Goal: Task Accomplishment & Management: Complete application form

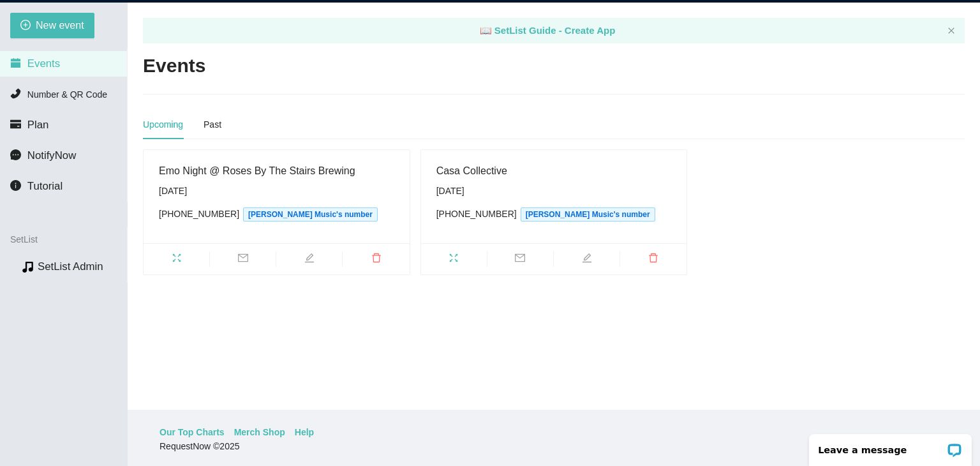
scroll to position [41, 0]
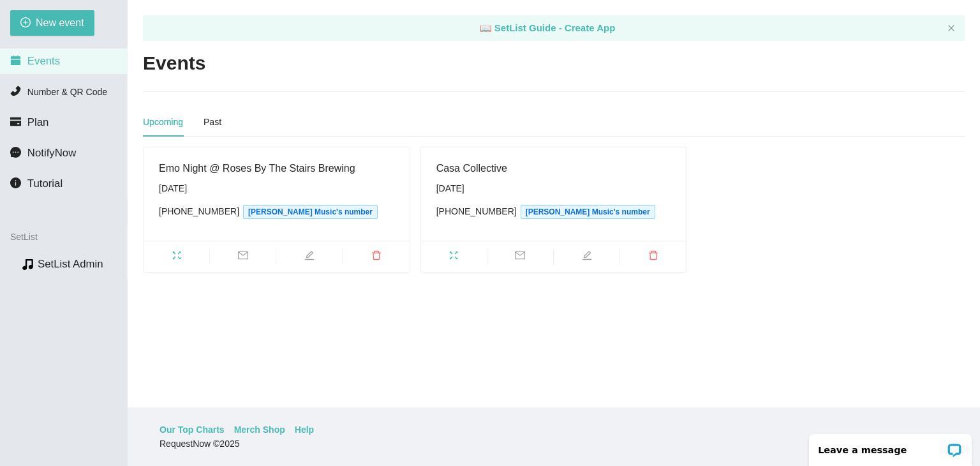
click at [166, 122] on div "Upcoming" at bounding box center [163, 122] width 40 height 14
click at [210, 122] on div "Past" at bounding box center [212, 122] width 18 height 14
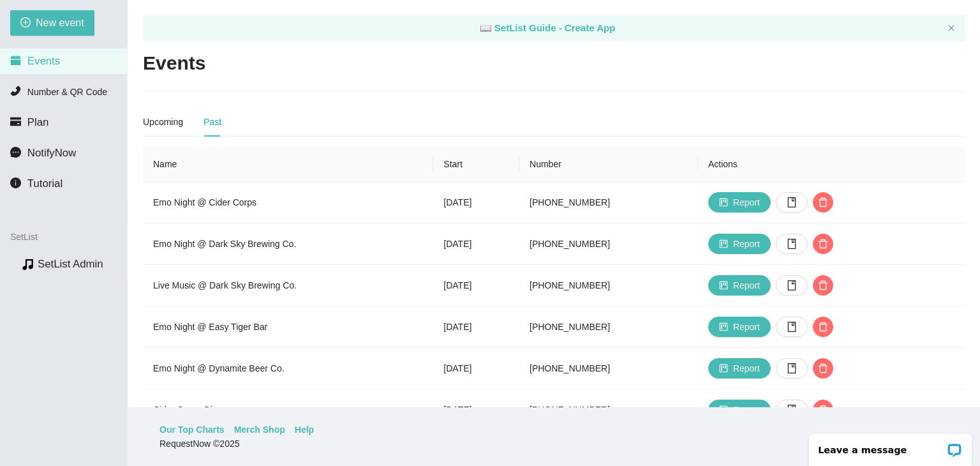
click at [133, 119] on main "📖 SetList Guide - Create App Events Upcoming Past Emo Night @ Roses By The Stai…" at bounding box center [554, 203] width 852 height 407
click at [150, 119] on div "Upcoming" at bounding box center [163, 122] width 40 height 14
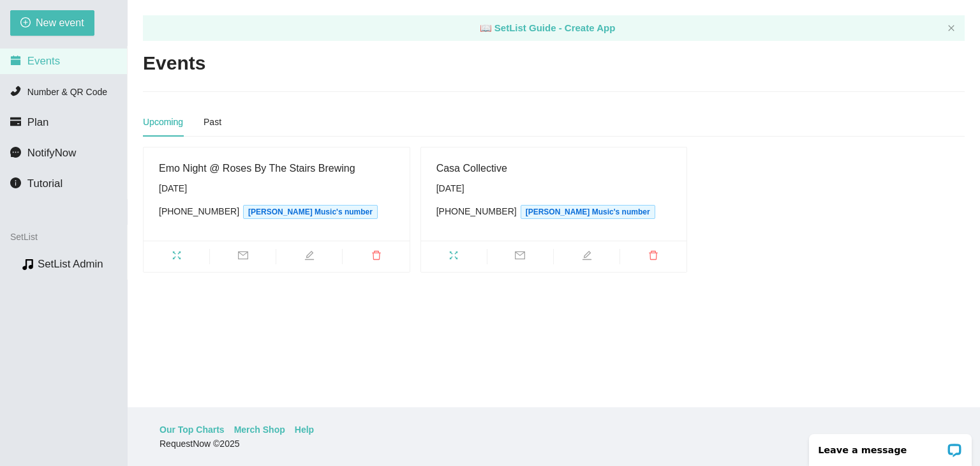
click at [150, 119] on div "Upcoming" at bounding box center [163, 122] width 40 height 14
click at [54, 17] on span "New event" at bounding box center [60, 23] width 48 height 16
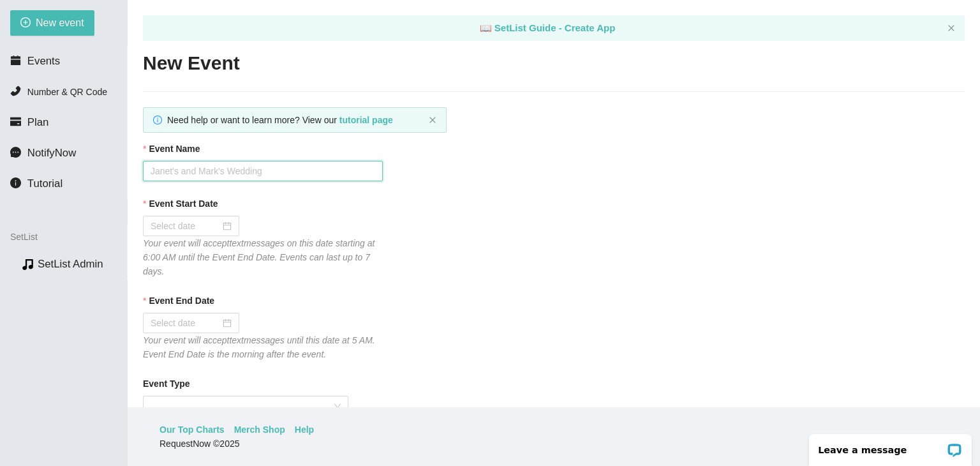
click at [196, 169] on input "Event Name" at bounding box center [263, 171] width 240 height 20
click at [255, 169] on input "Event Name" at bounding box center [263, 171] width 240 height 20
type input "Emo Night @ Easy Tiger Bar"
click at [225, 230] on div at bounding box center [190, 226] width 81 height 14
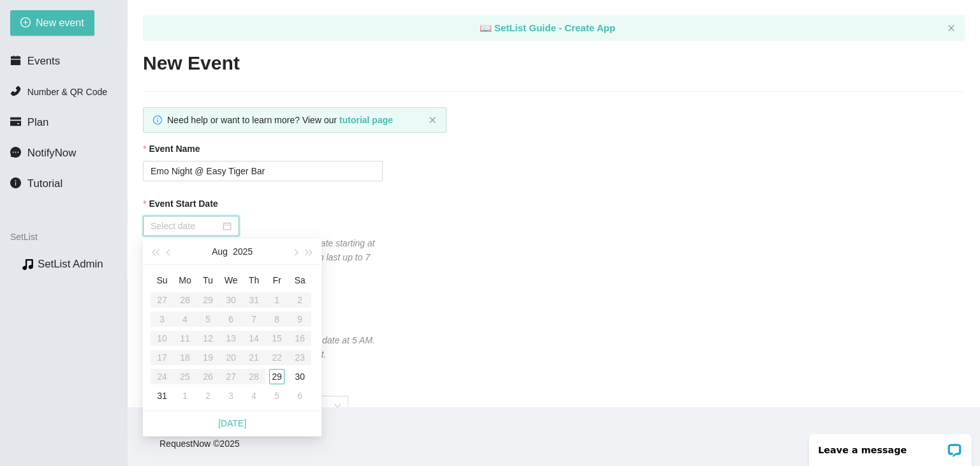
click at [178, 233] on div at bounding box center [191, 226] width 96 height 20
click at [298, 251] on button "button" at bounding box center [295, 251] width 14 height 26
type input "[DATE]"
click at [253, 296] on div "4" at bounding box center [253, 299] width 15 height 15
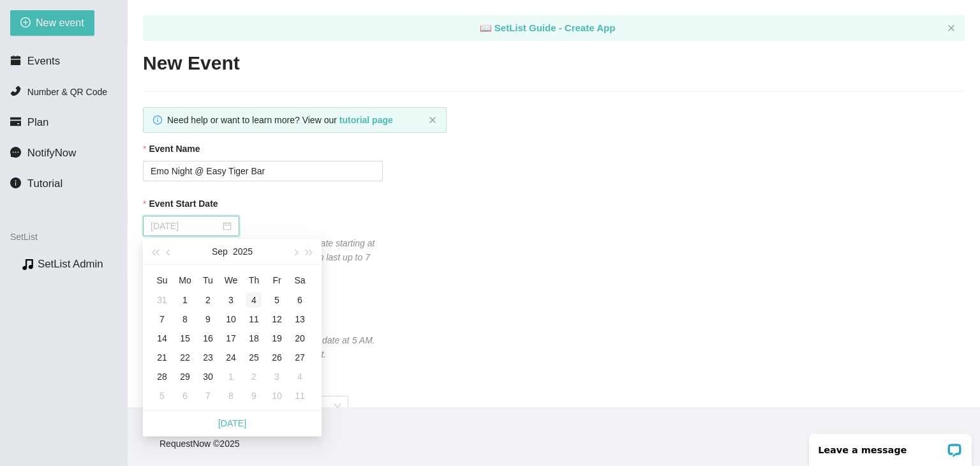
type input "[DATE]"
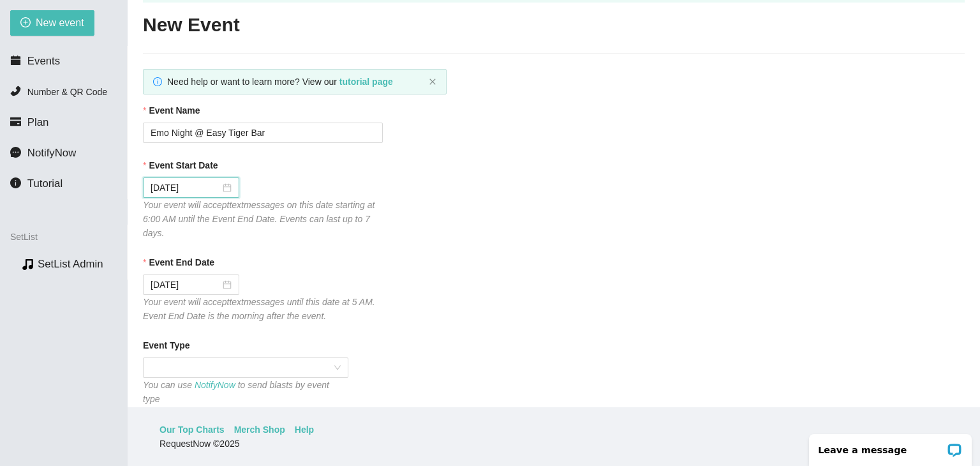
scroll to position [191, 0]
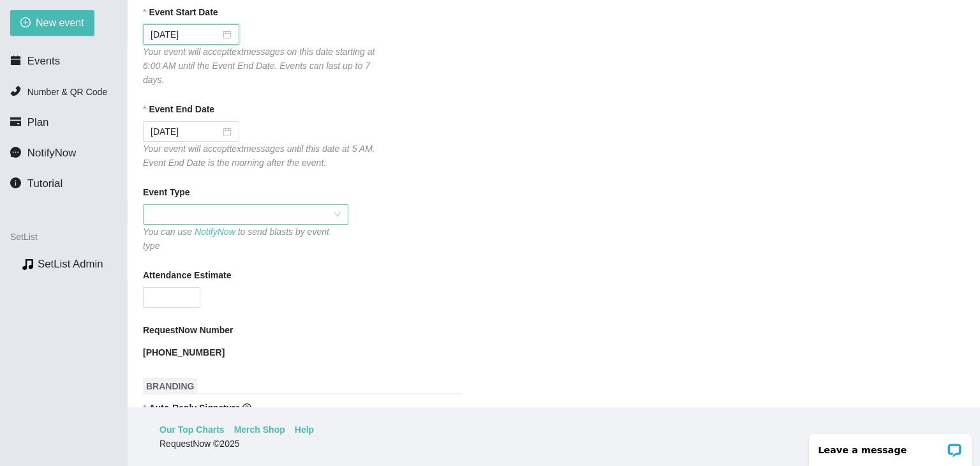
click at [319, 210] on span at bounding box center [245, 214] width 190 height 19
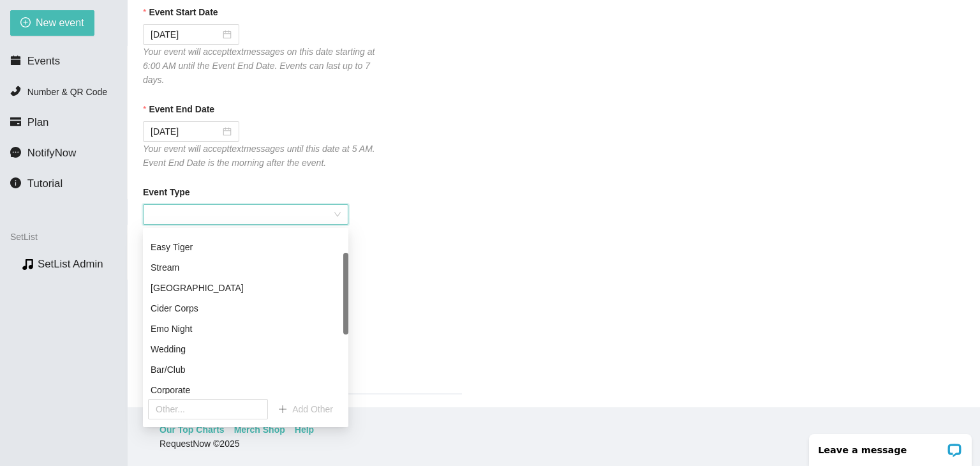
scroll to position [0, 0]
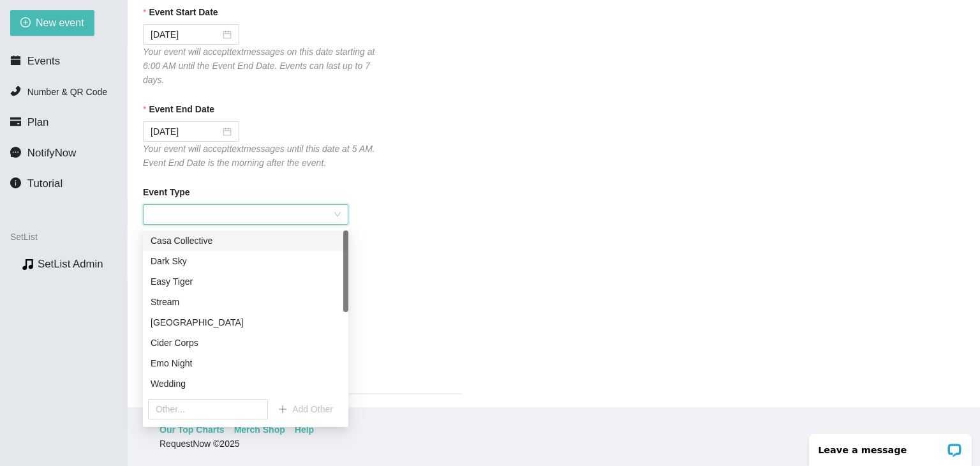
drag, startPoint x: 346, startPoint y: 251, endPoint x: 349, endPoint y: 214, distance: 36.5
click at [349, 214] on body "[EMAIL_ADDRESS][DOMAIN_NAME] New event Events Number & QR Code Plan NotifyNow T…" at bounding box center [490, 192] width 980 height 466
click at [135, 215] on main "📖 SetList Guide - Create App New Event Need help or want to learn more? View ou…" at bounding box center [554, 203] width 852 height 407
click at [197, 188] on div "Event Type" at bounding box center [553, 194] width 821 height 19
click at [189, 194] on div "Event Type" at bounding box center [553, 194] width 821 height 19
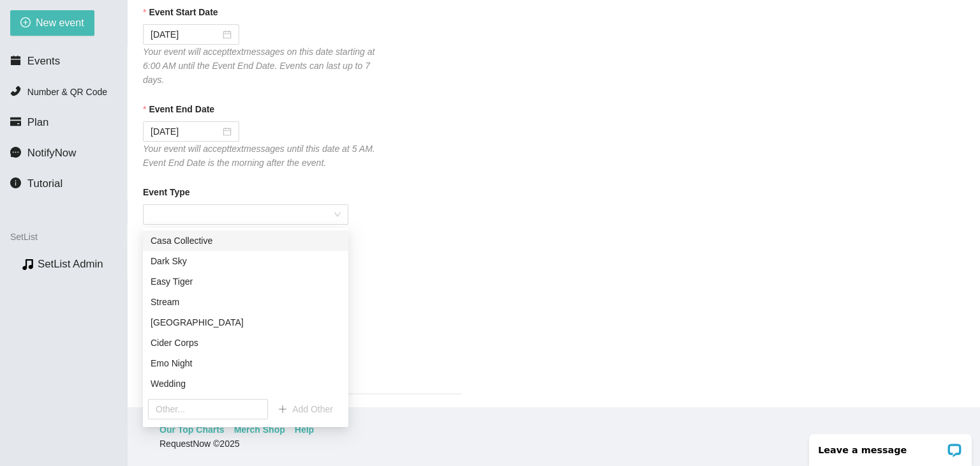
click at [193, 187] on div "Event Type" at bounding box center [553, 194] width 821 height 19
click at [341, 216] on div at bounding box center [245, 214] width 205 height 20
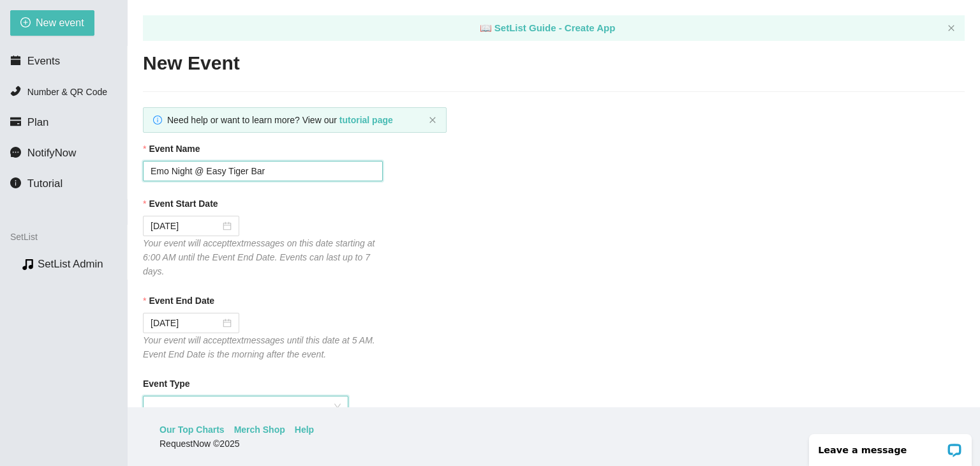
click at [297, 178] on input "Emo Night @ Easy Tiger Bar" at bounding box center [263, 171] width 240 height 20
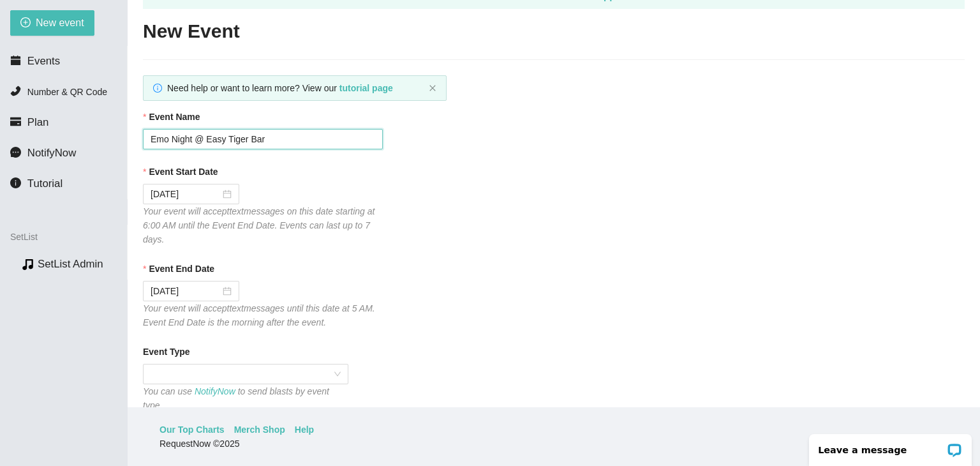
scroll to position [191, 0]
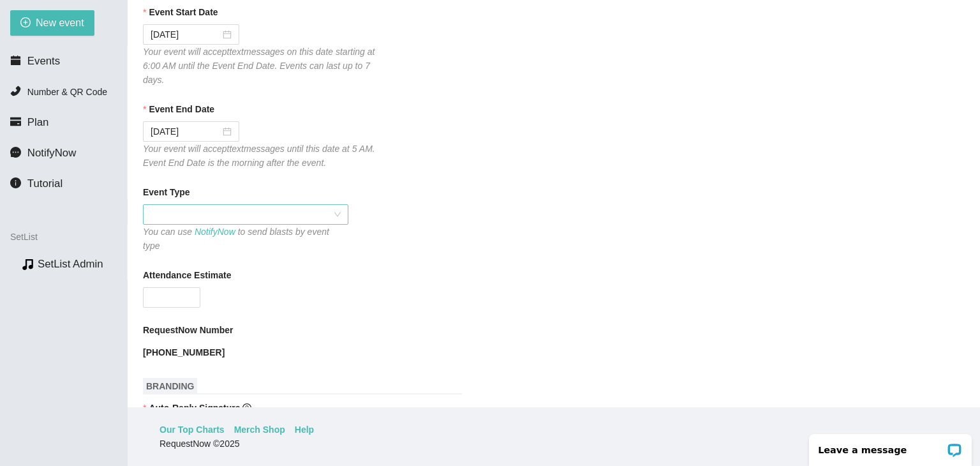
click at [334, 216] on span at bounding box center [245, 214] width 190 height 19
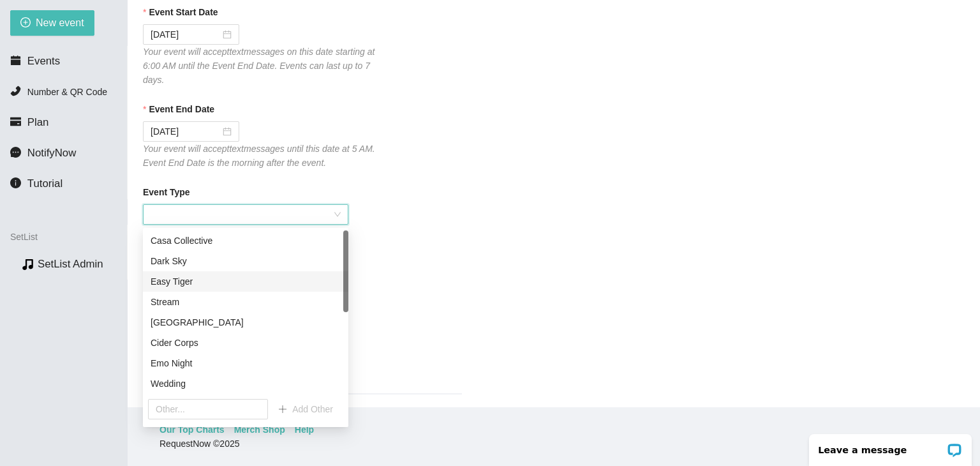
click at [194, 278] on div "Easy Tiger" at bounding box center [245, 281] width 190 height 14
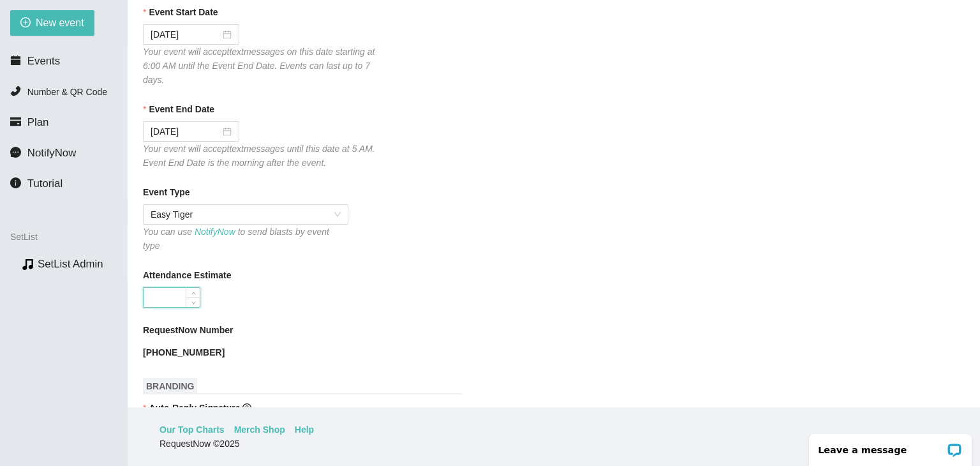
click at [177, 292] on input "Attendance Estimate" at bounding box center [171, 297] width 56 height 19
click at [342, 288] on div at bounding box center [263, 297] width 240 height 20
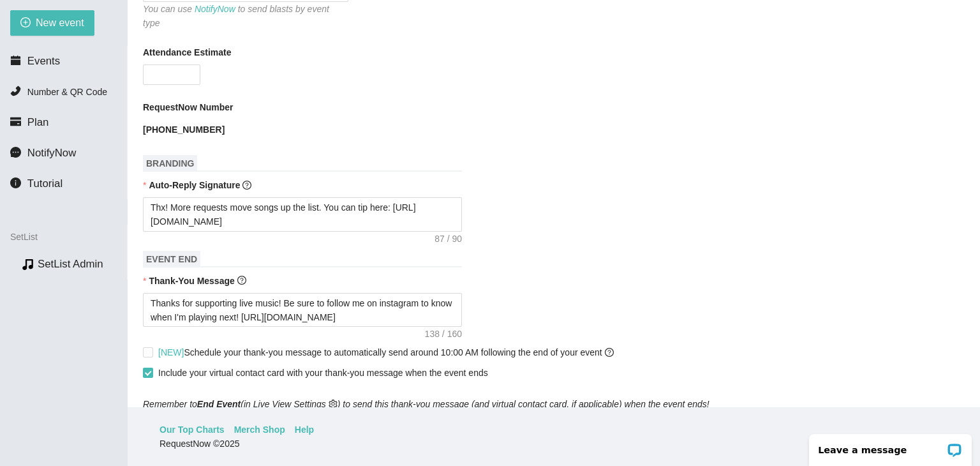
scroll to position [446, 0]
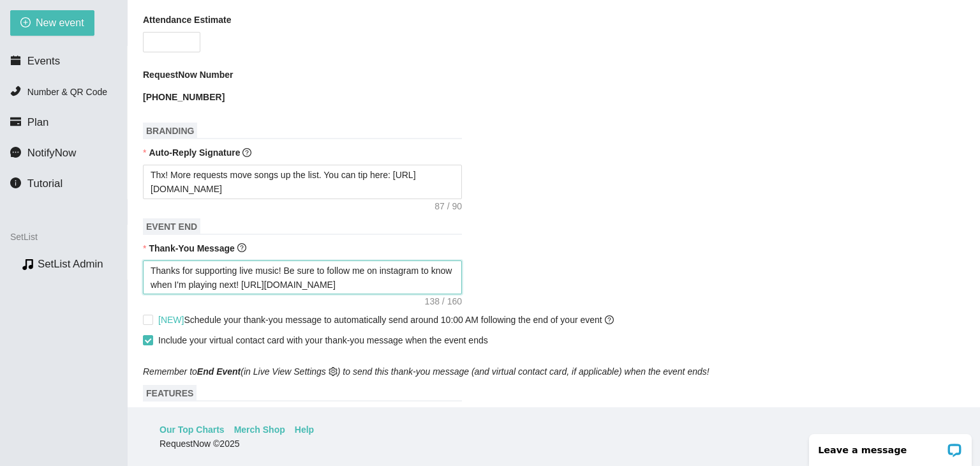
drag, startPoint x: 425, startPoint y: 274, endPoint x: 96, endPoint y: 218, distance: 334.4
click at [96, 218] on section "New event Events Number & QR Code Plan NotifyNow Tutorial SetList Preview SetLi…" at bounding box center [490, 233] width 980 height 466
paste textarea "coming to Emo Night! We do it every 1st & 3rd [DATE] @ Easy Tiger! Or follow me…"
type textarea "Thanks for coming to Emo Night! We do it every 1st & 3rd [DATE] @ Easy Tiger! O…"
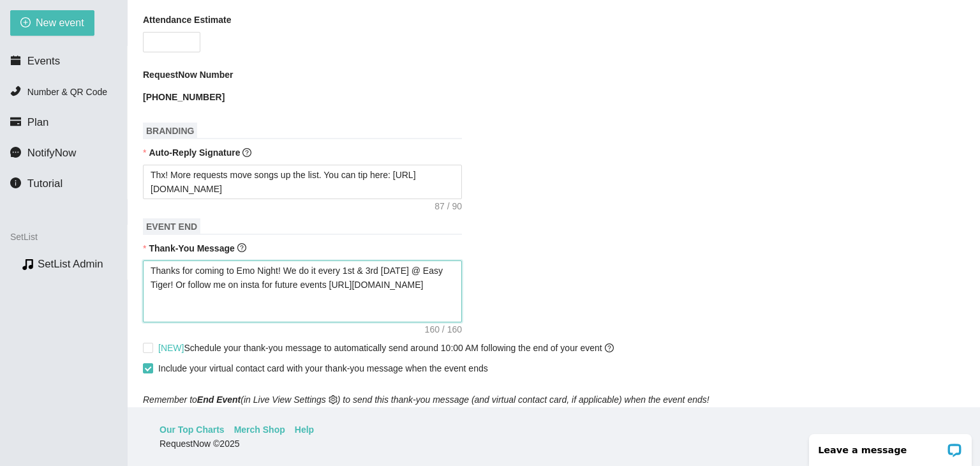
type textarea "Thanks for coming to Emo Night! We do it every 1st & 3rd [DATE] @ Easy Tiger! O…"
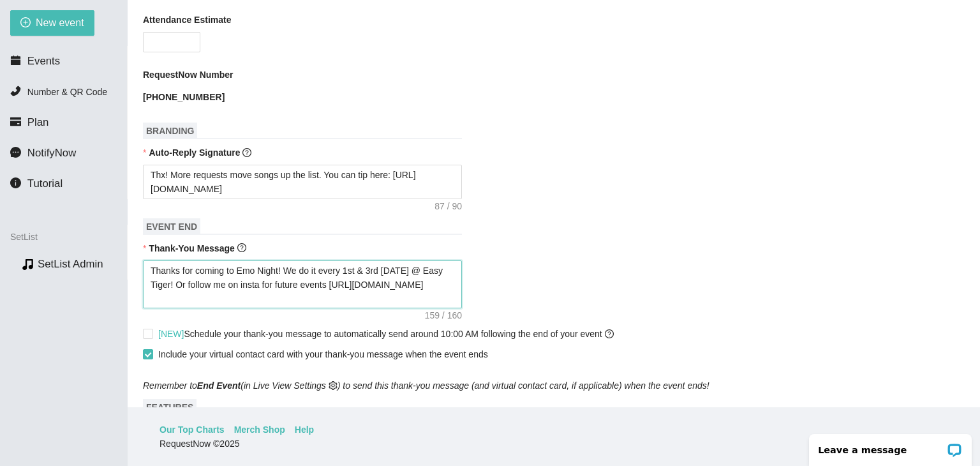
type textarea "Thanks for coming to Emo Night! We do it every 1st & 3rd [DATE] @ Easy Tiger! O…"
drag, startPoint x: 318, startPoint y: 289, endPoint x: 58, endPoint y: 230, distance: 266.7
click at [58, 230] on section "New event Events Number & QR Code Plan NotifyNow Tutorial SetList Preview SetLi…" at bounding box center [490, 233] width 980 height 466
drag, startPoint x: 152, startPoint y: 323, endPoint x: 150, endPoint y: 335, distance: 12.3
click at [152, 328] on span at bounding box center [148, 333] width 10 height 10
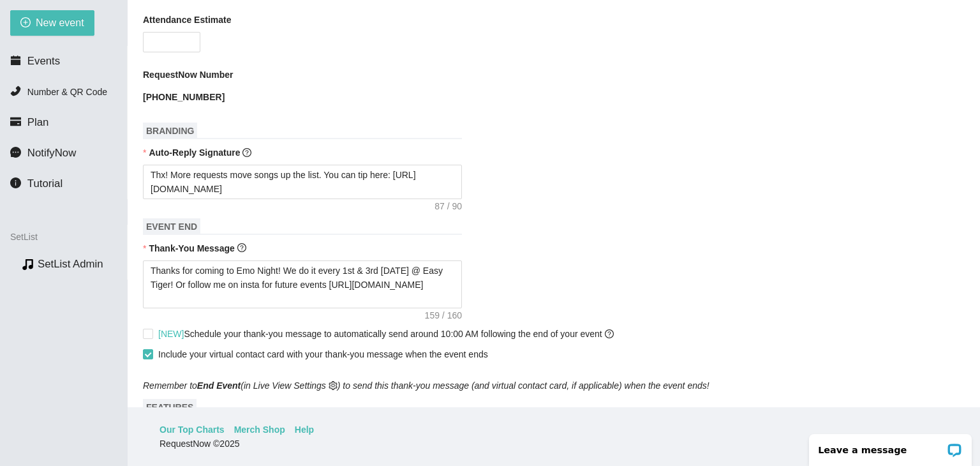
click at [152, 328] on input "[NEW] Schedule your thank-you message to automatically send around 10:00 AM fol…" at bounding box center [147, 332] width 9 height 9
checkbox input "true"
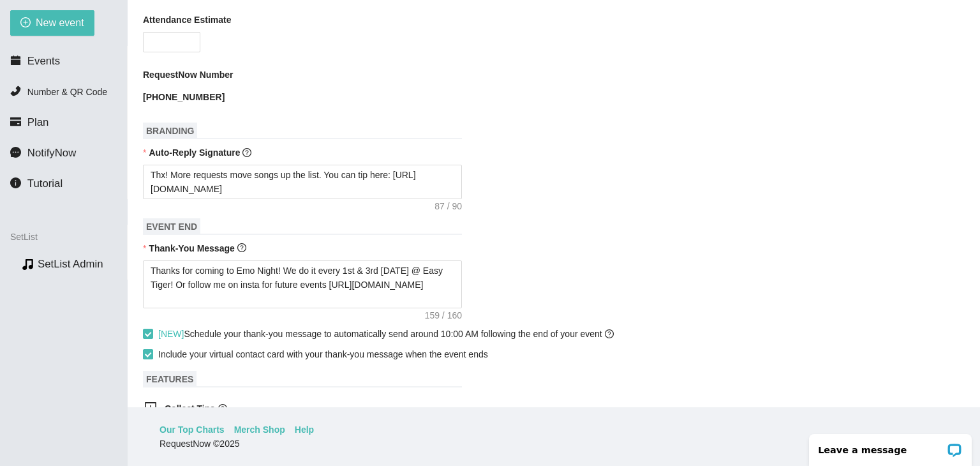
click at [149, 349] on input "Include your virtual contact card with your thank-you message when the event en…" at bounding box center [147, 353] width 9 height 9
checkbox input "false"
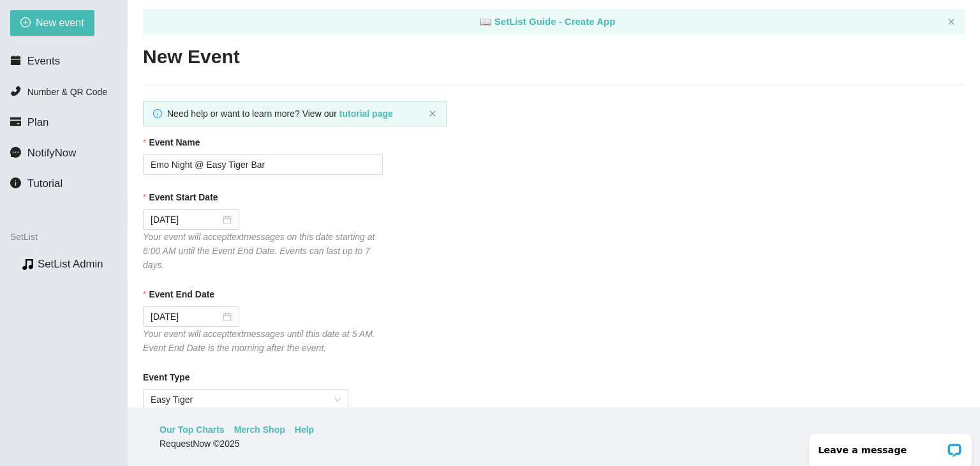
scroll to position [0, 0]
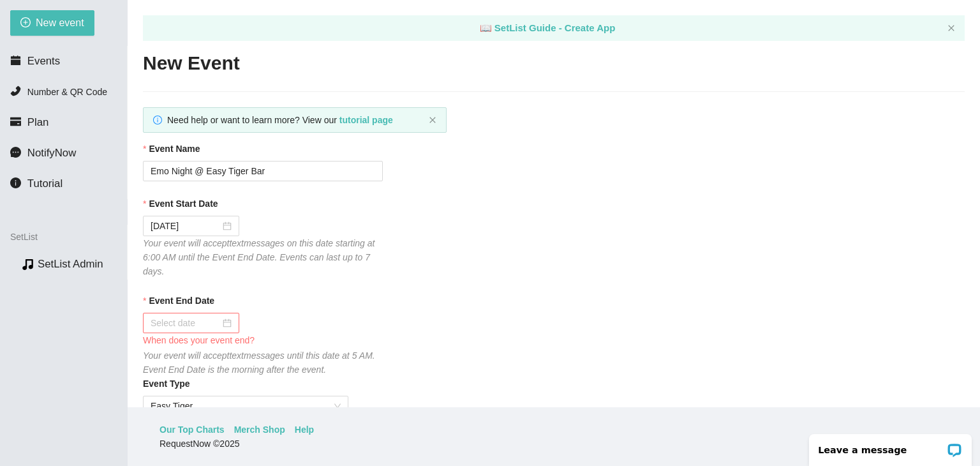
click at [226, 325] on div at bounding box center [190, 323] width 81 height 14
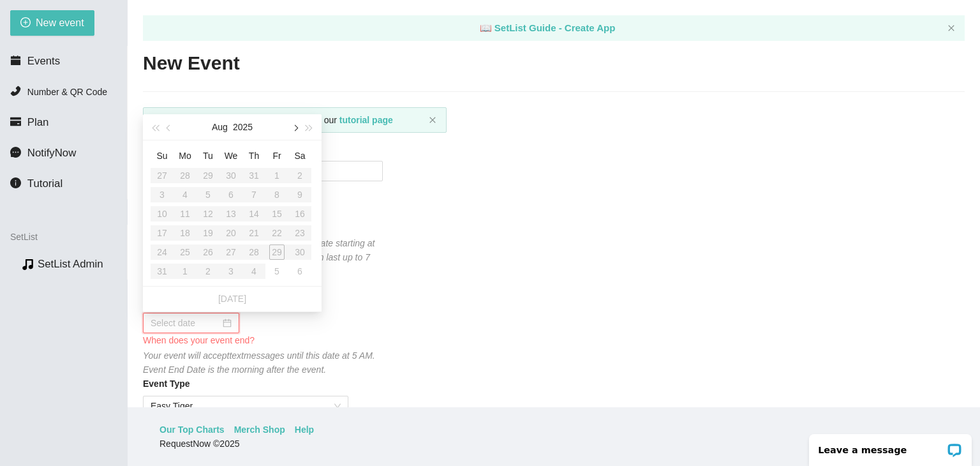
click at [294, 132] on button "button" at bounding box center [295, 127] width 14 height 26
type input "[DATE]"
click at [272, 176] on div "5" at bounding box center [276, 175] width 15 height 15
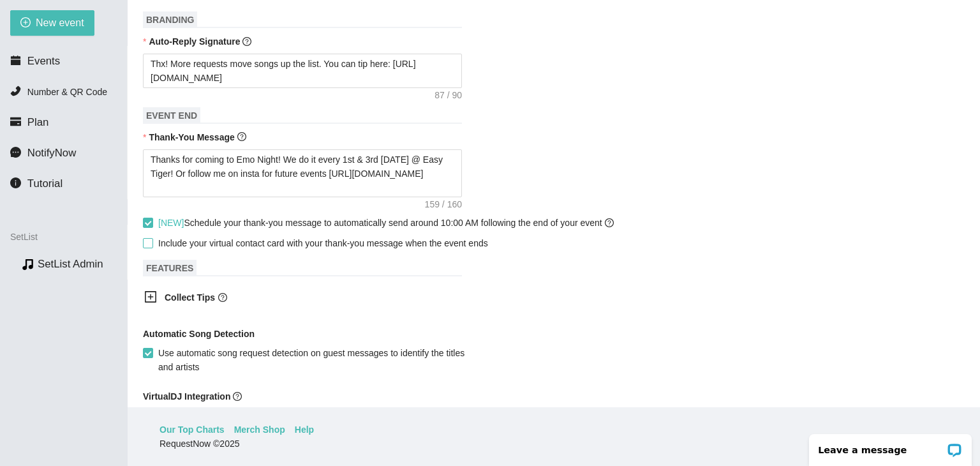
scroll to position [708, 0]
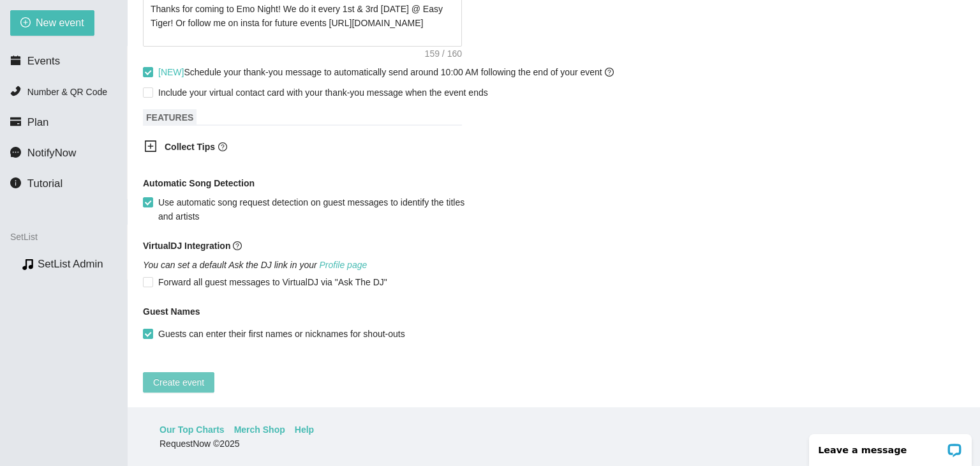
click at [168, 375] on span "Create event" at bounding box center [178, 382] width 51 height 14
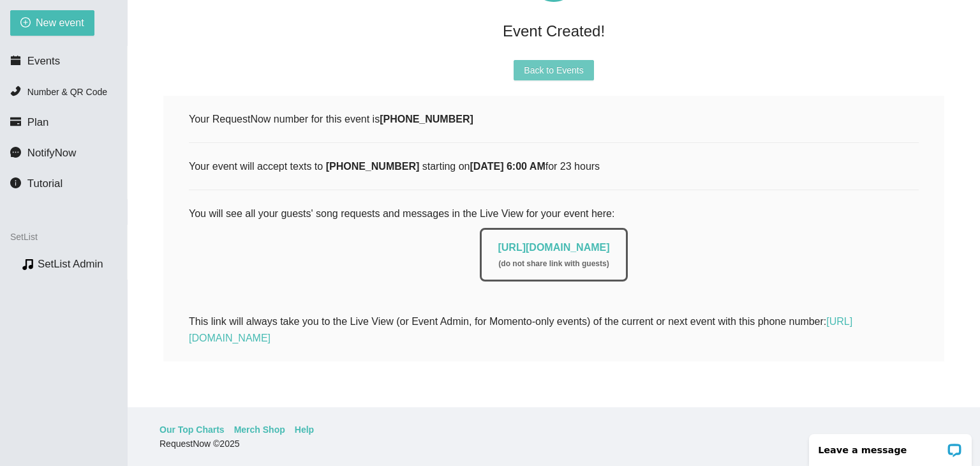
click at [568, 65] on span "Back to Events" at bounding box center [553, 70] width 59 height 14
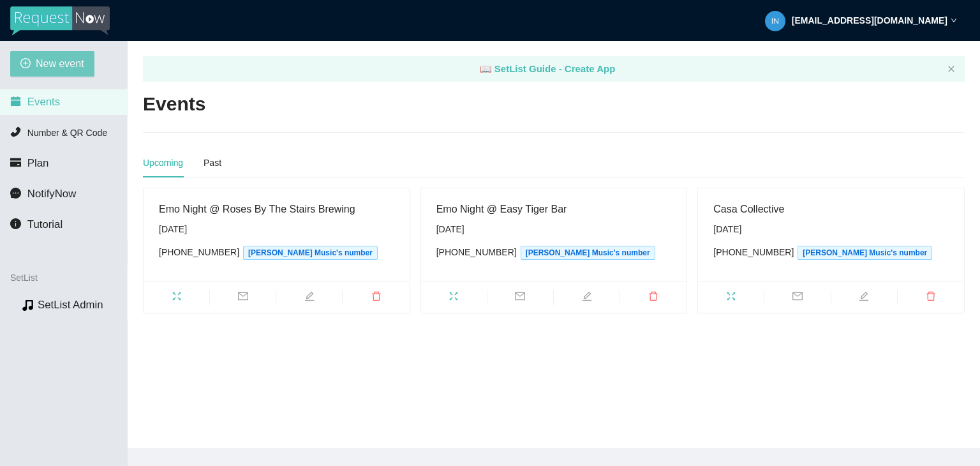
click at [46, 67] on span "New event" at bounding box center [60, 63] width 48 height 16
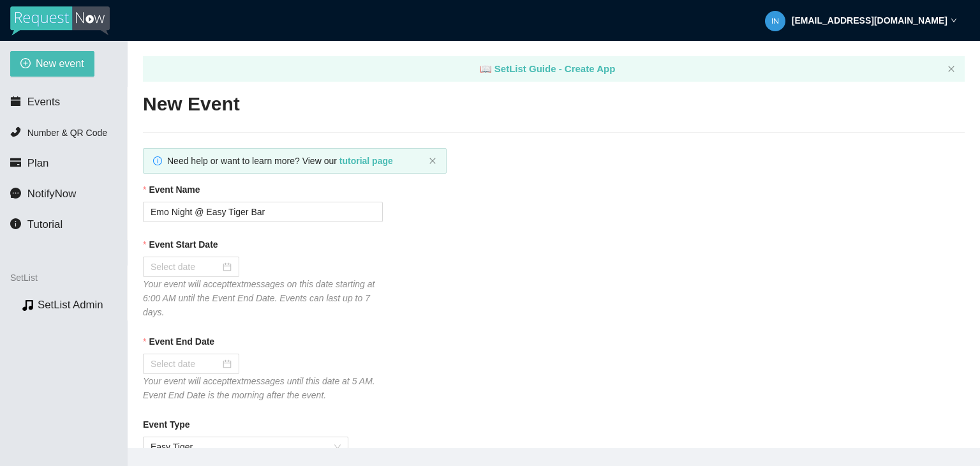
type textarea "[URL][DOMAIN_NAME]"
click at [291, 214] on input "Emo Night @ Easy Tiger Bar" at bounding box center [263, 212] width 240 height 20
click at [0, 206] on section "New event Events Number & QR Code Plan NotifyNow Tutorial SetList Preview SetLi…" at bounding box center [490, 274] width 980 height 466
click at [184, 210] on input "Event Name" at bounding box center [263, 212] width 240 height 20
drag, startPoint x: 209, startPoint y: 216, endPoint x: 108, endPoint y: 203, distance: 102.2
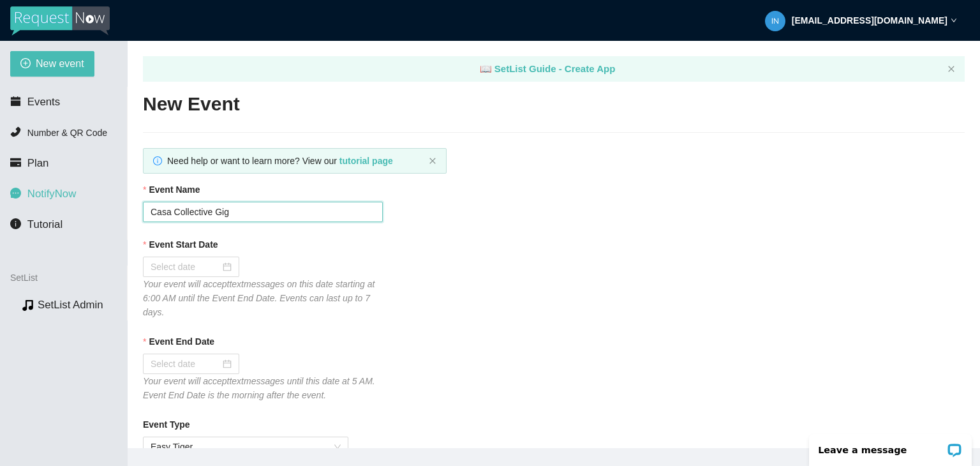
click at [108, 203] on section "New event Events Number & QR Code Plan NotifyNow Tutorial SetList Preview SetLi…" at bounding box center [490, 274] width 980 height 466
paste input "Vocals at Barrel & Bushel at [GEOGRAPHIC_DATA]"
drag, startPoint x: 189, startPoint y: 214, endPoint x: 113, endPoint y: 208, distance: 76.2
click at [113, 208] on section "New event Events Number & QR Code Plan NotifyNow Tutorial SetList Preview SetLi…" at bounding box center [490, 274] width 980 height 466
type input "Barrel & Bushel at Hyatt Regency Gig"
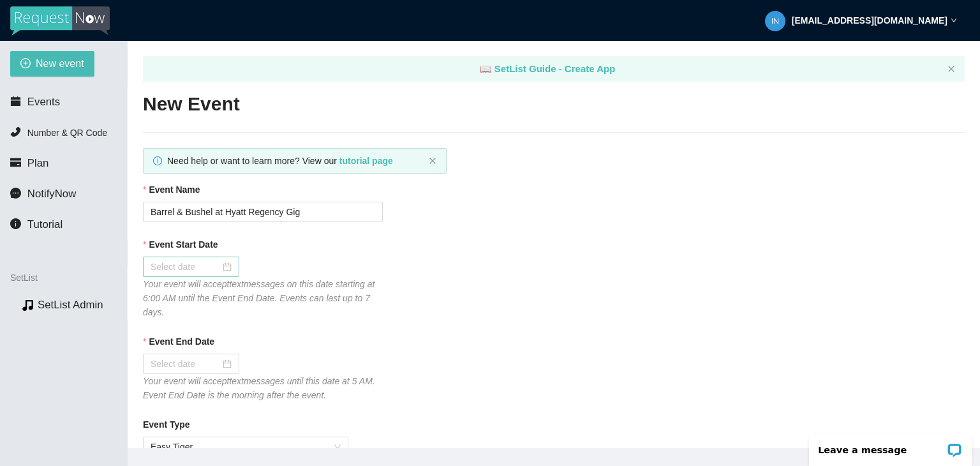
click at [223, 265] on div at bounding box center [190, 267] width 81 height 14
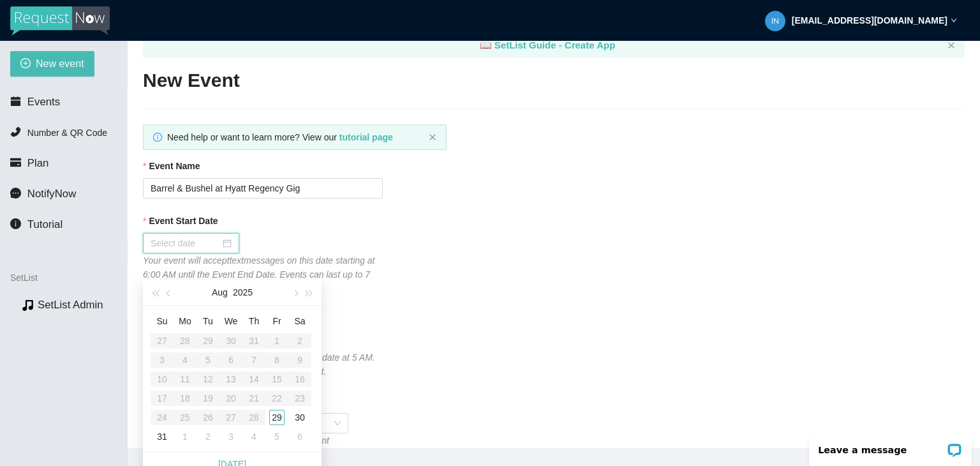
scroll to position [64, 0]
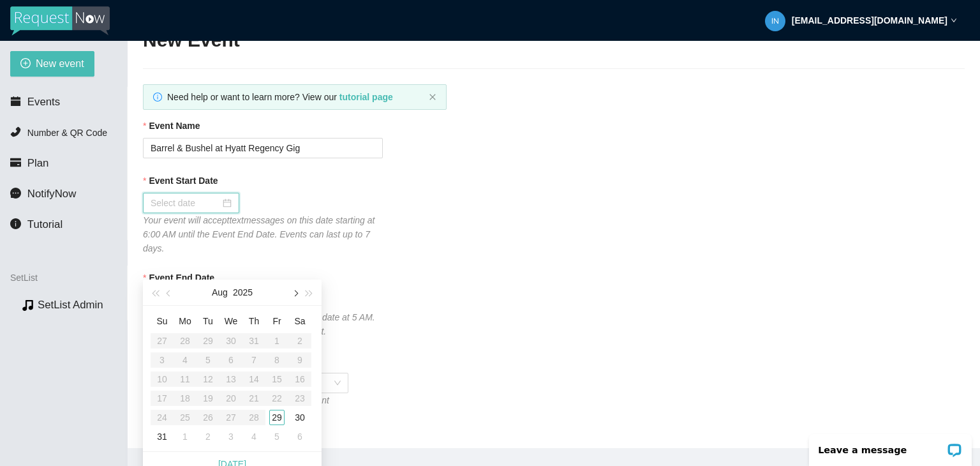
click at [294, 294] on span "button" at bounding box center [294, 293] width 6 height 6
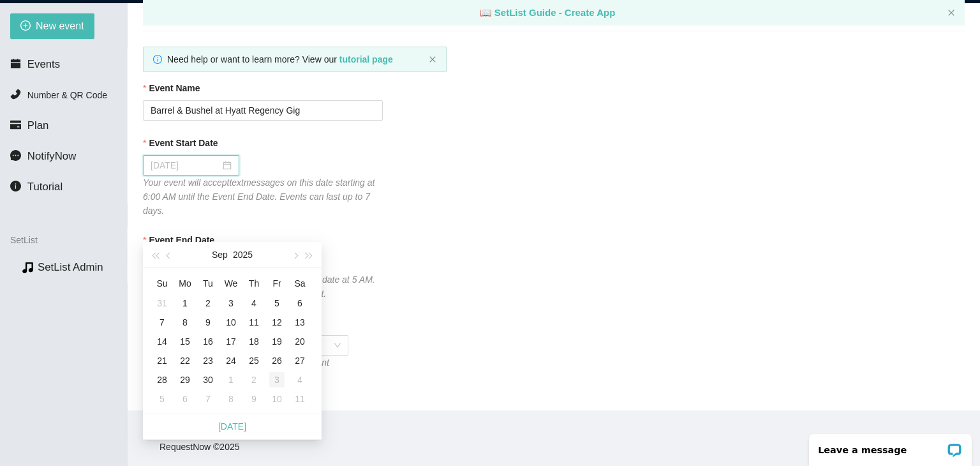
scroll to position [41, 0]
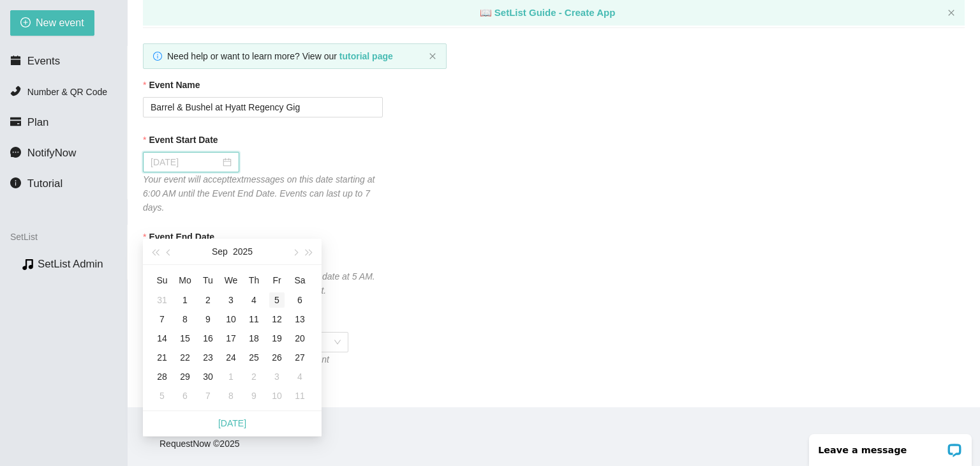
type input "[DATE]"
click at [279, 299] on div "5" at bounding box center [276, 299] width 15 height 15
type input "[DATE]"
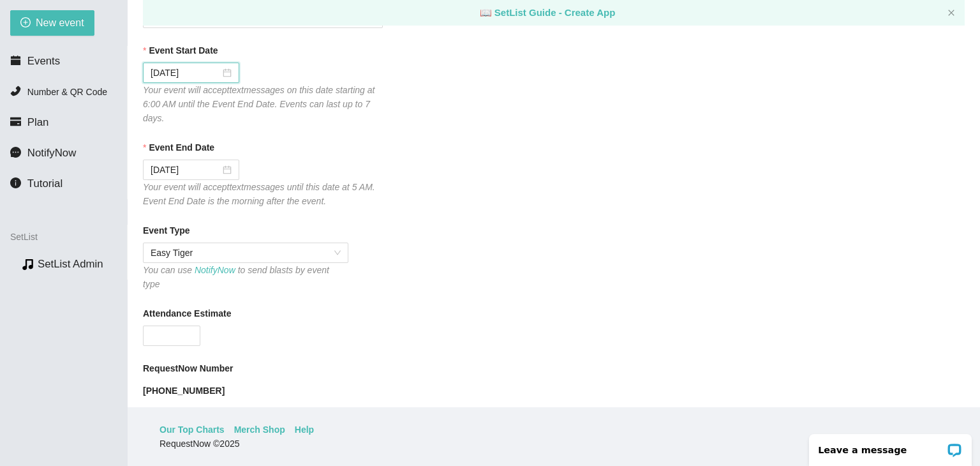
scroll to position [191, 0]
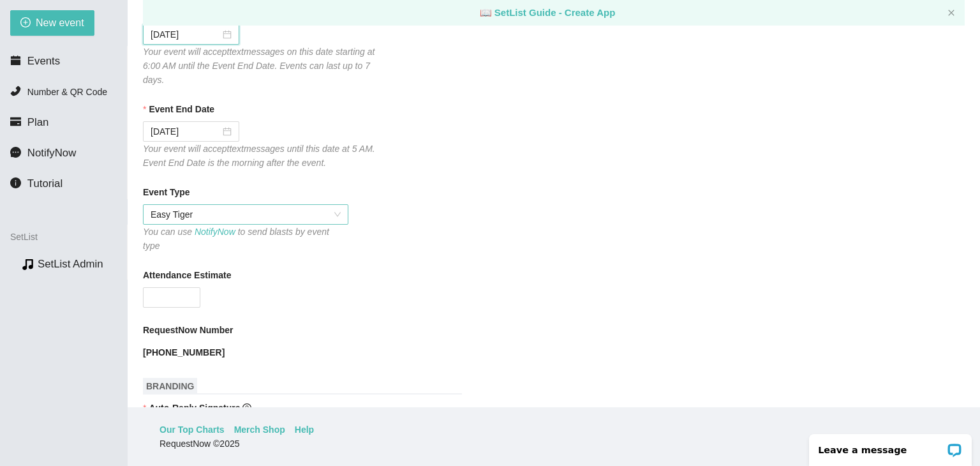
click at [330, 214] on span "Easy Tiger" at bounding box center [245, 214] width 190 height 19
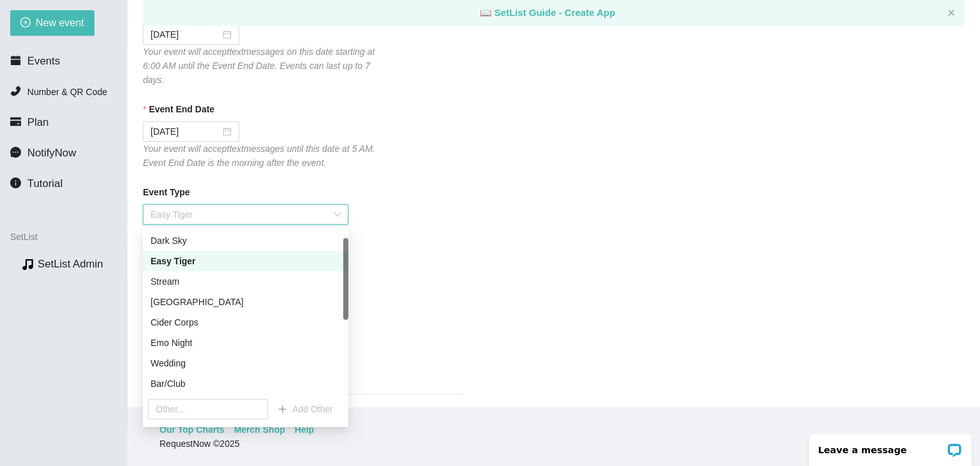
scroll to position [23, 0]
drag, startPoint x: 342, startPoint y: 342, endPoint x: 351, endPoint y: 290, distance: 52.9
click at [351, 290] on body "[EMAIL_ADDRESS][DOMAIN_NAME] New event Events Number & QR Code Plan NotifyNow T…" at bounding box center [490, 192] width 980 height 466
click at [173, 380] on div "Bar/Club" at bounding box center [245, 381] width 190 height 14
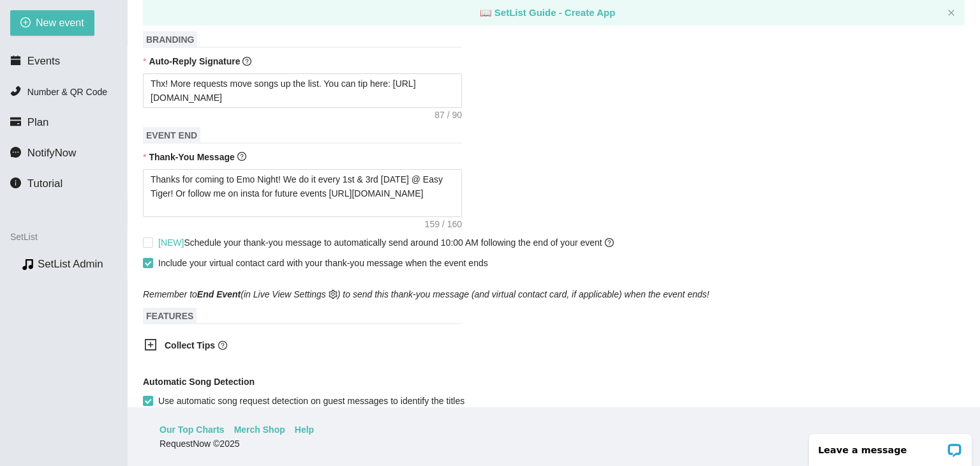
scroll to position [574, 0]
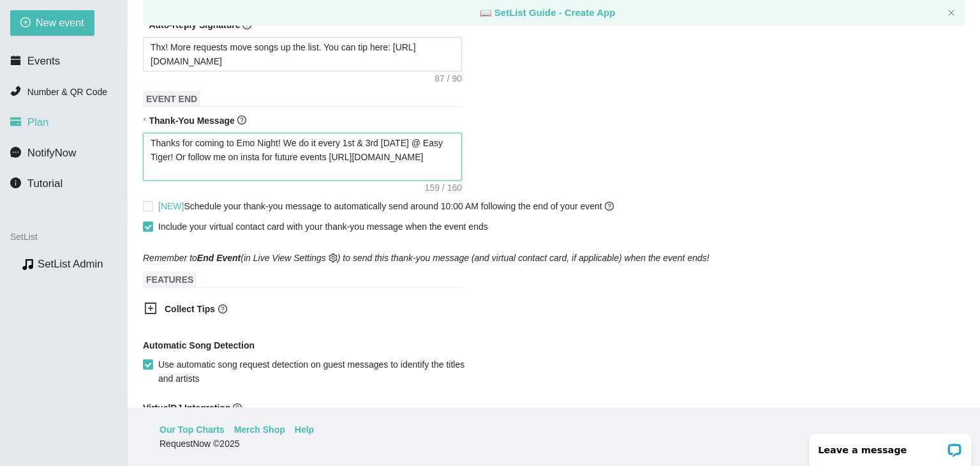
drag, startPoint x: 336, startPoint y: 161, endPoint x: 77, endPoint y: 117, distance: 262.7
click at [77, 117] on section "New event Events Number & QR Code Plan NotifyNow Tutorial SetList Preview SetLi…" at bounding box center [490, 233] width 980 height 466
paste textarea "supporting live music! Be sure to follow me on instagram to know when I'm playi…"
type textarea "Thanks for supporting live music! Be sure to follow me on instagram to know whe…"
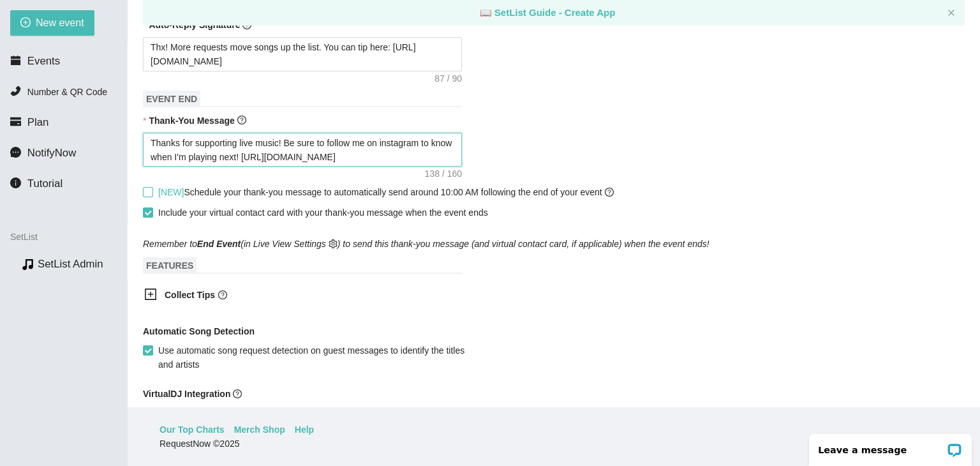
type textarea "Thanks for supporting live music! Be sure to follow me on instagram to know whe…"
click at [148, 187] on input "[NEW] Schedule your thank-you message to automatically send around 10:00 AM fol…" at bounding box center [147, 191] width 9 height 9
checkbox input "true"
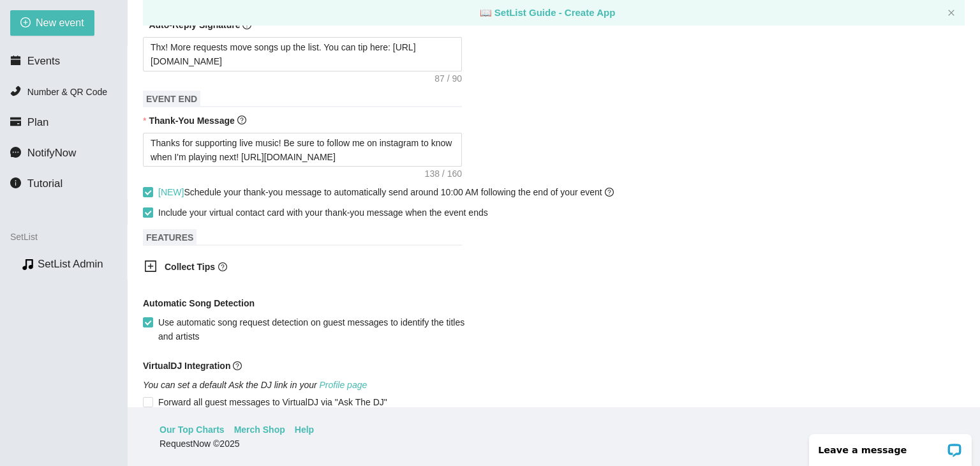
click at [152, 207] on span at bounding box center [148, 212] width 10 height 10
click at [152, 207] on input "Include your virtual contact card with your thank-you message when the event en…" at bounding box center [147, 211] width 9 height 9
checkbox input "false"
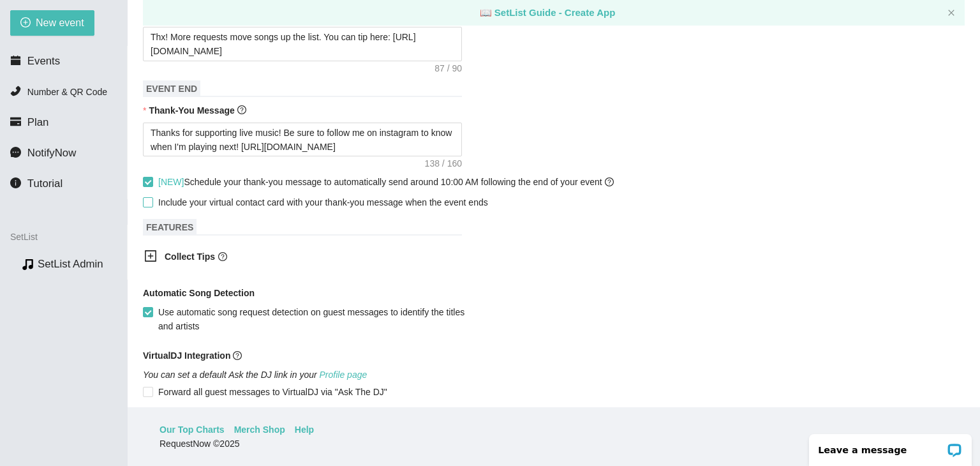
scroll to position [694, 0]
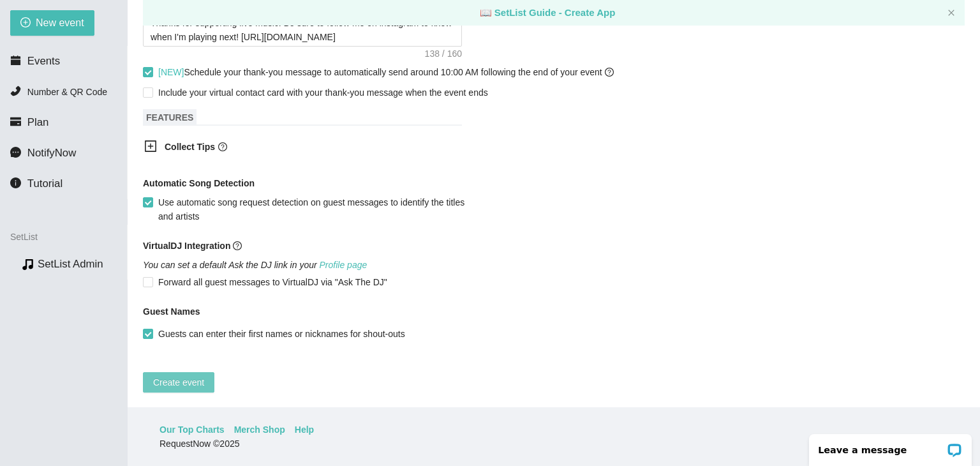
click at [163, 375] on span "Create event" at bounding box center [178, 382] width 51 height 14
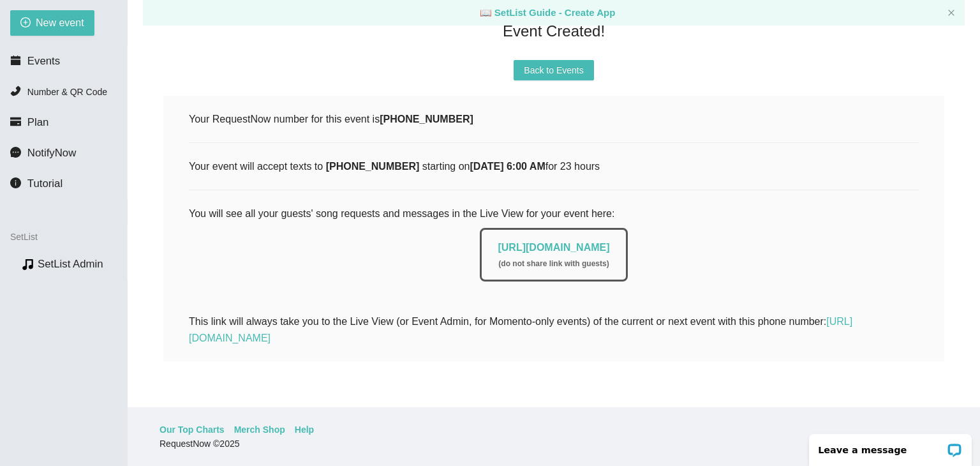
scroll to position [133, 0]
click at [528, 63] on span "Back to Events" at bounding box center [553, 70] width 59 height 14
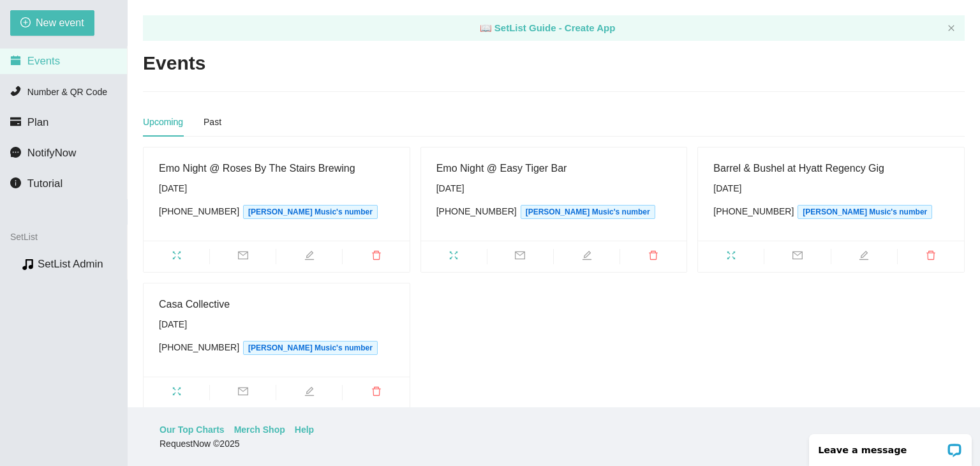
click at [202, 322] on div "[DATE]" at bounding box center [276, 324] width 235 height 14
click at [308, 393] on icon "edit" at bounding box center [309, 390] width 9 height 9
type textarea "[URL][DOMAIN_NAME]"
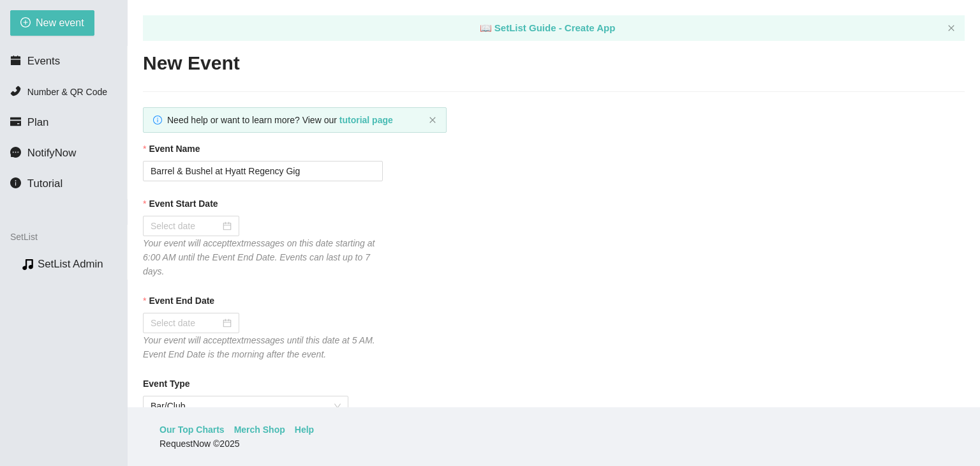
type input "Casa Collective"
type input "[DATE]"
type input "25"
checkbox input "true"
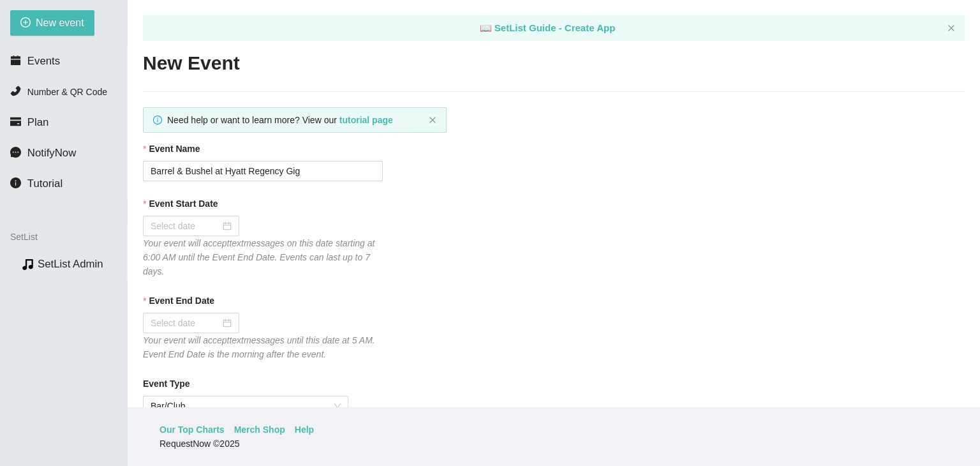
checkbox input "false"
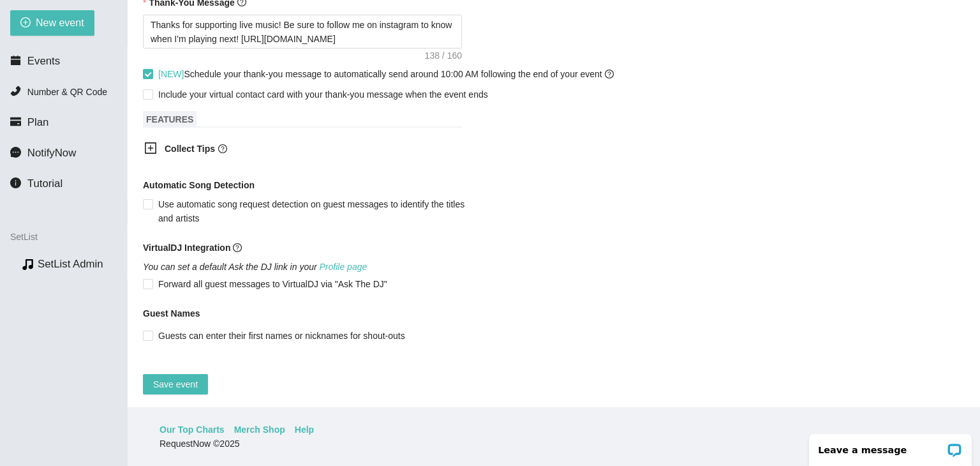
scroll to position [694, 0]
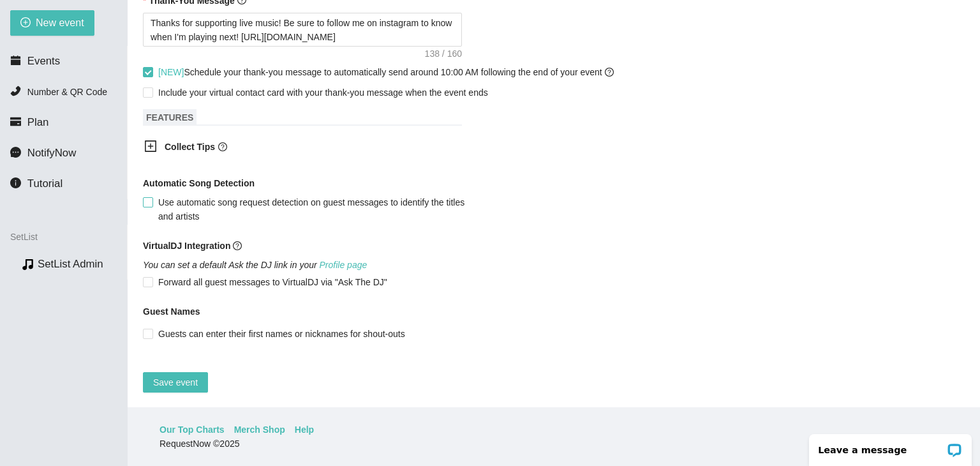
drag, startPoint x: 150, startPoint y: 191, endPoint x: 152, endPoint y: 242, distance: 51.1
click at [149, 197] on input "Use automatic song request detection on guest messages to identify the titles a…" at bounding box center [147, 201] width 9 height 9
checkbox input "true"
click at [144, 328] on input "Guests can enter their first names or nicknames for shout-outs" at bounding box center [147, 332] width 9 height 9
checkbox input "true"
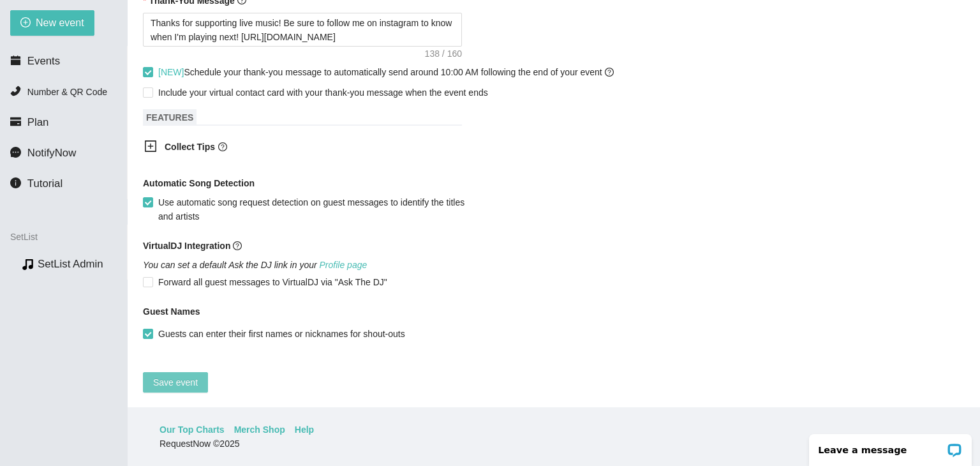
click at [159, 375] on span "Save event" at bounding box center [175, 382] width 45 height 14
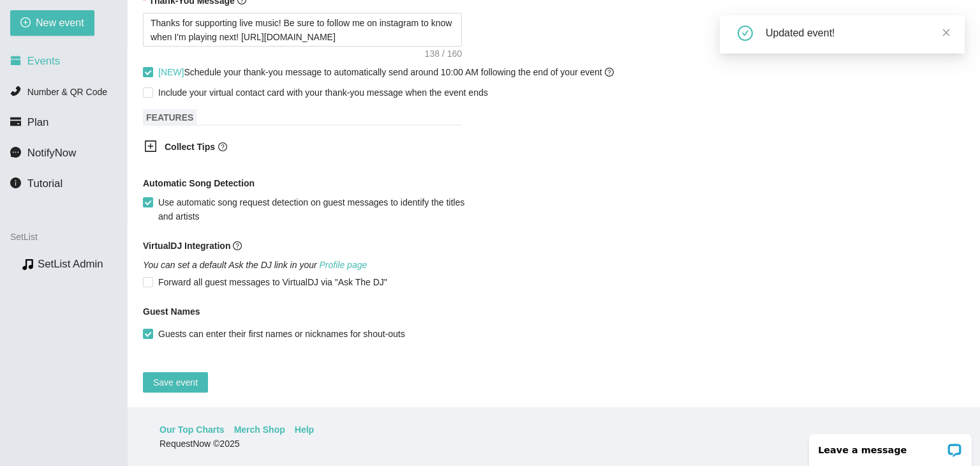
click at [62, 64] on li "Events" at bounding box center [63, 61] width 127 height 26
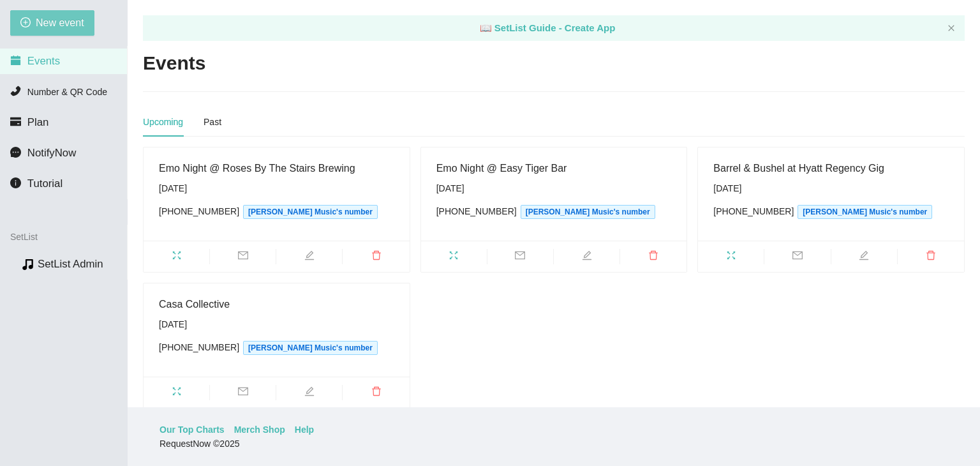
click at [69, 24] on span "New event" at bounding box center [60, 23] width 48 height 16
type textarea "[URL][DOMAIN_NAME]"
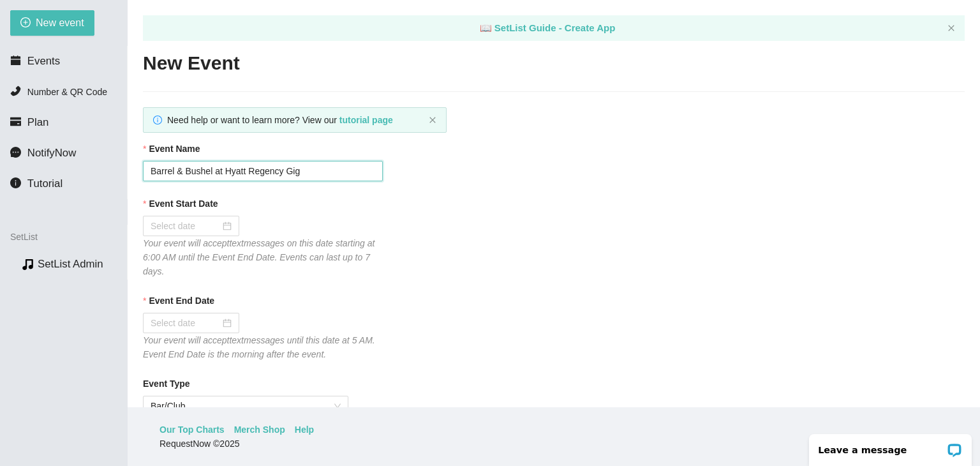
drag, startPoint x: 320, startPoint y: 174, endPoint x: 54, endPoint y: 168, distance: 266.0
click at [54, 168] on section "New event Events Number & QR Code Plan NotifyNow Tutorial SetList Preview SetLi…" at bounding box center [490, 233] width 980 height 466
type input "Cider Corps Gig"
click at [222, 227] on div at bounding box center [190, 226] width 81 height 14
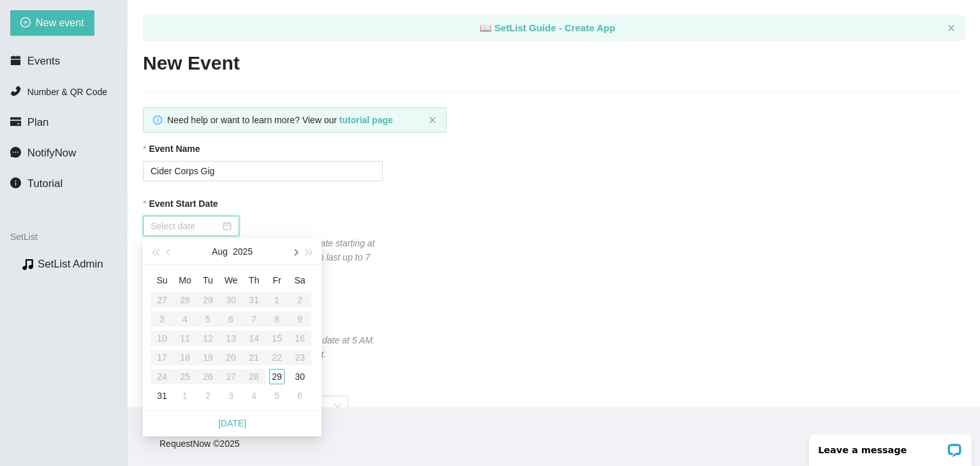
click at [291, 253] on button "button" at bounding box center [295, 251] width 14 height 26
type input "[DATE]"
click at [228, 325] on div "10" at bounding box center [230, 318] width 15 height 15
type input "[DATE]"
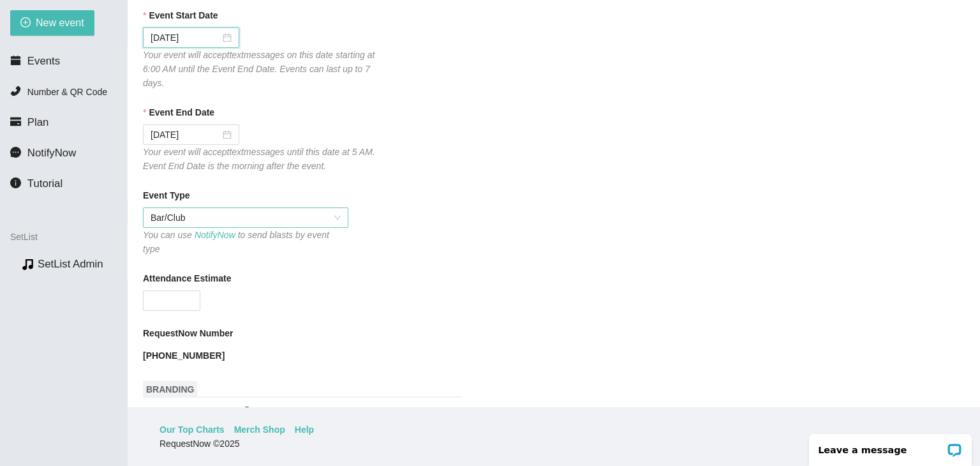
scroll to position [191, 0]
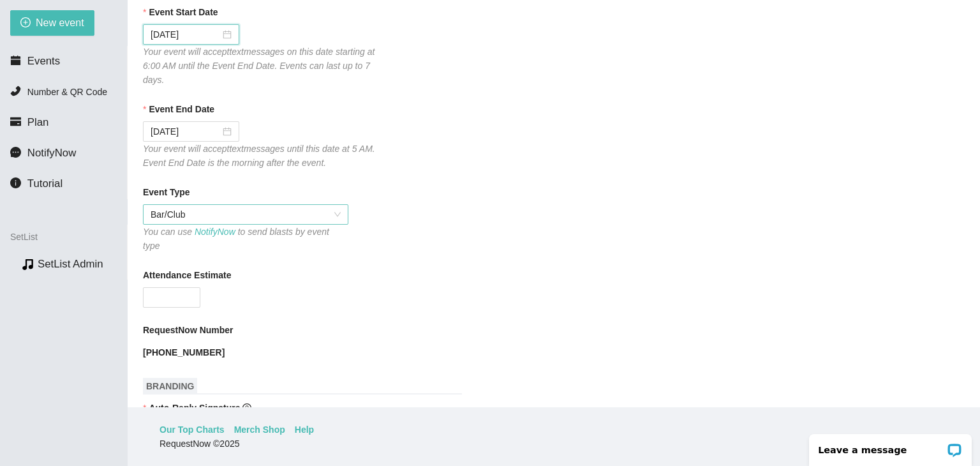
click at [322, 220] on span "Bar/Club" at bounding box center [245, 214] width 190 height 19
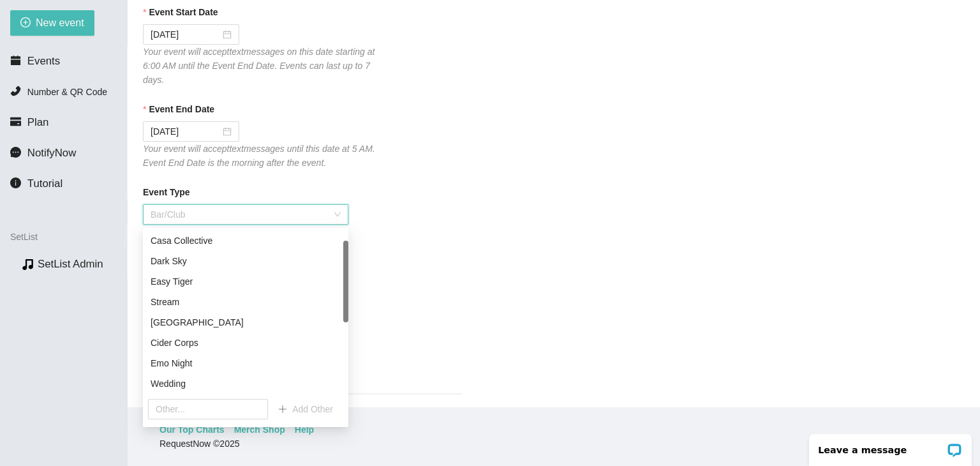
scroll to position [20, 0]
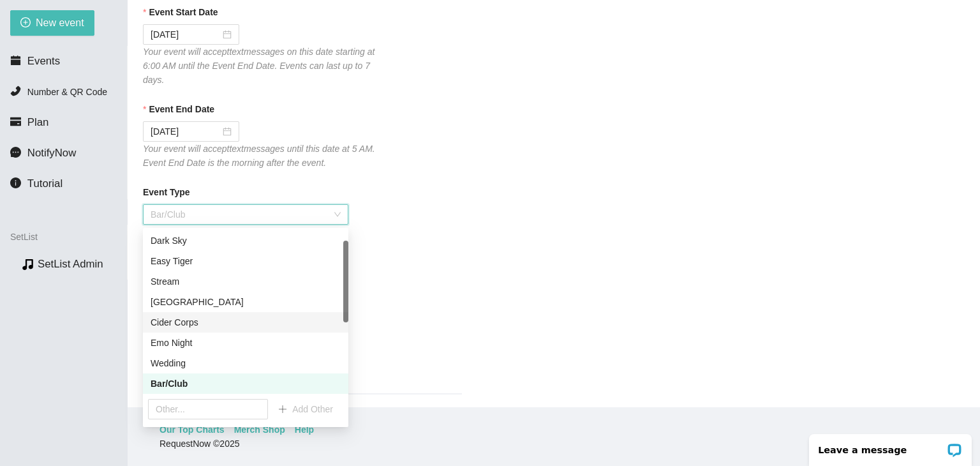
click at [182, 319] on div "Cider Corps" at bounding box center [245, 322] width 190 height 14
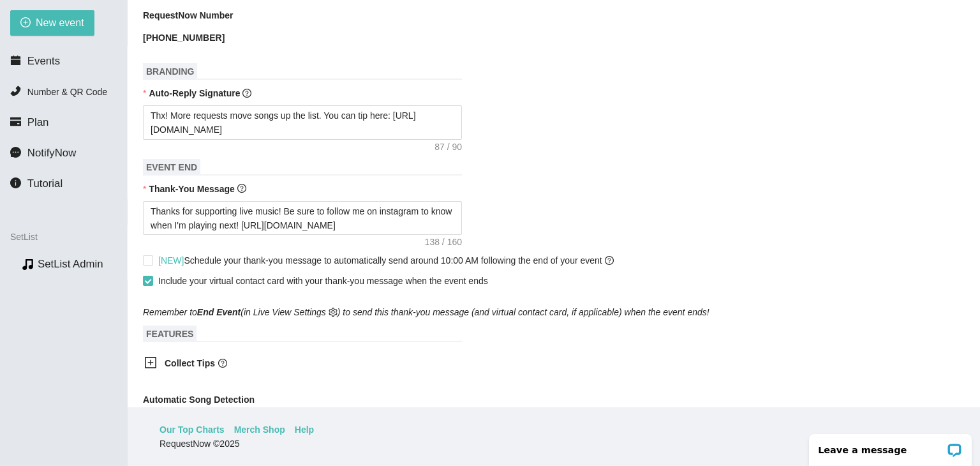
scroll to position [510, 0]
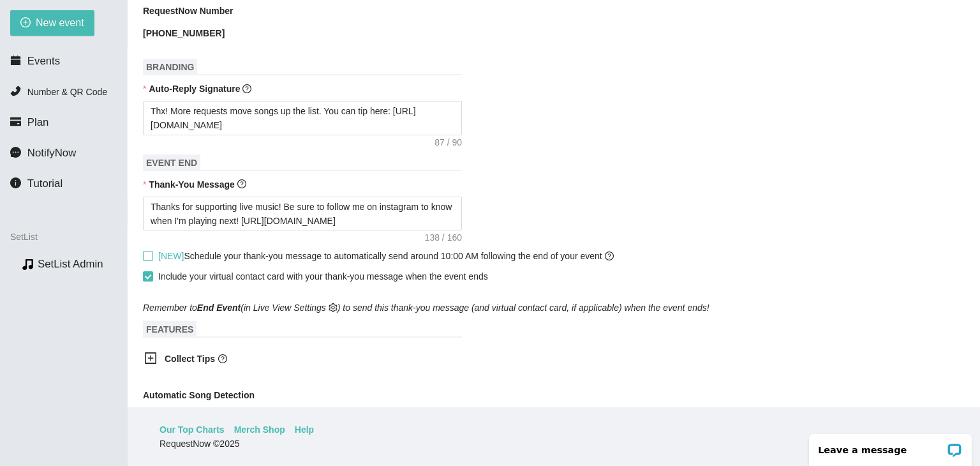
click at [152, 251] on span at bounding box center [148, 256] width 10 height 10
click at [152, 251] on input "[NEW] Schedule your thank-you message to automatically send around 10:00 AM fol…" at bounding box center [147, 255] width 9 height 9
checkbox input "true"
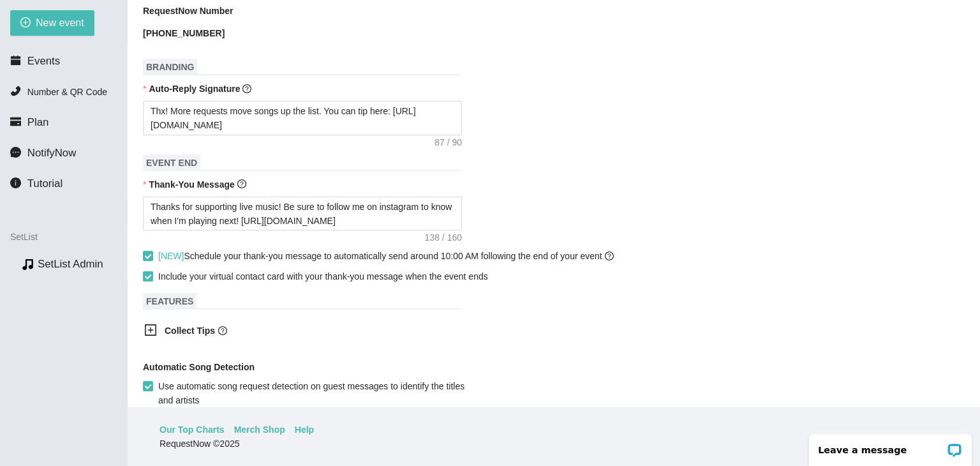
click at [145, 271] on input "Include your virtual contact card with your thank-you message when the event en…" at bounding box center [147, 275] width 9 height 9
checkbox input "false"
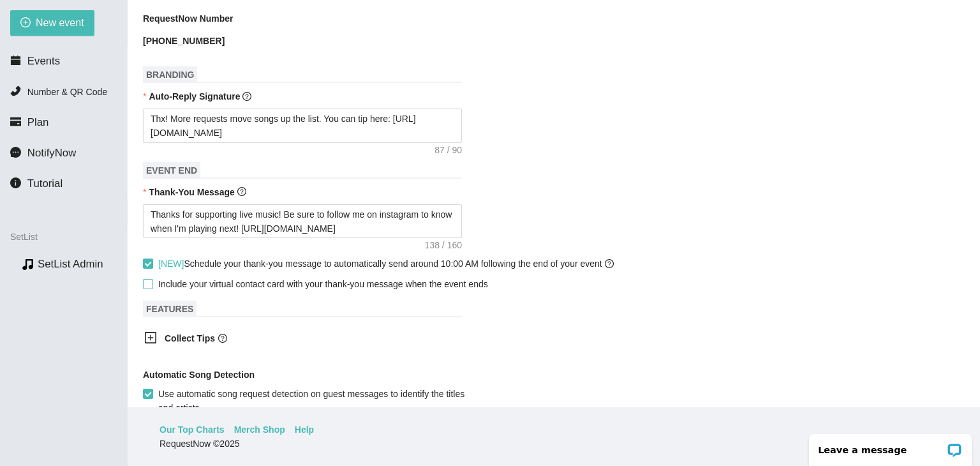
scroll to position [694, 0]
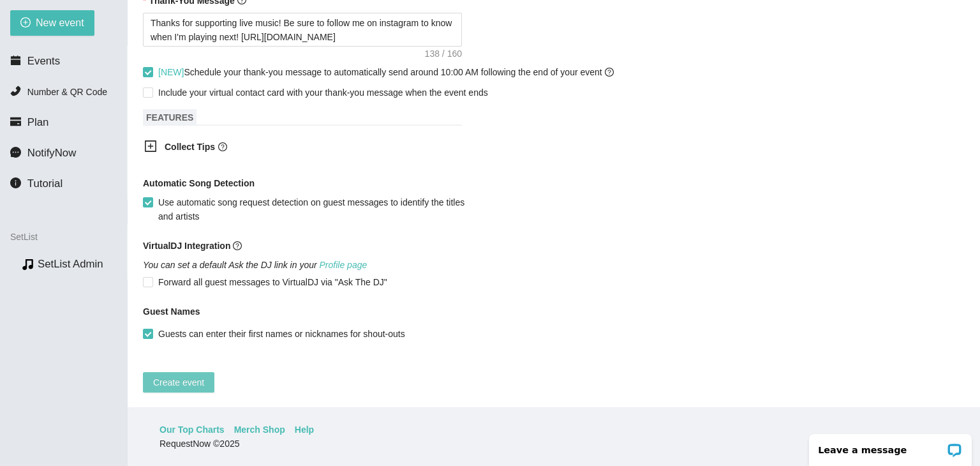
click at [158, 375] on span "Create event" at bounding box center [178, 382] width 51 height 14
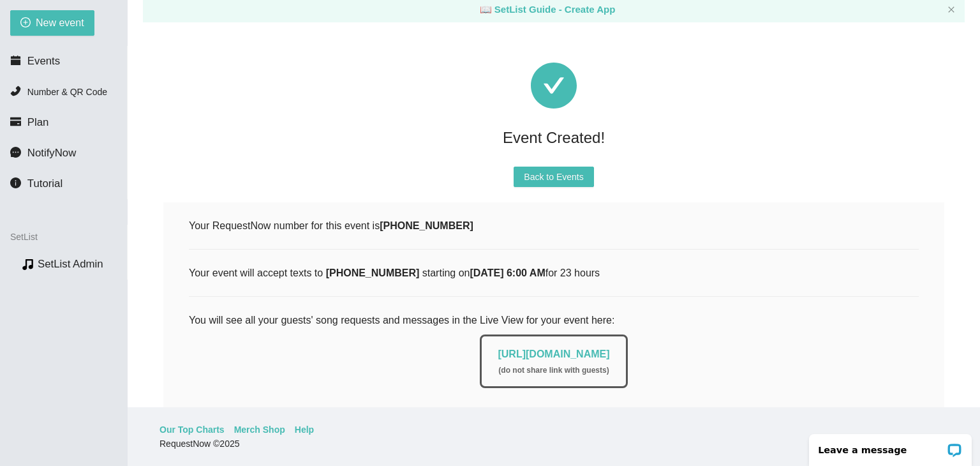
scroll to position [0, 0]
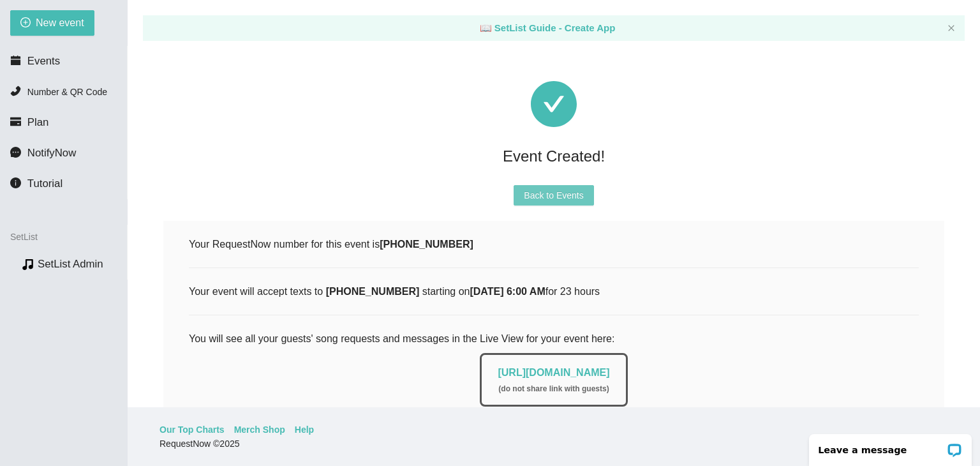
click at [576, 191] on span "Back to Events" at bounding box center [553, 195] width 59 height 14
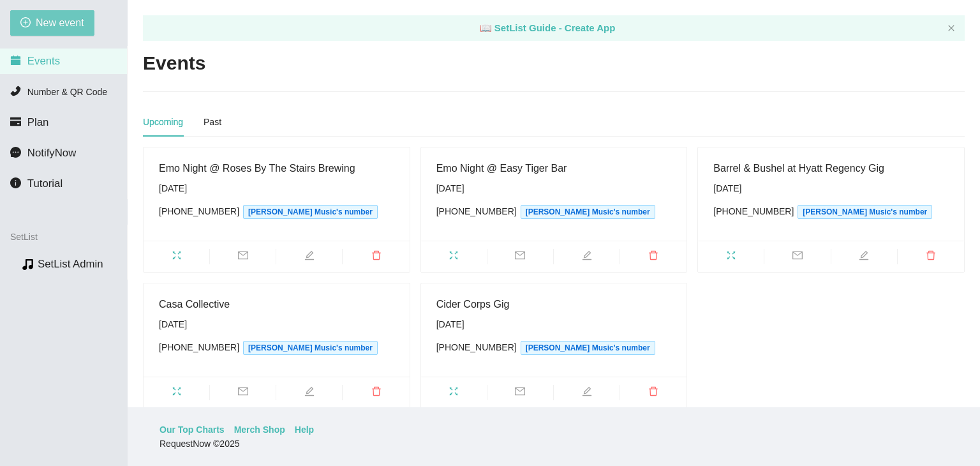
click at [71, 17] on span "New event" at bounding box center [60, 23] width 48 height 16
type textarea "[URL][DOMAIN_NAME]"
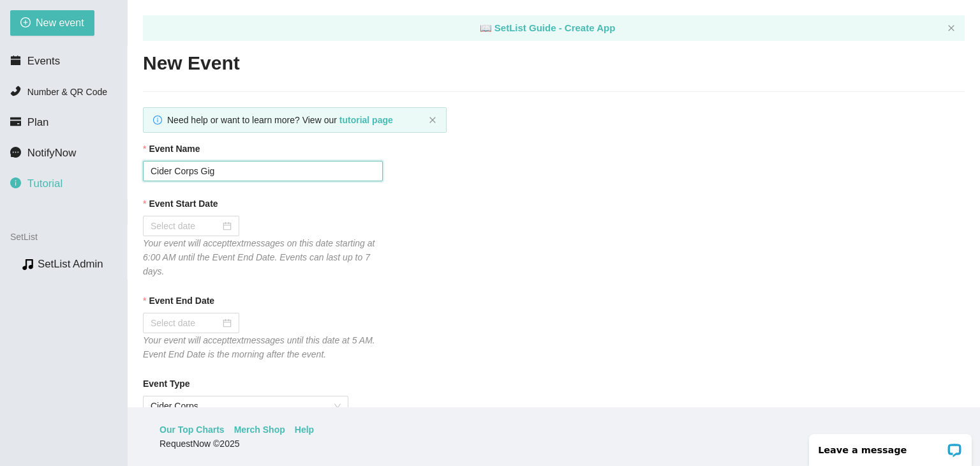
drag, startPoint x: 252, startPoint y: 173, endPoint x: 0, endPoint y: 174, distance: 251.9
click at [0, 174] on section "New event Events Number & QR Code Plan NotifyNow Tutorial SetList Preview SetLi…" at bounding box center [490, 233] width 980 height 466
type input "Emo Night @ Hooligans"
click at [219, 224] on div at bounding box center [190, 226] width 81 height 14
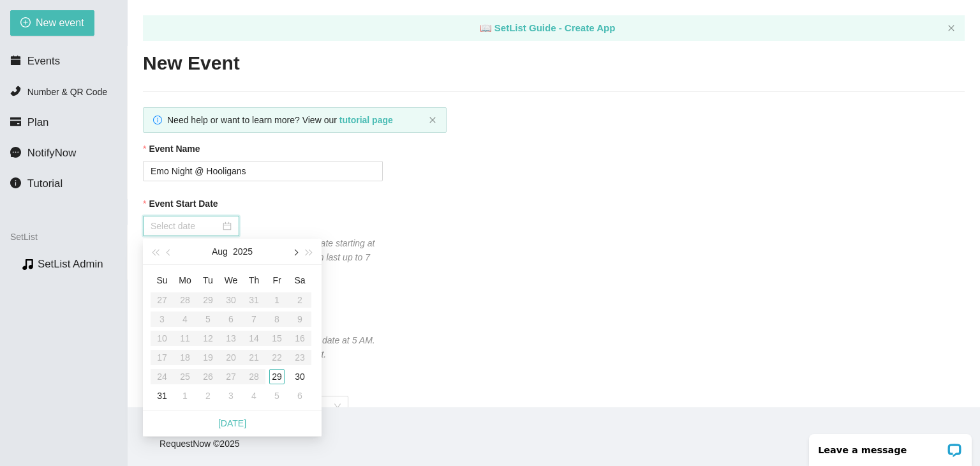
click at [297, 253] on span "button" at bounding box center [294, 252] width 6 height 6
type input "[DATE]"
click at [286, 314] on td "12" at bounding box center [276, 318] width 23 height 19
type input "[DATE]"
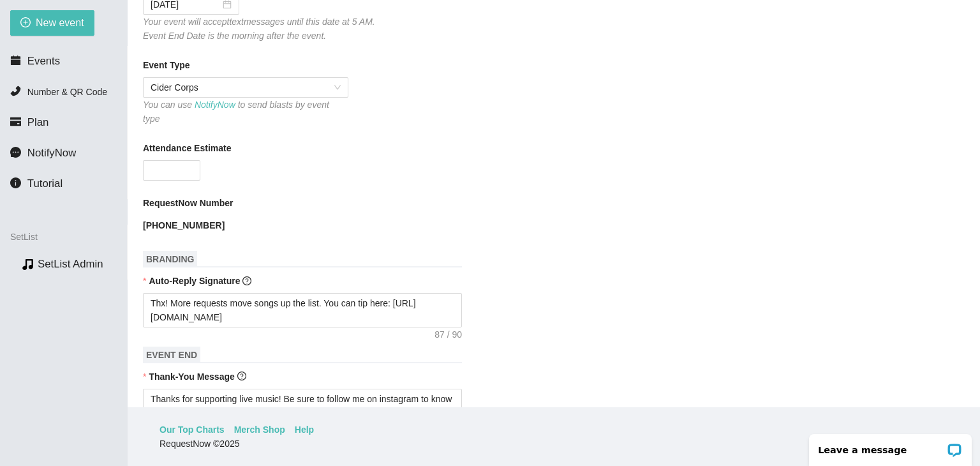
scroll to position [319, 0]
click at [327, 91] on span "Cider Corps" at bounding box center [245, 86] width 190 height 19
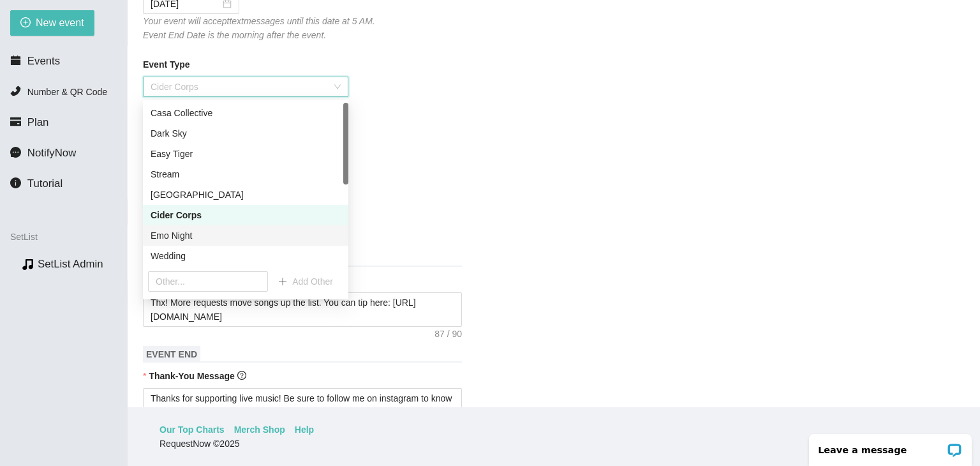
click at [194, 231] on div "Emo Night" at bounding box center [245, 235] width 190 height 14
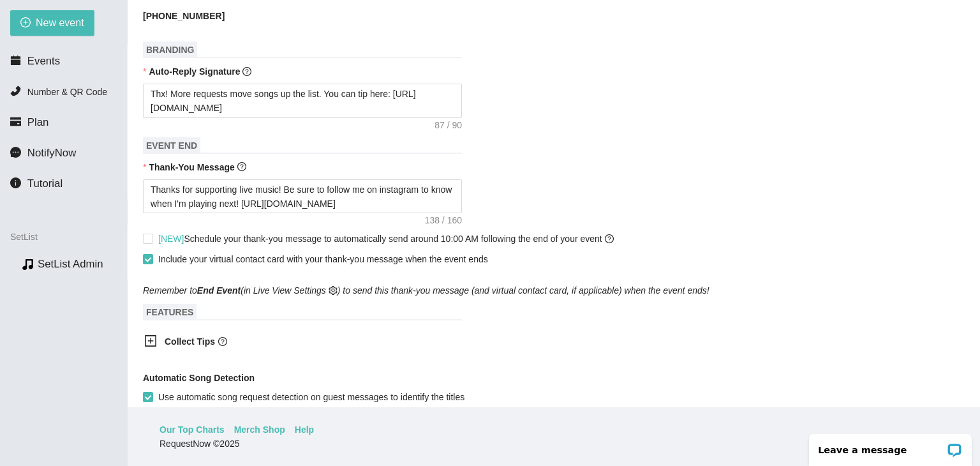
scroll to position [574, 0]
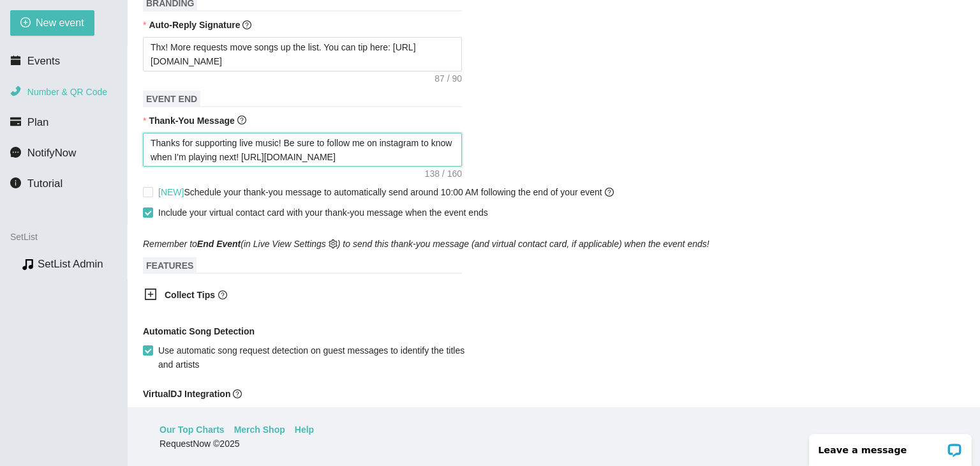
drag, startPoint x: 420, startPoint y: 146, endPoint x: 143, endPoint y: 96, distance: 281.3
click at [89, 82] on section "New event Events Number & QR Code Plan NotifyNow Tutorial SetList Preview SetLi…" at bounding box center [490, 233] width 980 height 466
paste textarea "coming to Emo Night! Be sure to follow me on instagram to know when/where the n…"
type textarea "Thanks for coming to Emo Night! Be sure to follow me on instagram to know when/…"
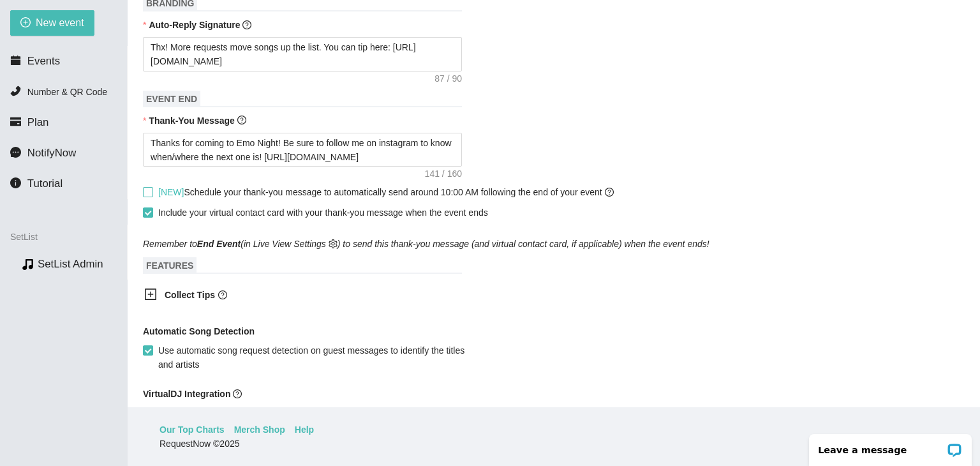
click at [148, 185] on label "[NEW] Schedule your thank-you message to automatically send around 10:00 AM fol…" at bounding box center [381, 192] width 476 height 14
click at [148, 187] on input "[NEW] Schedule your thank-you message to automatically send around 10:00 AM fol…" at bounding box center [147, 191] width 9 height 9
checkbox input "true"
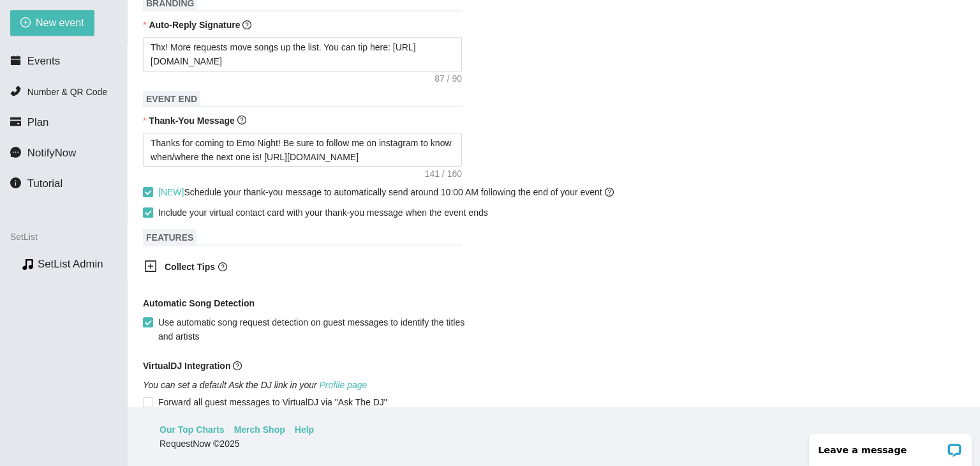
click at [150, 207] on input "Include your virtual contact card with your thank-you message when the event en…" at bounding box center [147, 211] width 9 height 9
checkbox input "false"
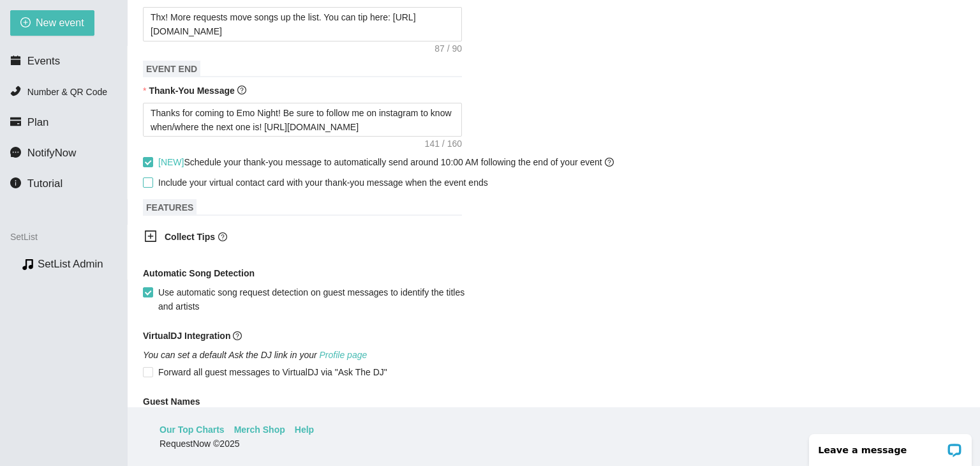
scroll to position [694, 0]
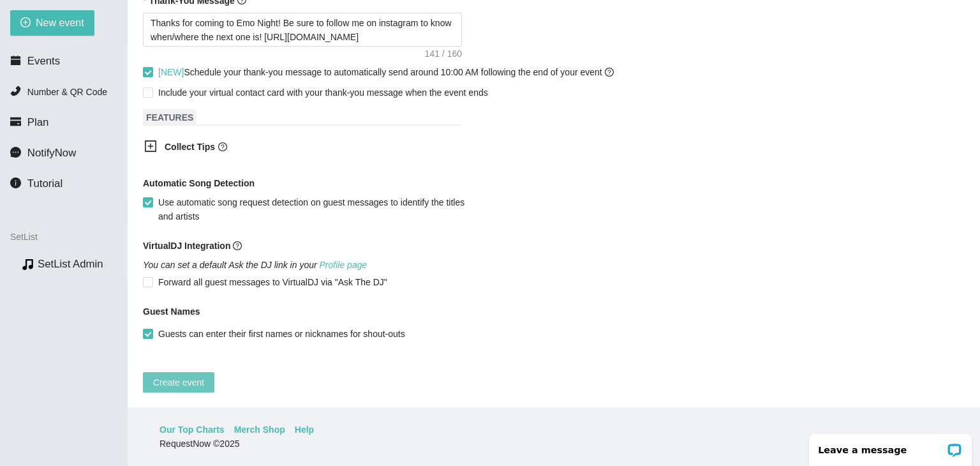
click at [181, 375] on span "Create event" at bounding box center [178, 382] width 51 height 14
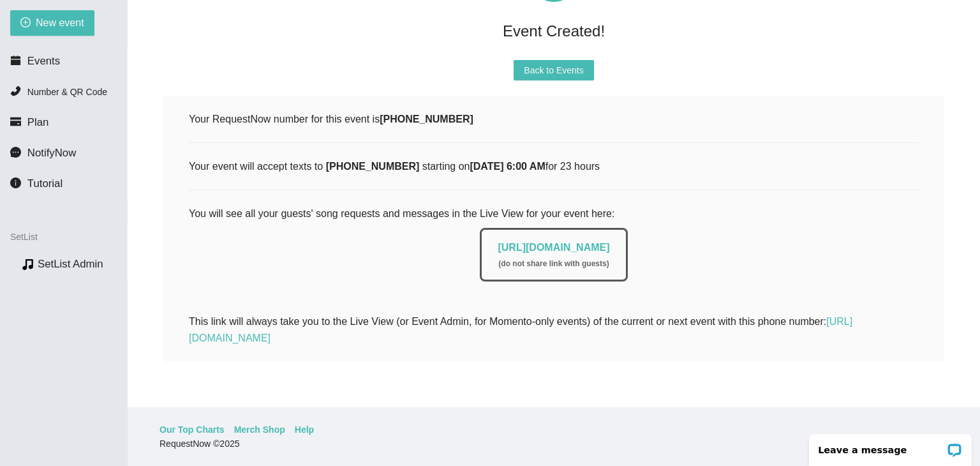
scroll to position [133, 0]
click at [544, 63] on span "Back to Events" at bounding box center [553, 70] width 59 height 14
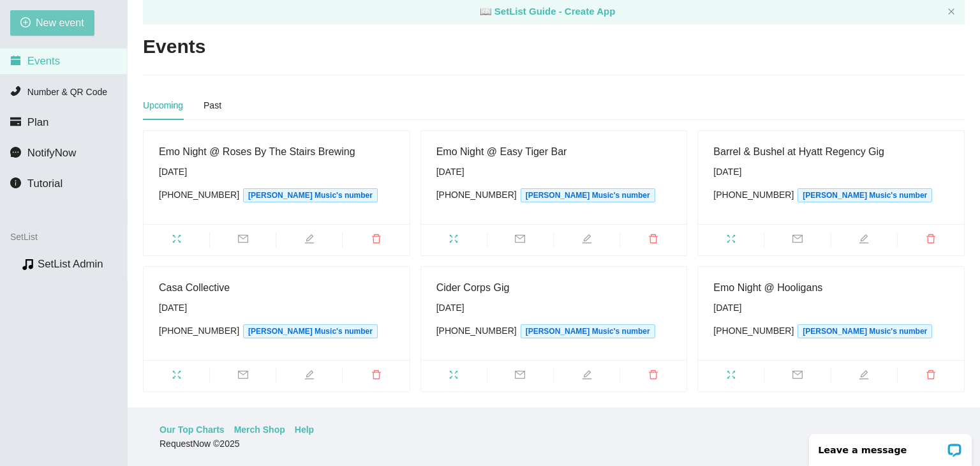
click at [55, 17] on span "New event" at bounding box center [60, 23] width 48 height 16
type textarea "[URL][DOMAIN_NAME]"
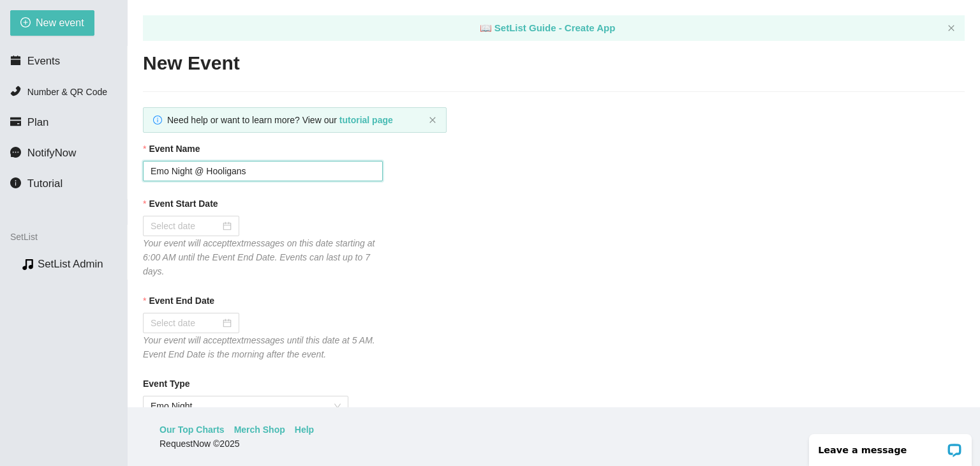
click at [278, 178] on input "Emo Night @ Hooligans" at bounding box center [263, 171] width 240 height 20
drag, startPoint x: 273, startPoint y: 175, endPoint x: 207, endPoint y: 175, distance: 65.7
click at [207, 175] on input "Emo Night @ Hooligans" at bounding box center [263, 171] width 240 height 20
type input "Emo Night @ Dark Sky Brewing Co."
click at [222, 225] on div at bounding box center [190, 226] width 81 height 14
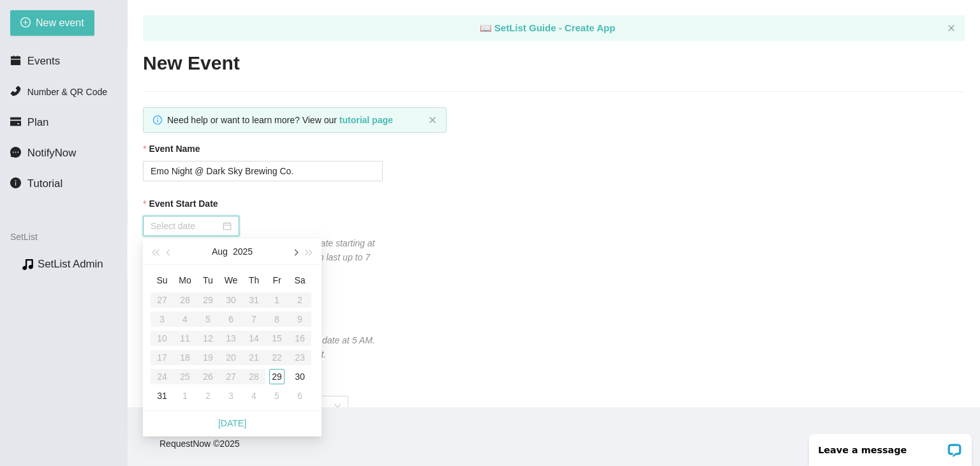
click at [295, 254] on span "button" at bounding box center [294, 252] width 6 height 6
type input "[DATE]"
click at [165, 338] on div "14" at bounding box center [161, 337] width 15 height 15
type input "[DATE]"
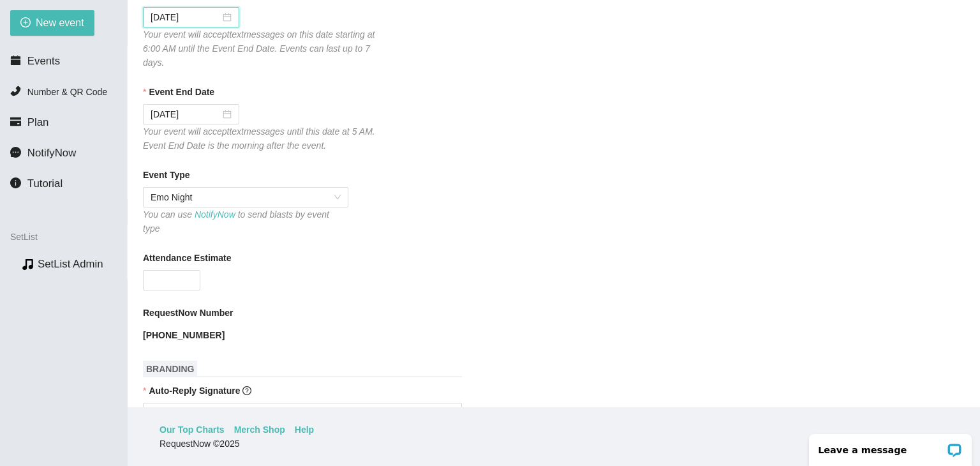
scroll to position [255, 0]
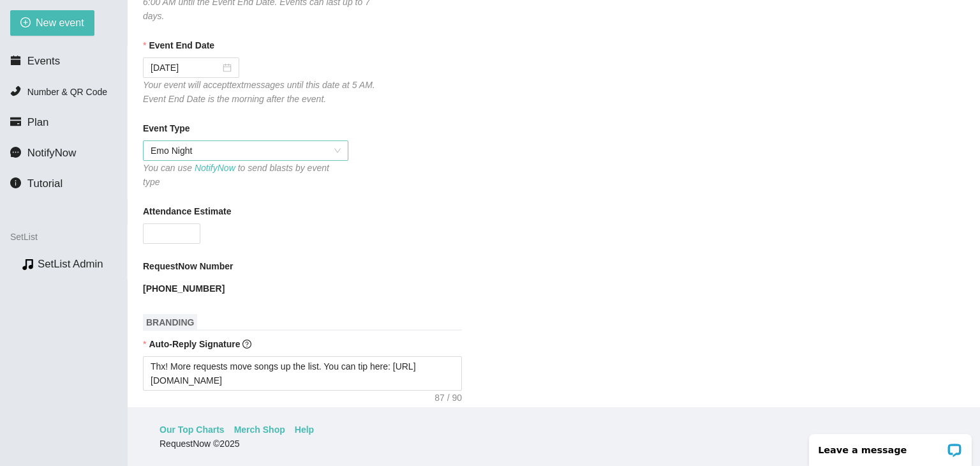
click at [322, 151] on span "Emo Night" at bounding box center [245, 150] width 190 height 19
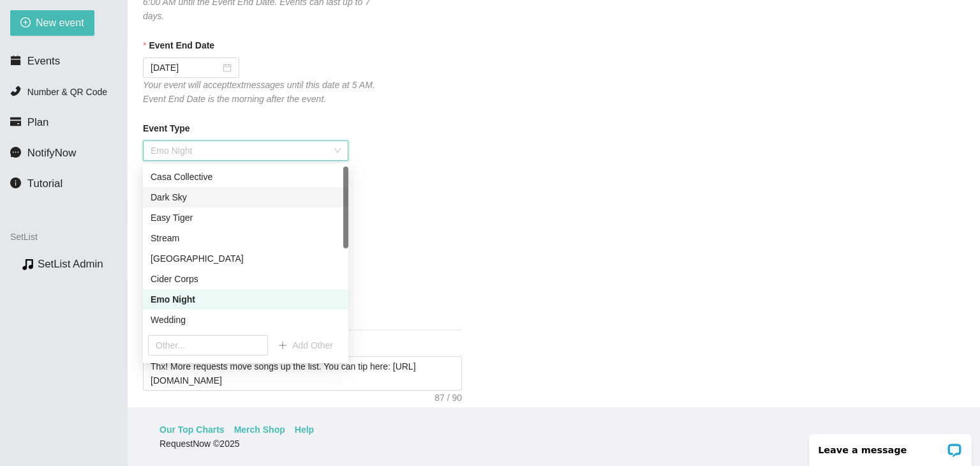
click at [175, 194] on div "Dark Sky" at bounding box center [245, 197] width 190 height 14
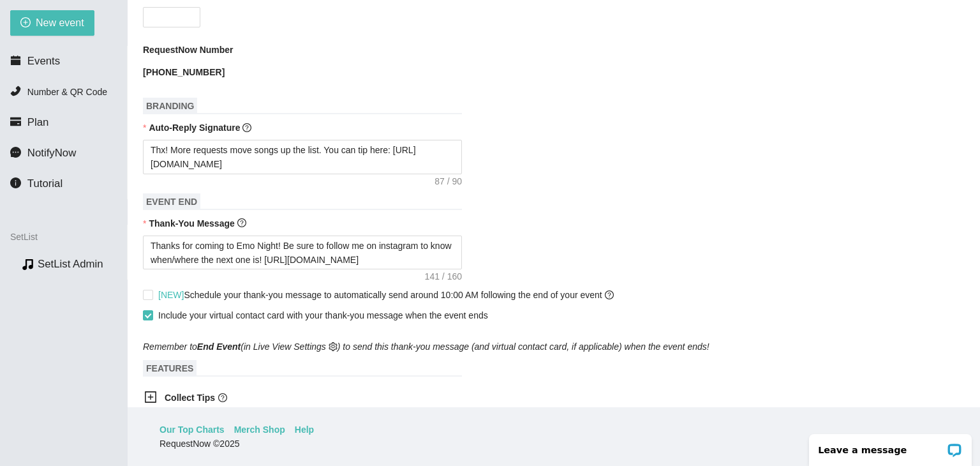
scroll to position [510, 0]
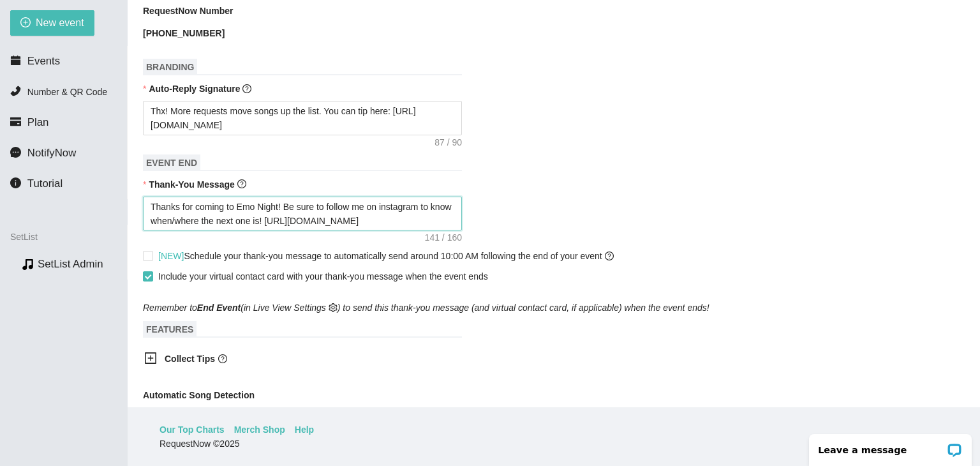
drag, startPoint x: 439, startPoint y: 210, endPoint x: 147, endPoint y: 184, distance: 292.7
click at [147, 184] on div "Thank-You Message Thanks for coming to Emo Night! Be sure to follow me on insta…" at bounding box center [553, 204] width 821 height 54
paste textarea "We’re doing it again [insert date] or follow me on insta for future date"
type textarea "Thanks for coming to Emo Night! We’re doing it again [insert date] or follow me…"
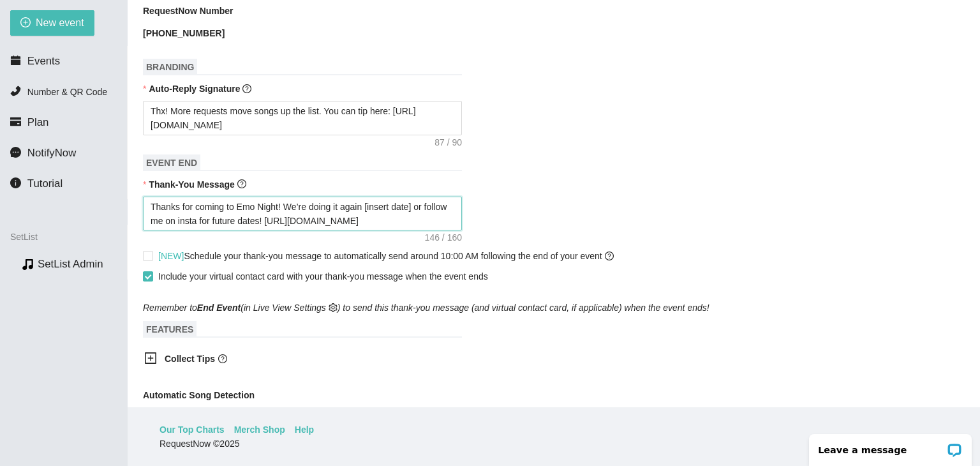
drag, startPoint x: 413, startPoint y: 199, endPoint x: 372, endPoint y: 194, distance: 40.4
click at [367, 198] on textarea "Thanks for coming to Emo Night! We’re doing it again [insert date] or follow me…" at bounding box center [302, 213] width 319 height 34
type textarea "Thanks for coming to Emo Night! We’re doing it again o or follow me on insta fo…"
type textarea "Thanks for coming to Emo Night! We’re doing it again on or follow me on insta f…"
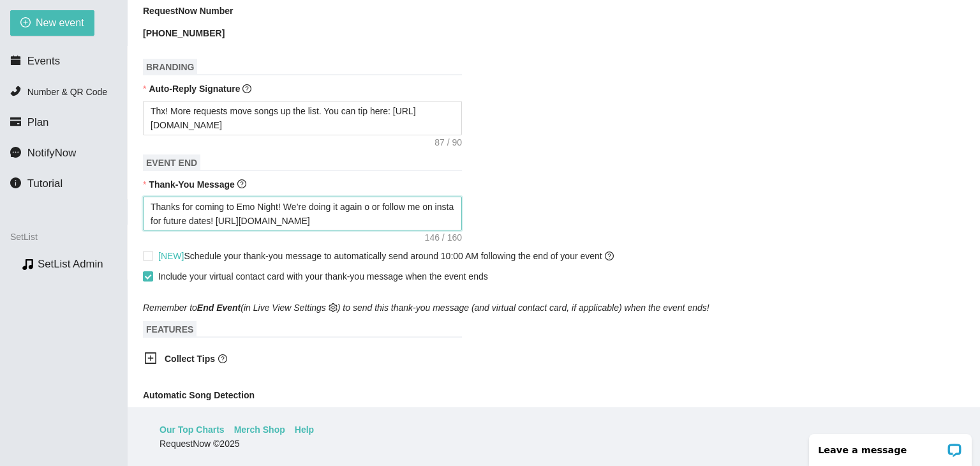
type textarea "Thanks for coming to Emo Night! We’re doing it again on or follow me on insta f…"
type textarea "Thanks for coming to Emo Night! We’re doing it again on O or follow me on insta…"
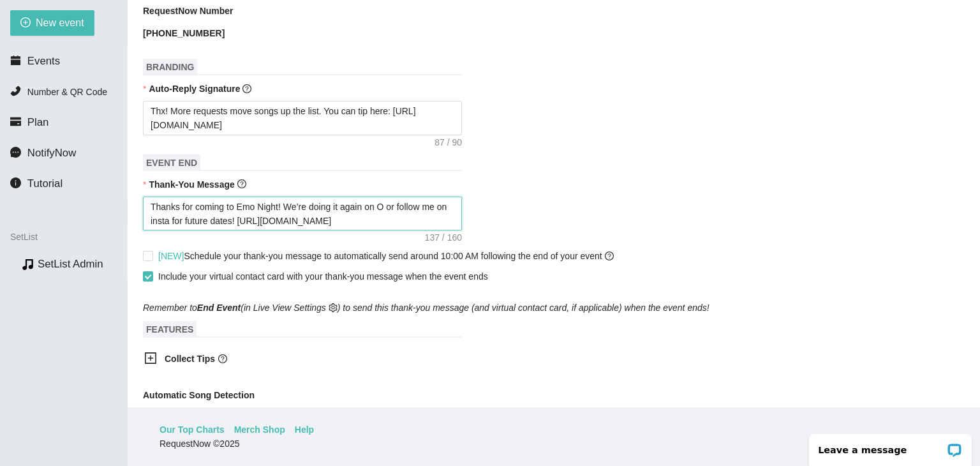
type textarea "Thanks for coming to Emo Night! We’re doing it again on Oc or follow me on inst…"
type textarea "Thanks for coming to Emo Night! We’re doing it again on Oct or follow me on ins…"
type textarea "Thanks for coming to Emo Night! We’re doing it again on Octo or follow me on in…"
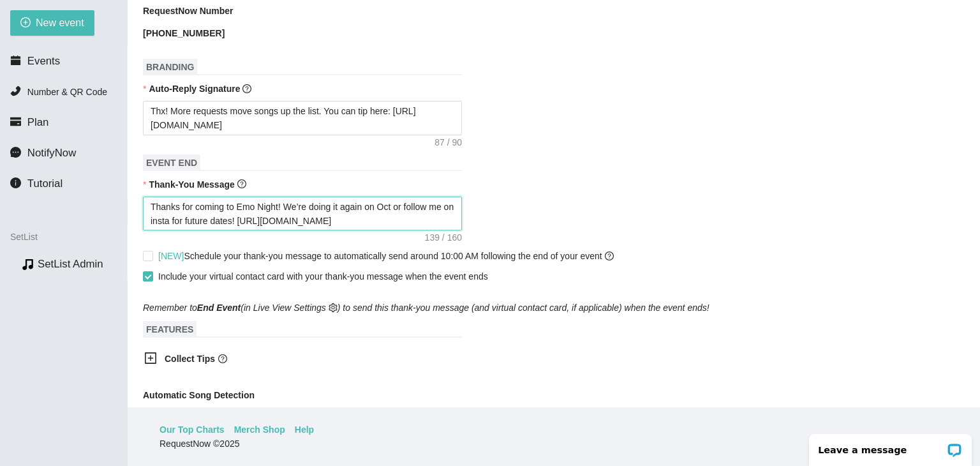
type textarea "Thanks for coming to Emo Night! We’re doing it again on Octo or follow me on in…"
type textarea "Thanks for coming to Emo Night! We’re doing it again on Octob or follow me on i…"
type textarea "Thanks for coming to Emo Night! We’re doing it again on Octobe or follow me on …"
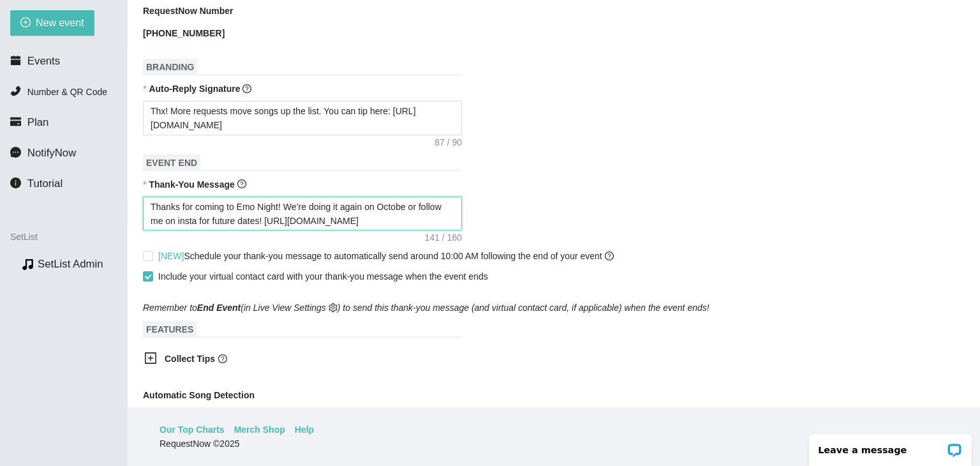
type textarea "Thanks for coming to Emo Night! We’re doing it again on October or follow me on…"
type textarea "Thanks for coming to Emo Night! We’re doing it again on [DATE] or follow me on …"
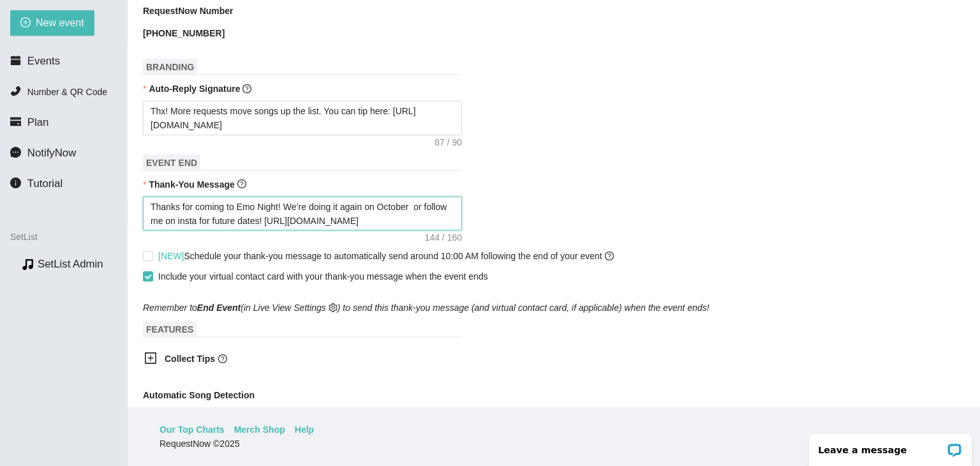
type textarea "Thanks for coming to Emo Night! We’re doing it again on [DATE] or follow me on …"
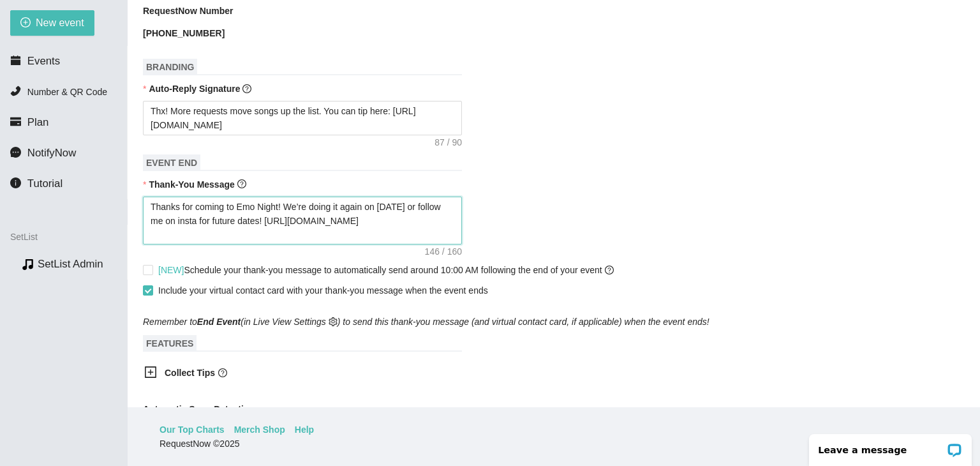
type textarea "Thanks for coming to Emo Night! We’re doing it again on October 12t or follow m…"
type textarea "Thanks for coming to Emo Night! We’re doing it again on [DATE] or follow me on …"
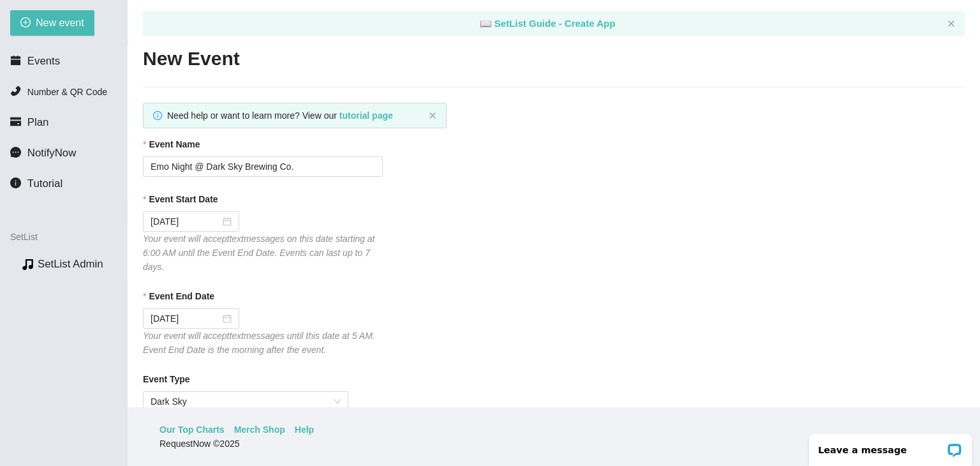
scroll to position [0, 0]
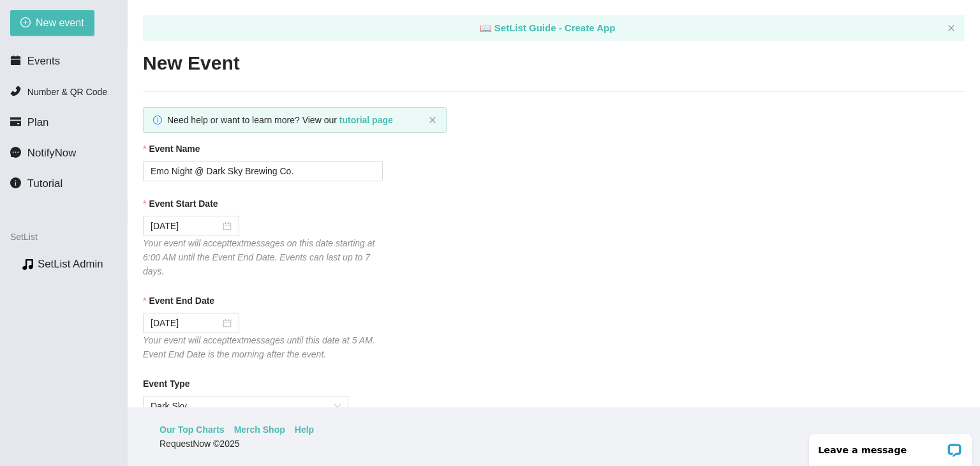
type textarea "Thanks for coming to Emo Night! We’re doing it again on [DATE] or follow me on …"
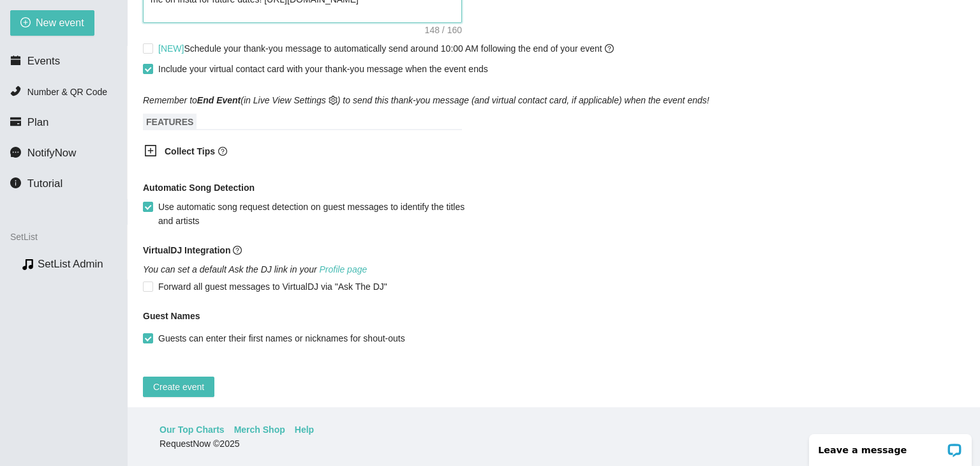
scroll to position [736, 0]
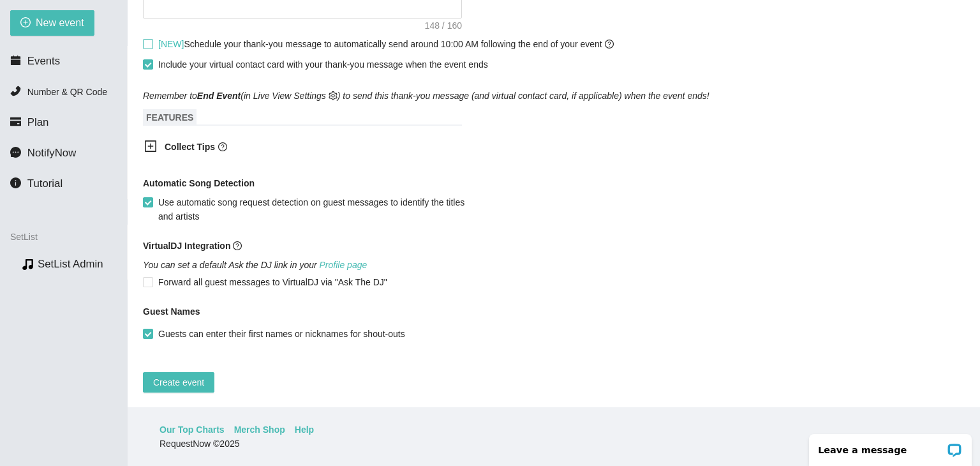
click at [148, 39] on input "[NEW] Schedule your thank-you message to automatically send around 10:00 AM fol…" at bounding box center [147, 43] width 9 height 9
checkbox input "true"
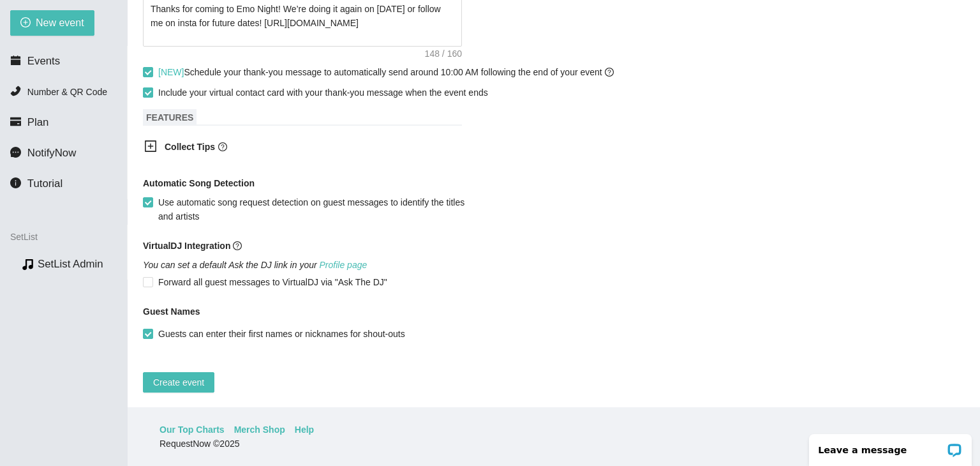
click at [148, 87] on input "Include your virtual contact card with your thank-you message when the event en…" at bounding box center [147, 91] width 9 height 9
checkbox input "false"
click at [175, 376] on span "Create event" at bounding box center [178, 382] width 51 height 14
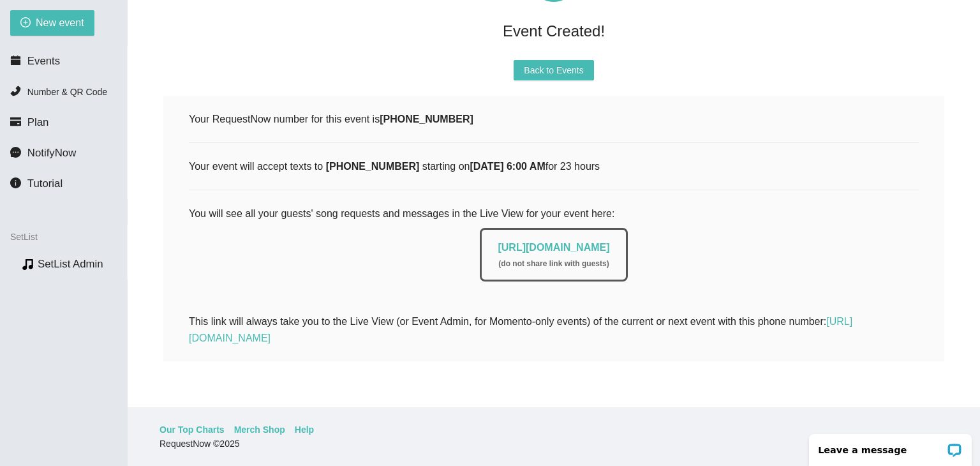
scroll to position [133, 0]
click at [560, 48] on div "Event Created! Back to Events Your RequestNow number for this event is [PHONE_N…" at bounding box center [553, 158] width 821 height 466
click at [560, 51] on div "Event Created! Back to Events Your RequestNow number for this event is [PHONE_N…" at bounding box center [553, 158] width 821 height 466
click at [561, 60] on button "Back to Events" at bounding box center [553, 70] width 80 height 20
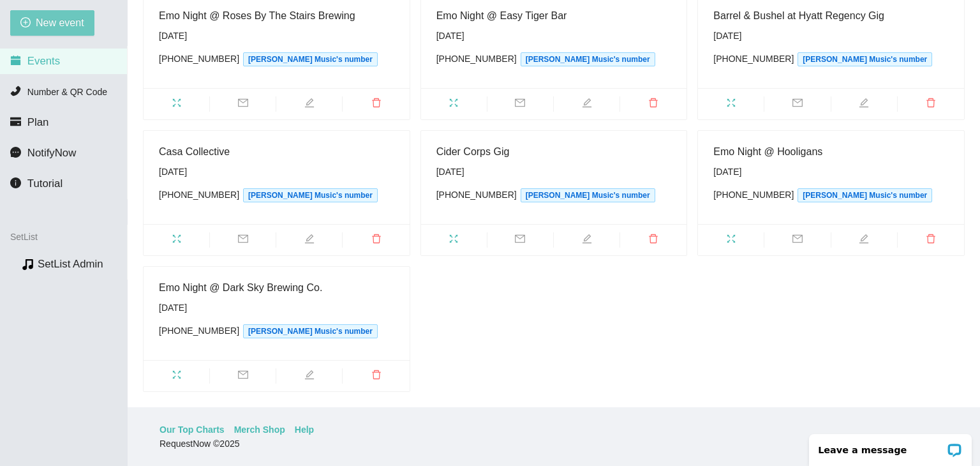
click at [69, 17] on span "New event" at bounding box center [60, 23] width 48 height 16
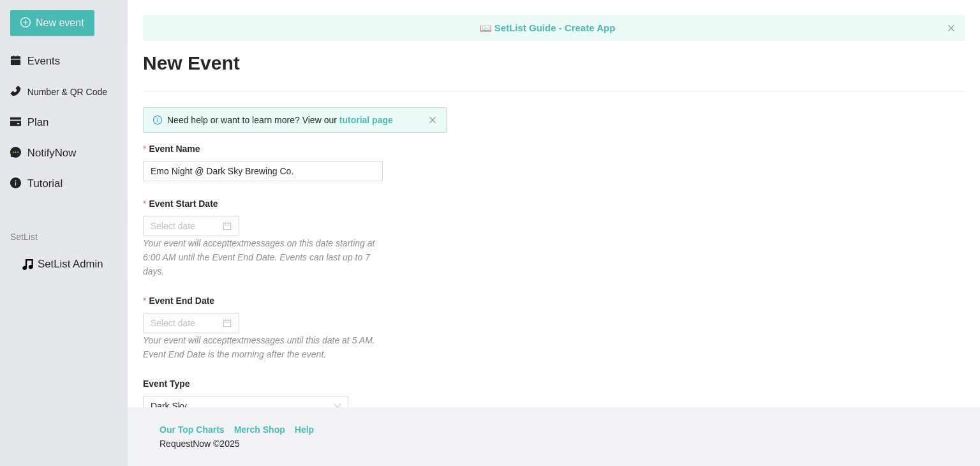
type textarea "[URL][DOMAIN_NAME]"
click at [300, 178] on input "Emo Night @ Dark Sky Brewing Co." at bounding box center [263, 171] width 240 height 20
drag, startPoint x: 288, startPoint y: 174, endPoint x: 205, endPoint y: 182, distance: 83.3
type input "Emo Night @ Easy Tiger Bar"
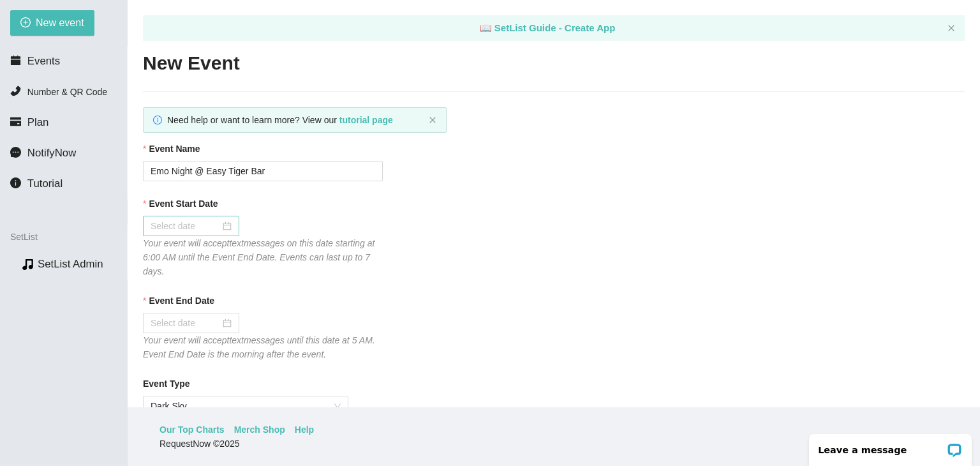
click at [223, 229] on div at bounding box center [190, 226] width 81 height 14
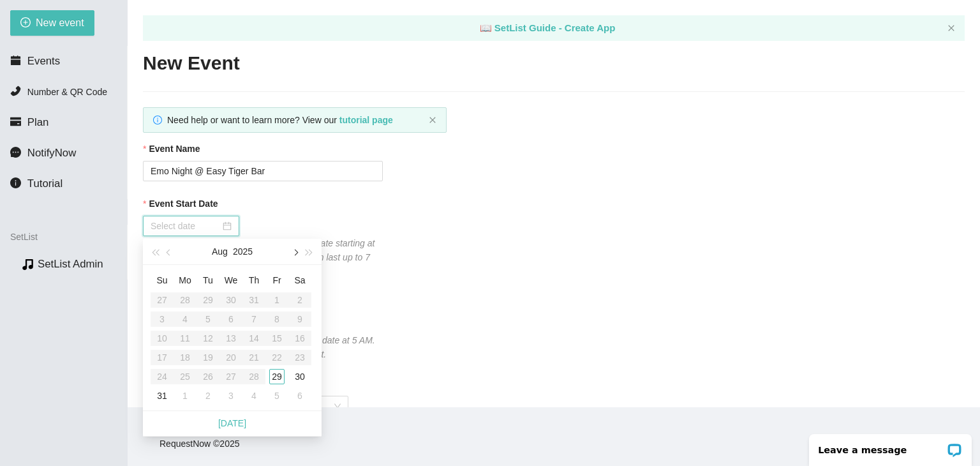
click at [295, 254] on span "button" at bounding box center [294, 252] width 6 height 6
type input "[DATE]"
click at [254, 334] on div "18" at bounding box center [253, 337] width 15 height 15
type input "[DATE]"
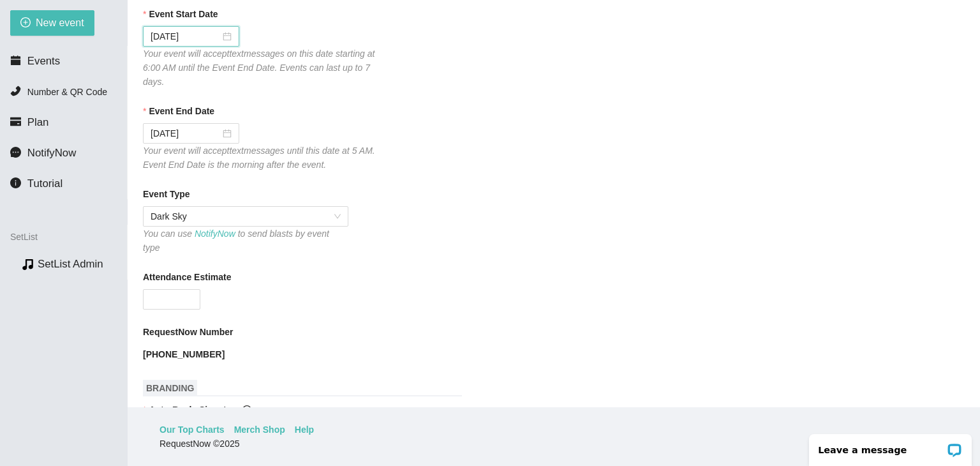
scroll to position [191, 0]
click at [319, 223] on span "Dark Sky" at bounding box center [245, 214] width 190 height 19
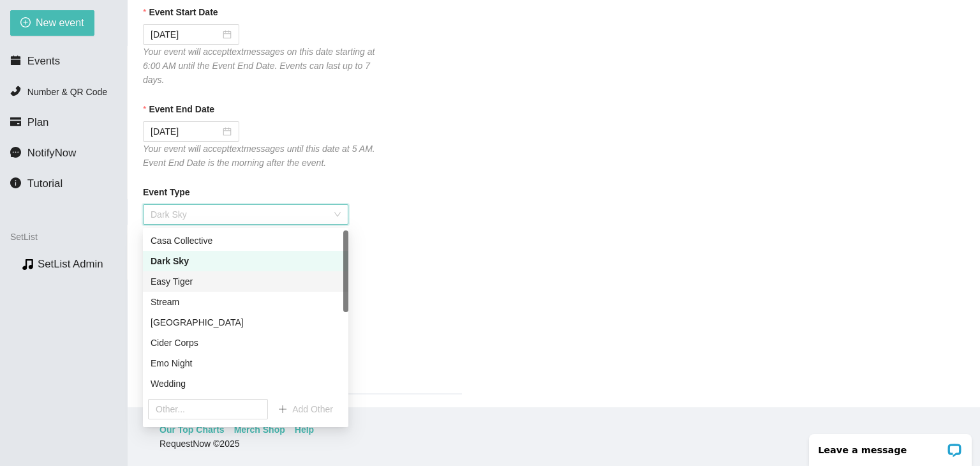
click at [219, 286] on div "Easy Tiger" at bounding box center [245, 281] width 190 height 14
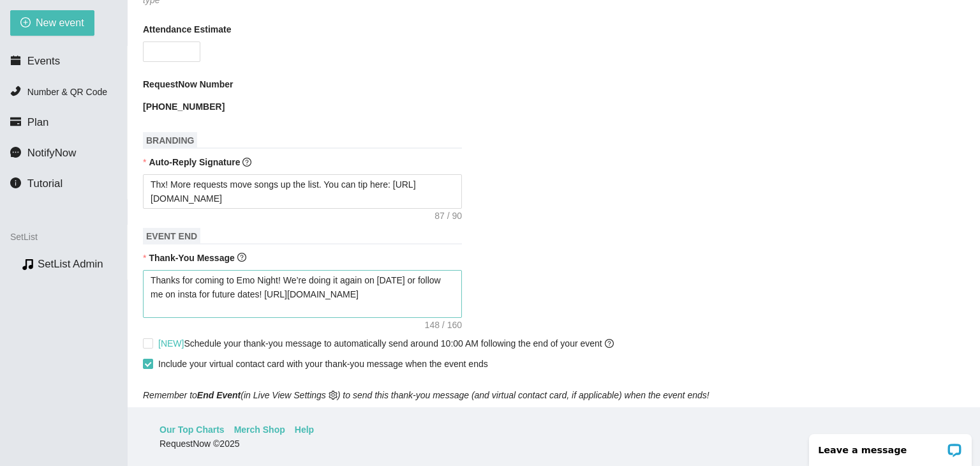
scroll to position [446, 0]
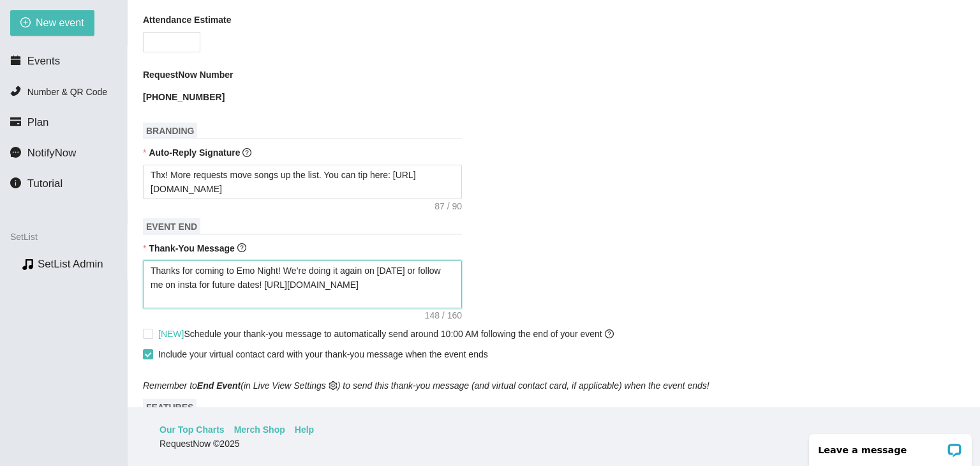
drag, startPoint x: 337, startPoint y: 295, endPoint x: 133, endPoint y: 251, distance: 209.2
click at [133, 251] on main "📖 SetList Guide - Create App New Event Need help or want to learn more? View ou…" at bounding box center [554, 203] width 852 height 407
paste textarea "do it every 1st & 3rd [DATE] @ Easy Tiger! Or follow me on insta for future eve…"
type textarea "Thanks for coming to Emo Night! We do it every 1st & 3rd [DATE] @ Easy Tiger! O…"
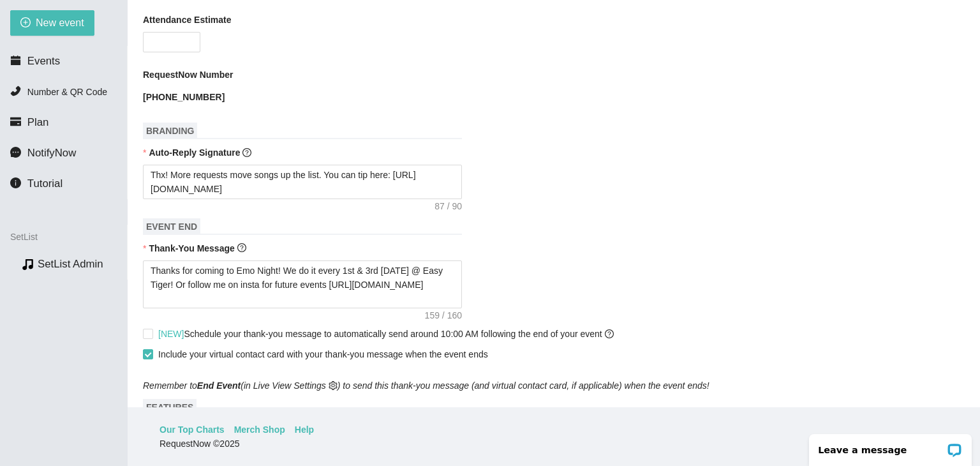
drag, startPoint x: 153, startPoint y: 330, endPoint x: 154, endPoint y: 336, distance: 6.4
click at [152, 329] on label "[NEW] Schedule your thank-you message to automatically send around 10:00 AM fol…" at bounding box center [381, 334] width 476 height 14
click at [152, 329] on input "[NEW] Schedule your thank-you message to automatically send around 10:00 AM fol…" at bounding box center [147, 332] width 9 height 9
checkbox input "true"
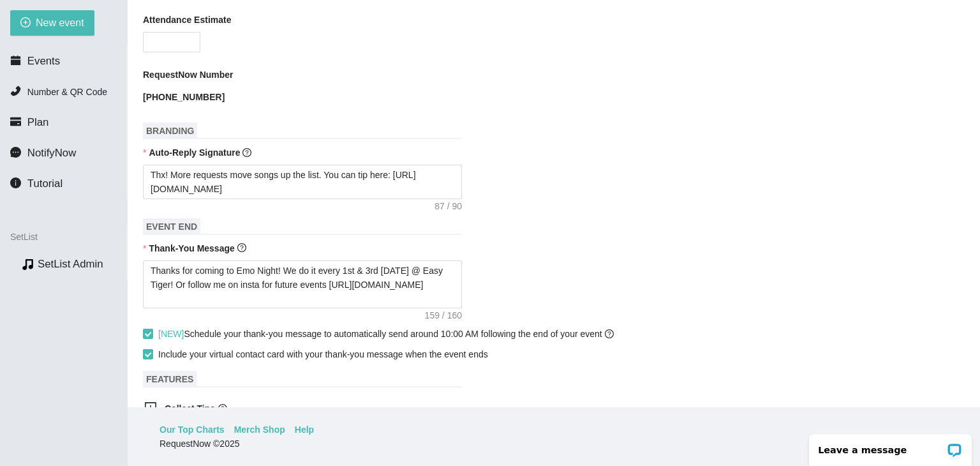
click at [148, 349] on span at bounding box center [148, 354] width 10 height 10
click at [148, 349] on input "Include your virtual contact card with your thank-you message when the event en…" at bounding box center [147, 353] width 9 height 9
checkbox input "false"
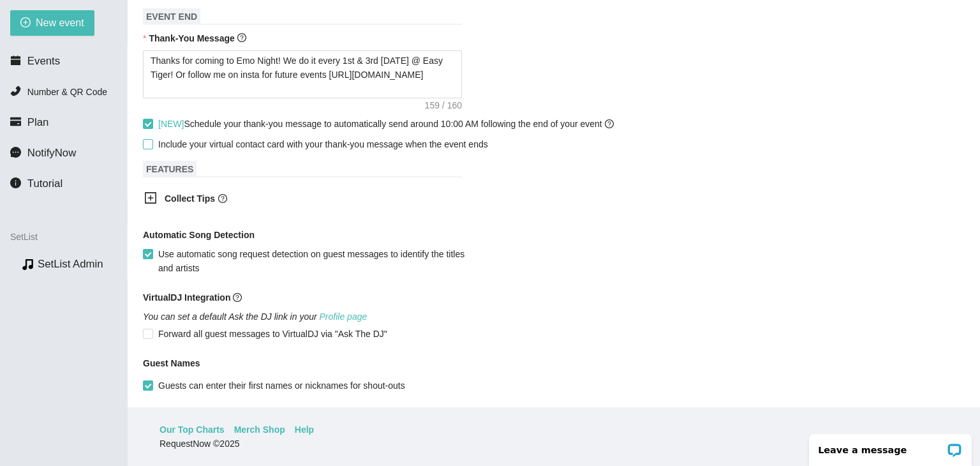
scroll to position [708, 0]
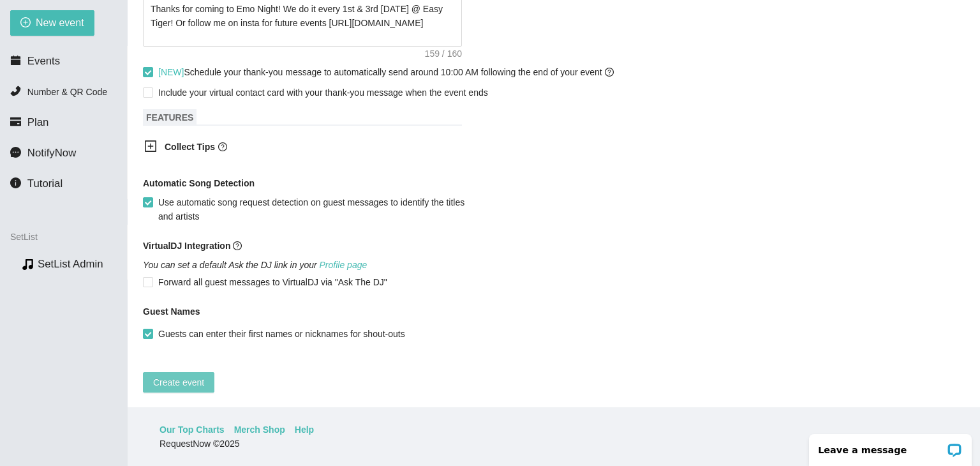
click at [166, 375] on span "Create event" at bounding box center [178, 382] width 51 height 14
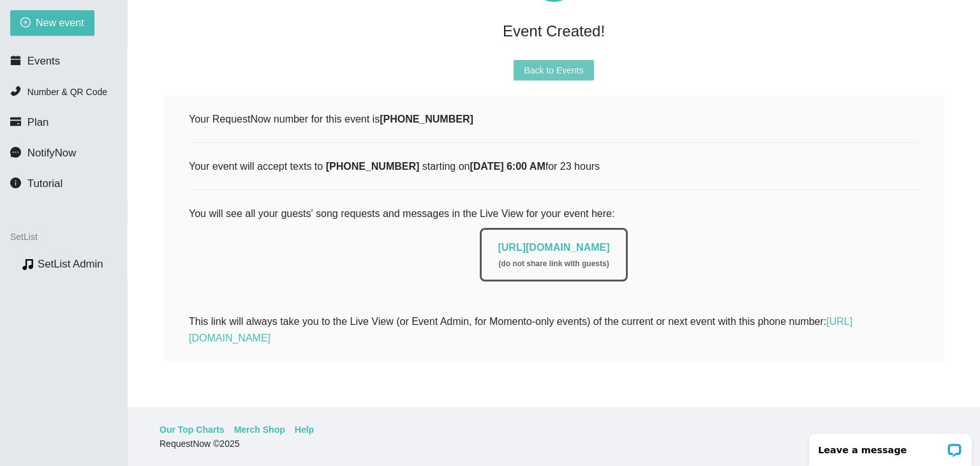
click at [543, 70] on button "Back to Events" at bounding box center [553, 70] width 80 height 20
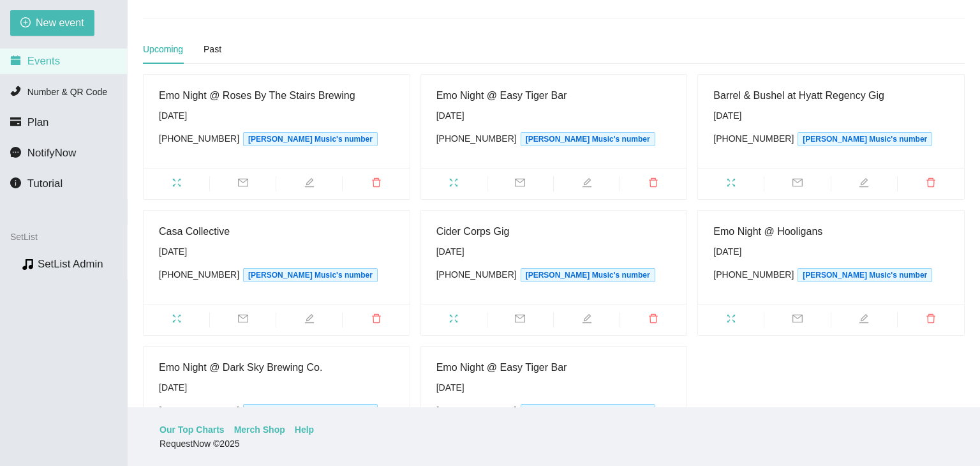
scroll to position [160, 0]
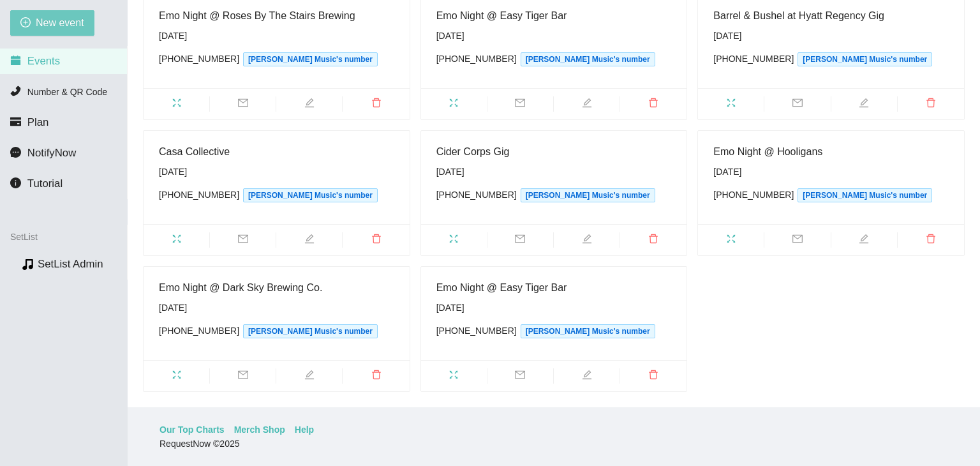
click at [52, 18] on span "New event" at bounding box center [60, 23] width 48 height 16
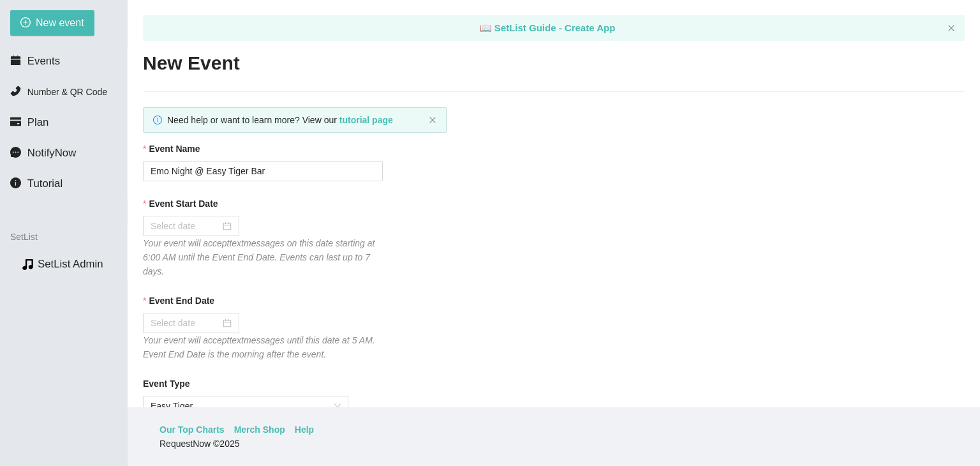
type textarea "[URL][DOMAIN_NAME]"
drag, startPoint x: 281, startPoint y: 179, endPoint x: 207, endPoint y: 182, distance: 74.0
type input "Emo Night @ Roses By The Stairs Brewing"
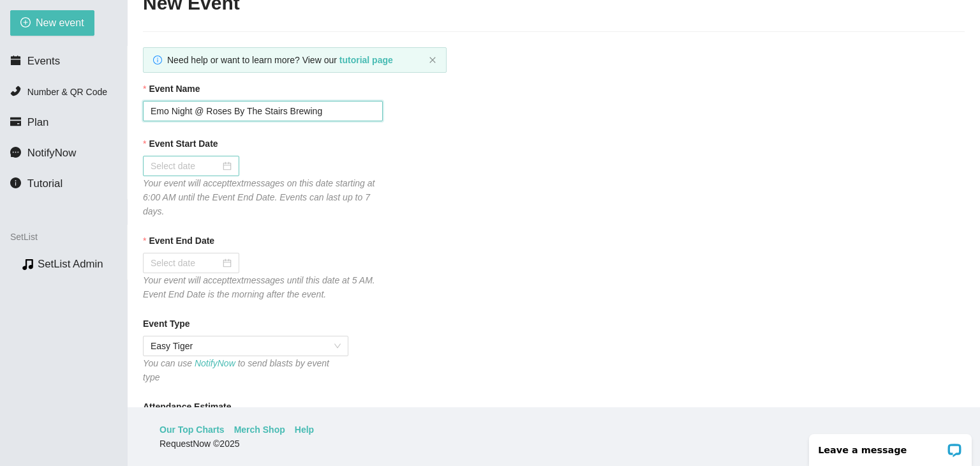
scroll to position [64, 0]
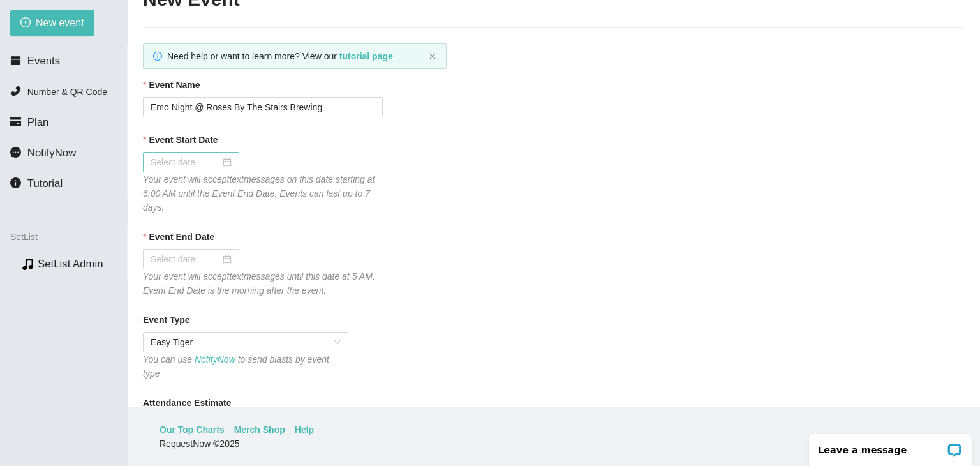
click at [227, 160] on div at bounding box center [190, 162] width 81 height 14
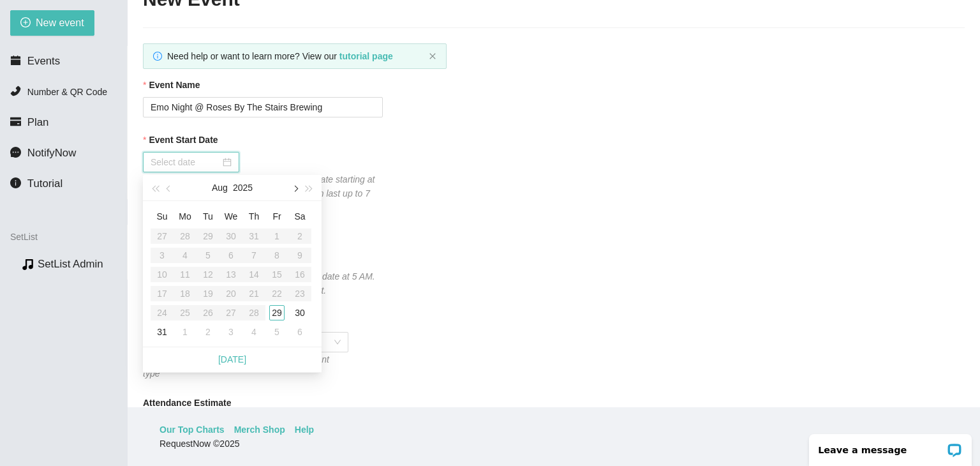
click at [301, 187] on button "button" at bounding box center [295, 188] width 14 height 26
type input "[DATE]"
click at [300, 274] on div "20" at bounding box center [299, 274] width 15 height 15
type input "[DATE]"
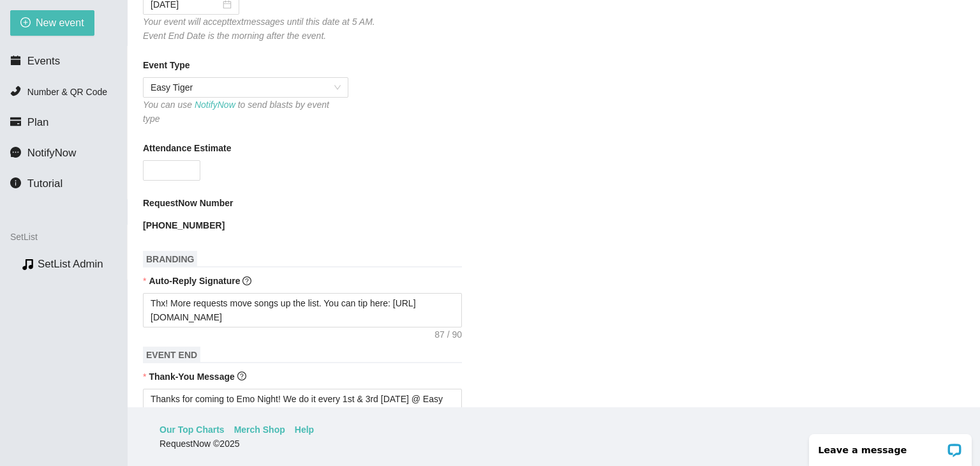
scroll to position [319, 0]
click at [296, 96] on span "Easy Tiger" at bounding box center [245, 86] width 190 height 19
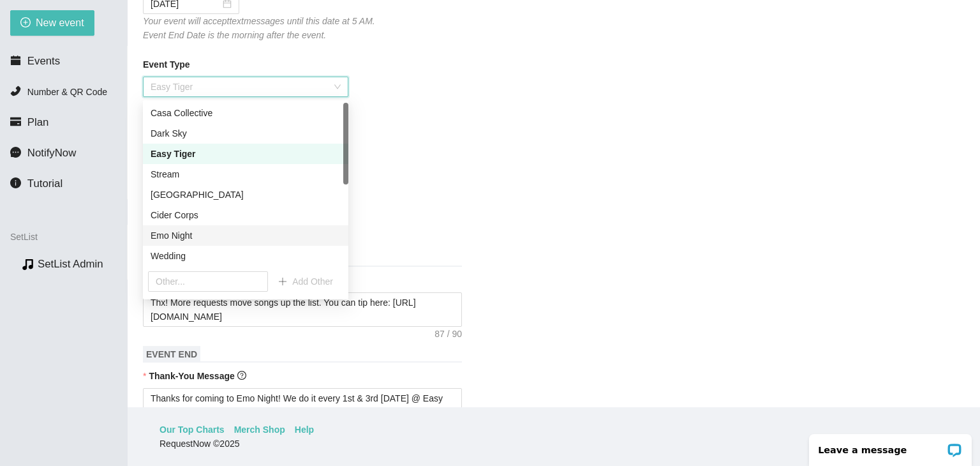
click at [191, 242] on div "Emo Night" at bounding box center [245, 235] width 190 height 14
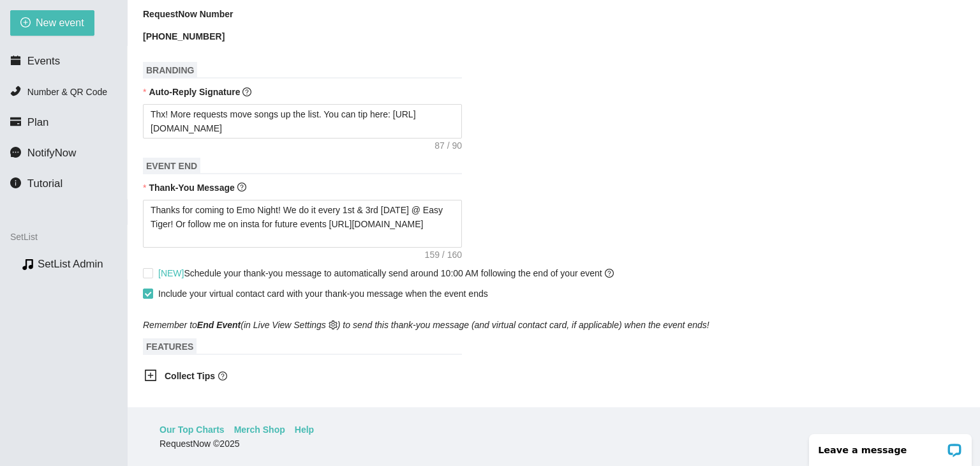
scroll to position [510, 0]
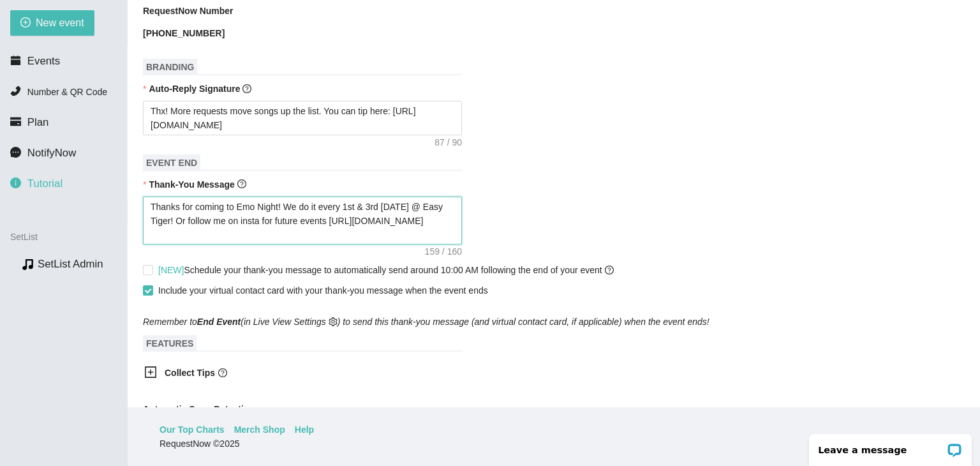
drag, startPoint x: 329, startPoint y: 226, endPoint x: 65, endPoint y: 191, distance: 266.4
click at [65, 191] on section "New event Events Number & QR Code Plan NotifyNow Tutorial SetList Preview SetLi…" at bounding box center [490, 233] width 980 height 466
paste textarea "Be sure to follow me on instagram to know when/where the next one is!"
type textarea "Thanks for coming to Emo Night! Be sure to follow me on instagram to know when/…"
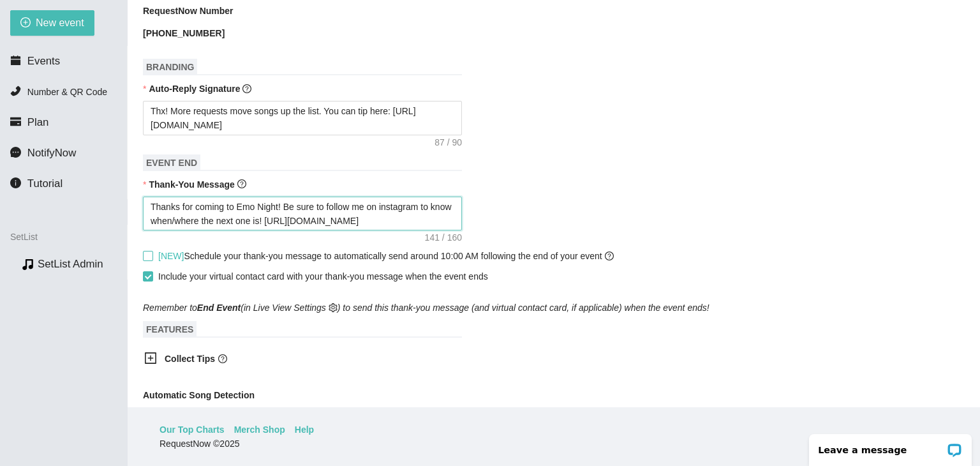
type textarea "Thanks for coming to Emo Night! Be sure to follow me on instagram to know when/…"
click at [151, 251] on span at bounding box center [148, 256] width 10 height 10
click at [151, 251] on input "[NEW] Schedule your thank-you message to automatically send around 10:00 AM fol…" at bounding box center [147, 255] width 9 height 9
checkbox input "true"
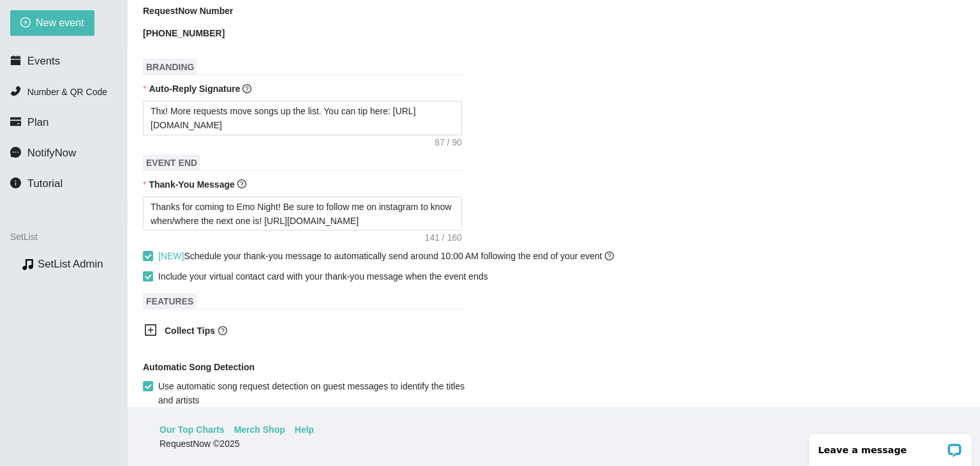
click at [149, 273] on label "Include your virtual contact card with your thank-you message when the event en…" at bounding box center [318, 276] width 350 height 14
click at [149, 273] on input "Include your virtual contact card with your thank-you message when the event en…" at bounding box center [147, 275] width 9 height 9
checkbox input "false"
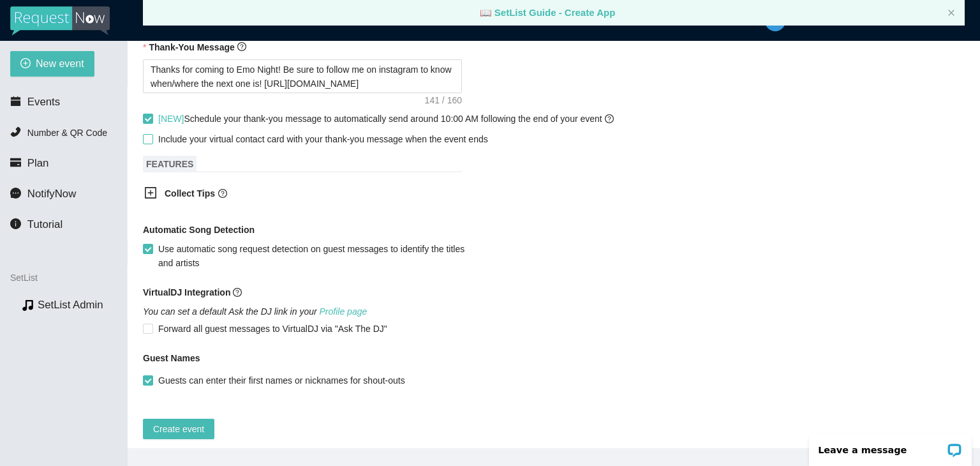
scroll to position [694, 0]
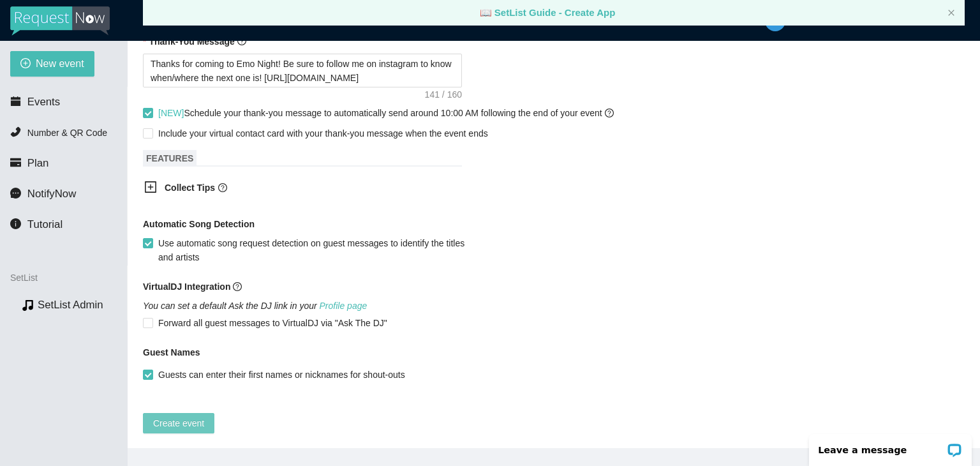
click at [177, 416] on span "Create event" at bounding box center [178, 423] width 51 height 14
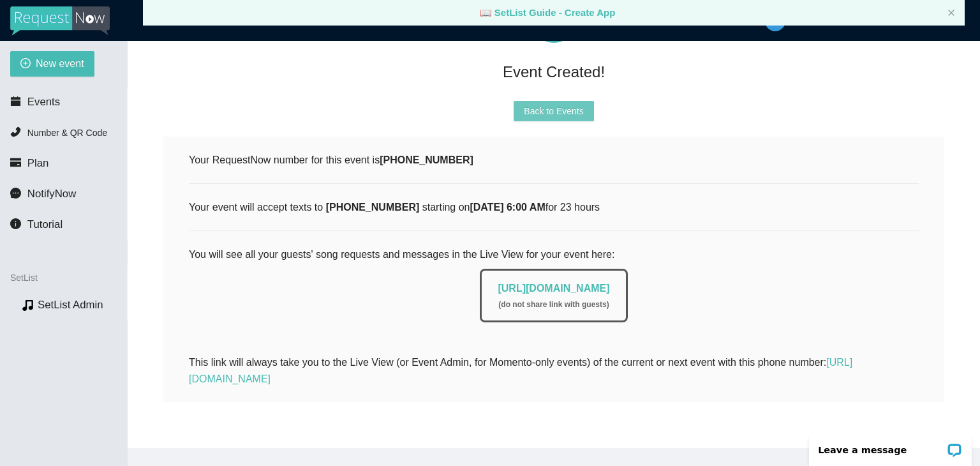
click at [534, 104] on span "Back to Events" at bounding box center [553, 111] width 59 height 14
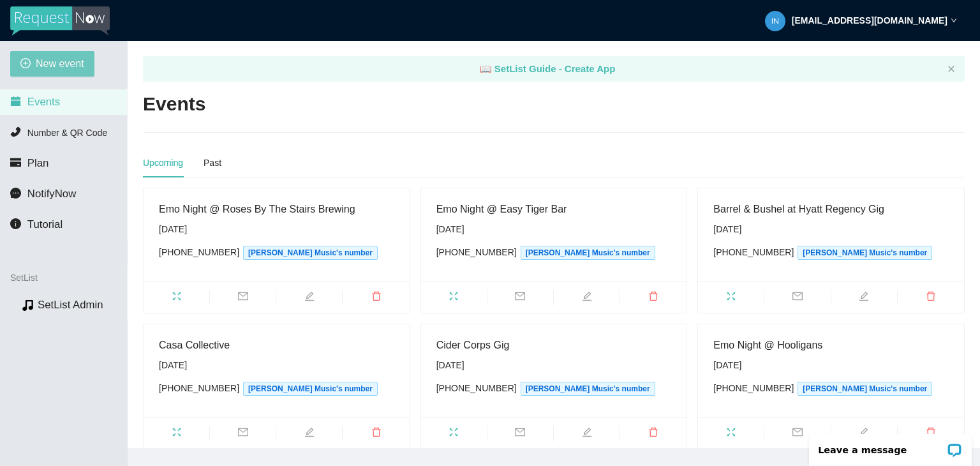
click at [58, 71] on span "New event" at bounding box center [60, 63] width 48 height 16
type textarea "[URL][DOMAIN_NAME]"
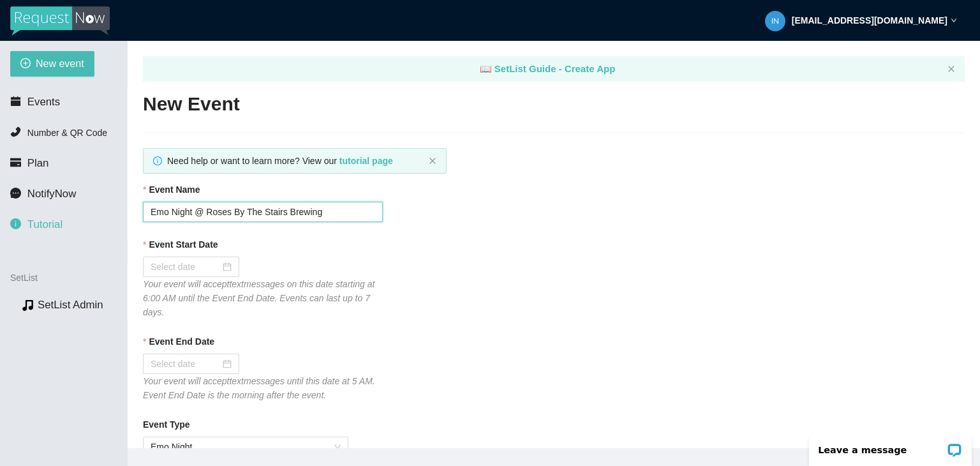
drag, startPoint x: 327, startPoint y: 217, endPoint x: 114, endPoint y: 215, distance: 213.6
click at [114, 215] on section "New event Events Number & QR Code Plan NotifyNow Tutorial SetList Preview SetLi…" at bounding box center [490, 274] width 980 height 466
type input "Cider Corps Gig"
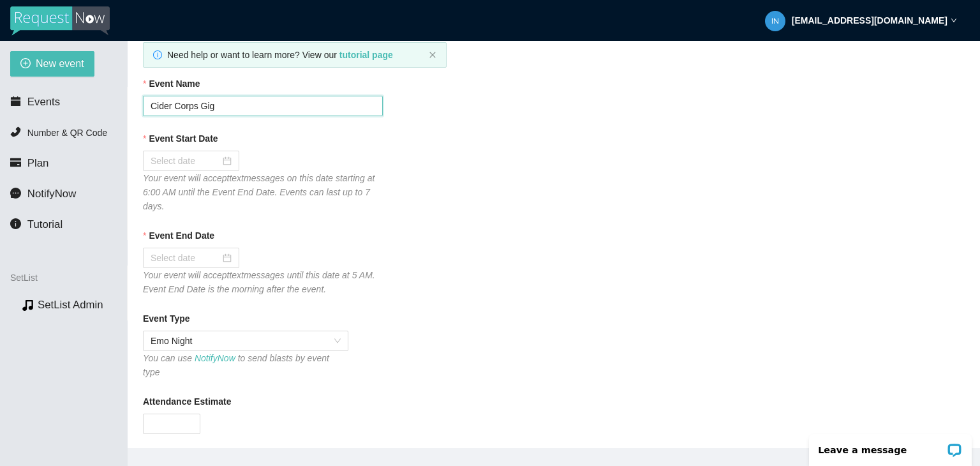
scroll to position [128, 0]
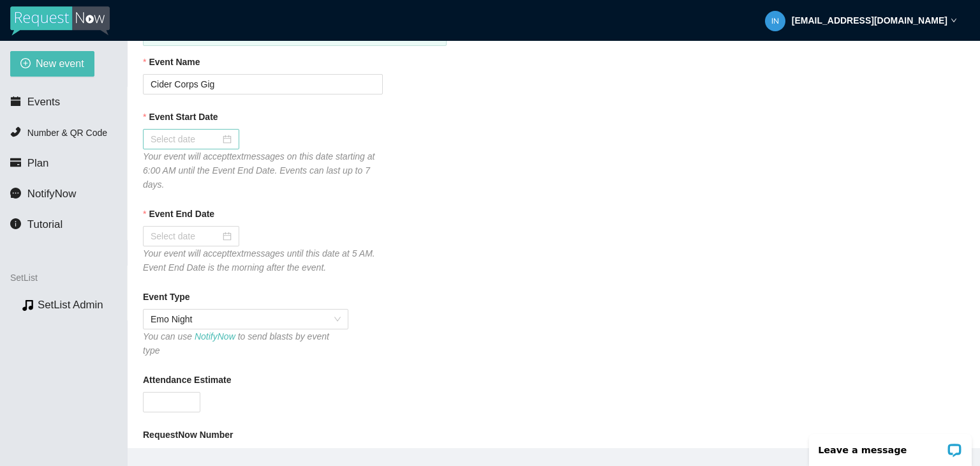
click at [230, 139] on div at bounding box center [190, 139] width 81 height 14
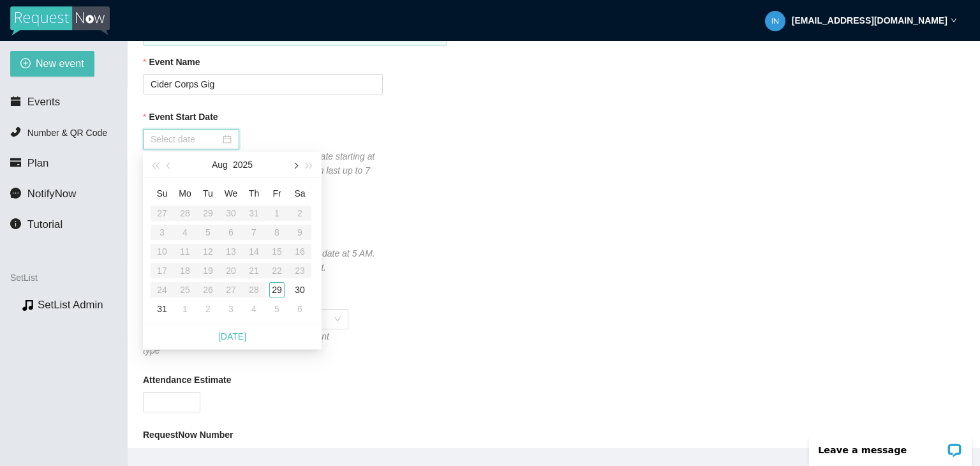
click at [293, 169] on button "button" at bounding box center [295, 165] width 14 height 26
type input "[DATE]"
click at [232, 268] on div "24" at bounding box center [230, 270] width 15 height 15
type input "[DATE]"
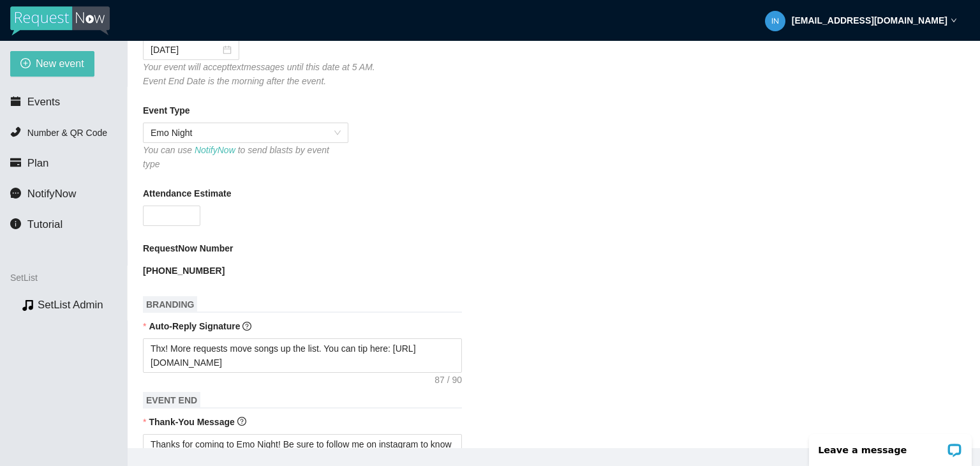
scroll to position [319, 0]
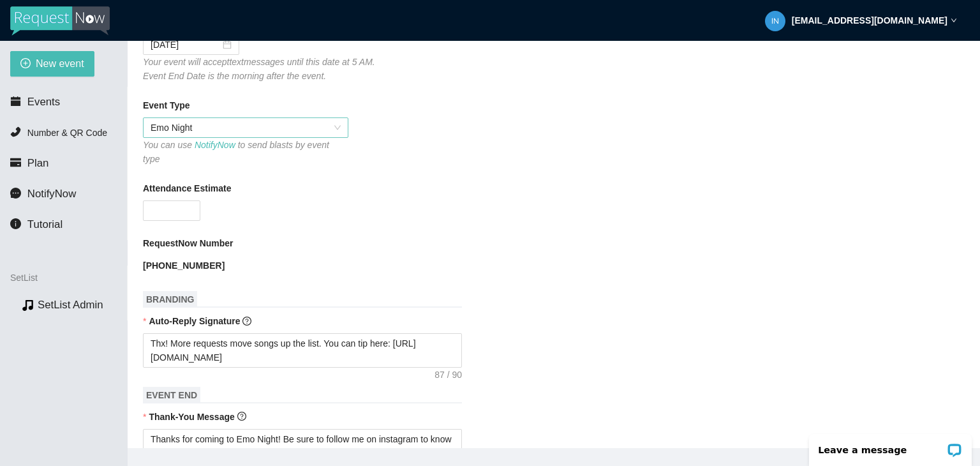
click at [329, 129] on span "Emo Night" at bounding box center [245, 127] width 190 height 19
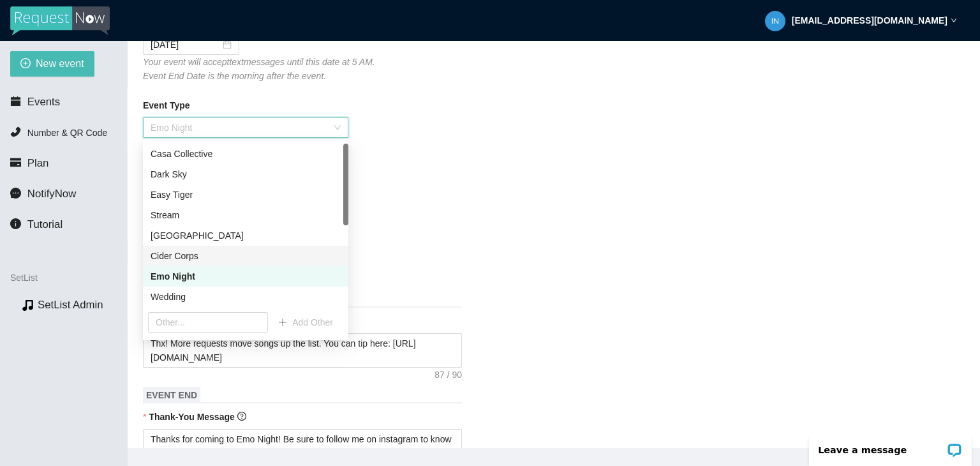
click at [197, 256] on div "Cider Corps" at bounding box center [245, 256] width 190 height 14
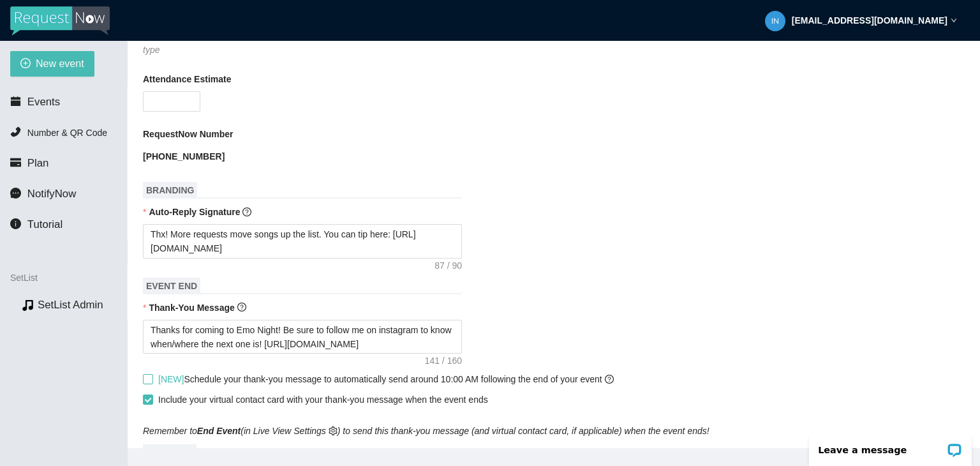
scroll to position [446, 0]
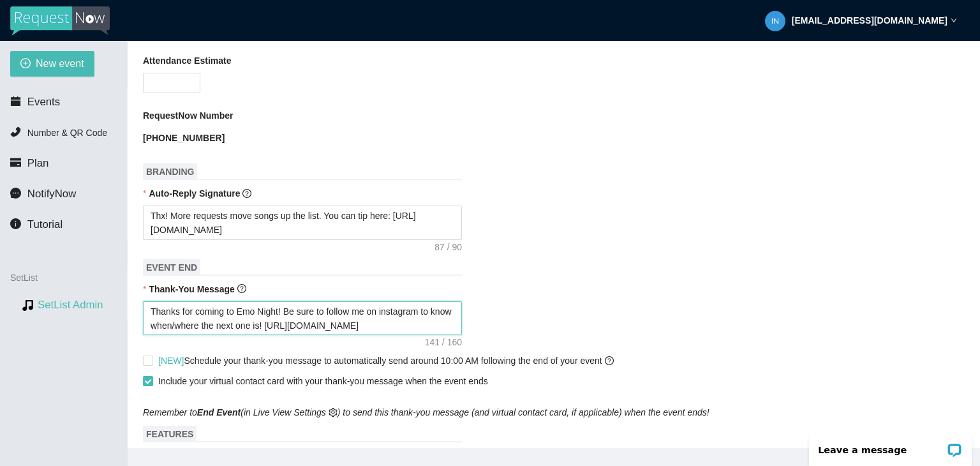
drag, startPoint x: 430, startPoint y: 317, endPoint x: 106, endPoint y: 296, distance: 325.3
click at [106, 296] on section "New event Events Number & QR Code Plan NotifyNow Tutorial SetList Preview SetLi…" at bounding box center [490, 274] width 980 height 466
paste textarea "supporting live music! Be sure to follow me on instagram to know when I'm playi…"
type textarea "Thanks for supporting live music! Be sure to follow me on instagram to know whe…"
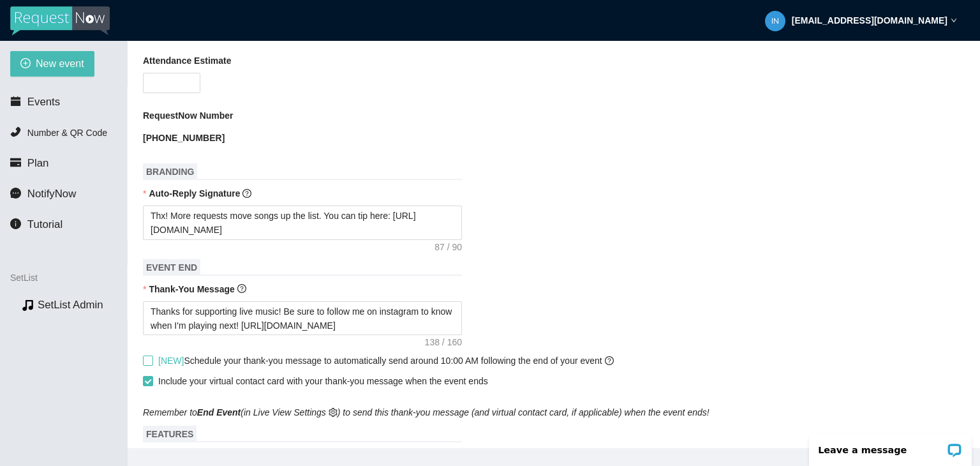
click at [152, 353] on label "[NEW] Schedule your thank-you message to automatically send around 10:00 AM fol…" at bounding box center [381, 360] width 476 height 14
click at [152, 355] on input "[NEW] Schedule your thank-you message to automatically send around 10:00 AM fol…" at bounding box center [147, 359] width 9 height 9
checkbox input "true"
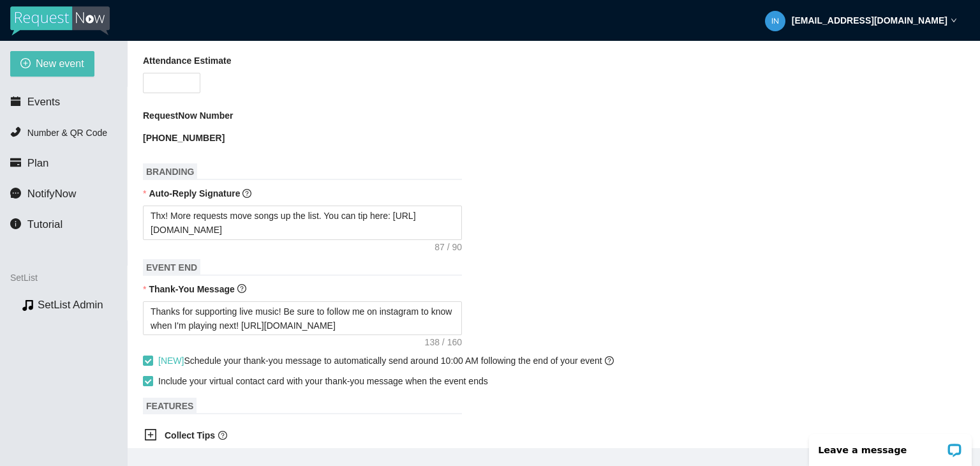
click at [150, 376] on input "Include your virtual contact card with your thank-you message when the event en…" at bounding box center [147, 380] width 9 height 9
checkbox input "false"
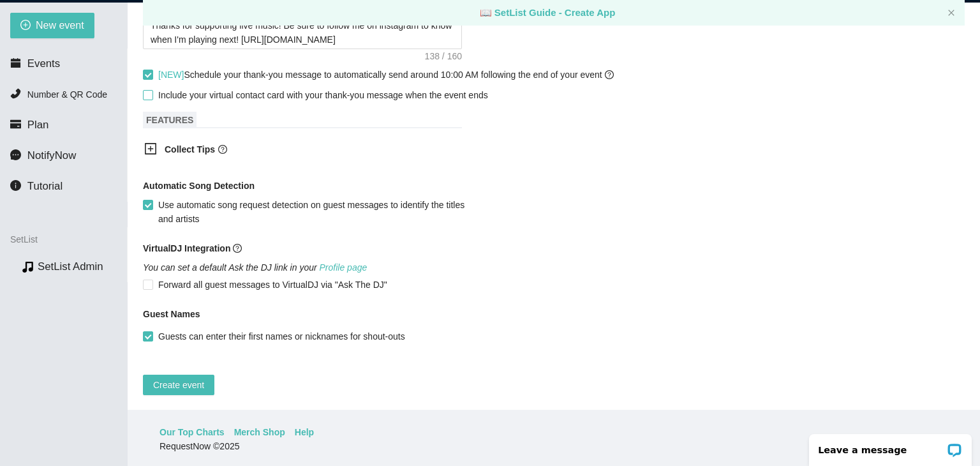
scroll to position [41, 0]
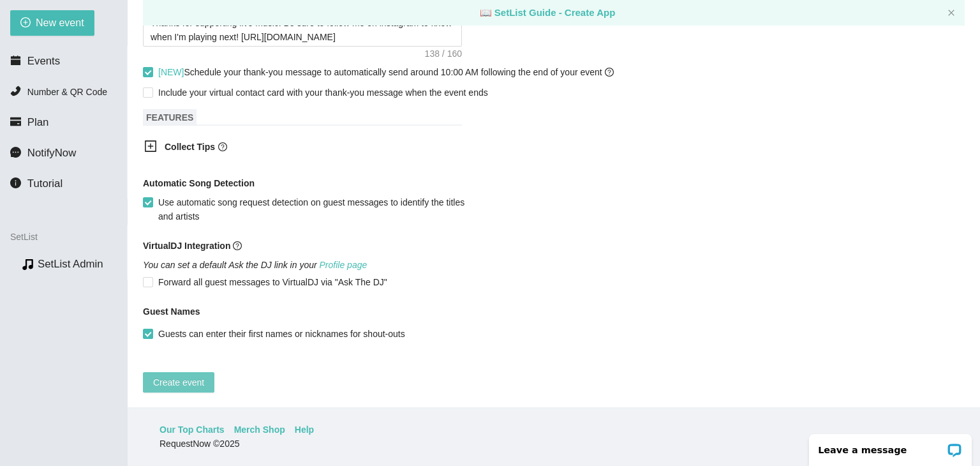
click at [181, 376] on span "Create event" at bounding box center [178, 382] width 51 height 14
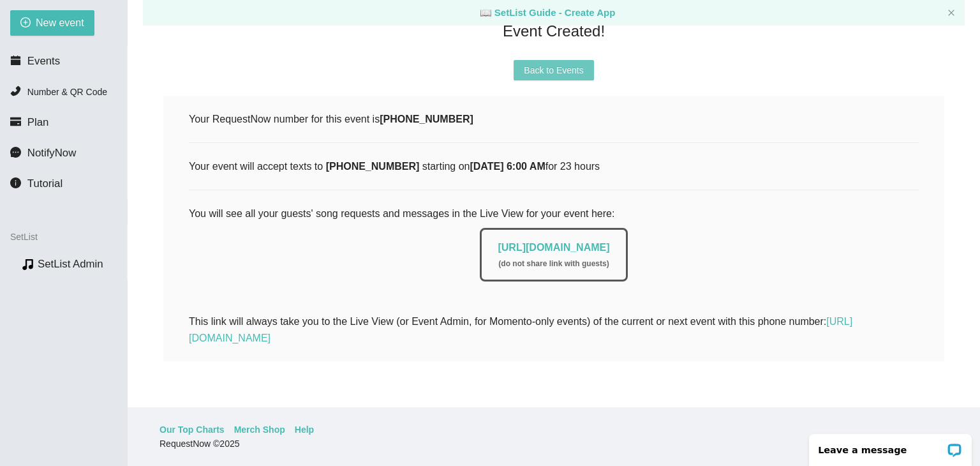
click at [571, 63] on span "Back to Events" at bounding box center [553, 70] width 59 height 14
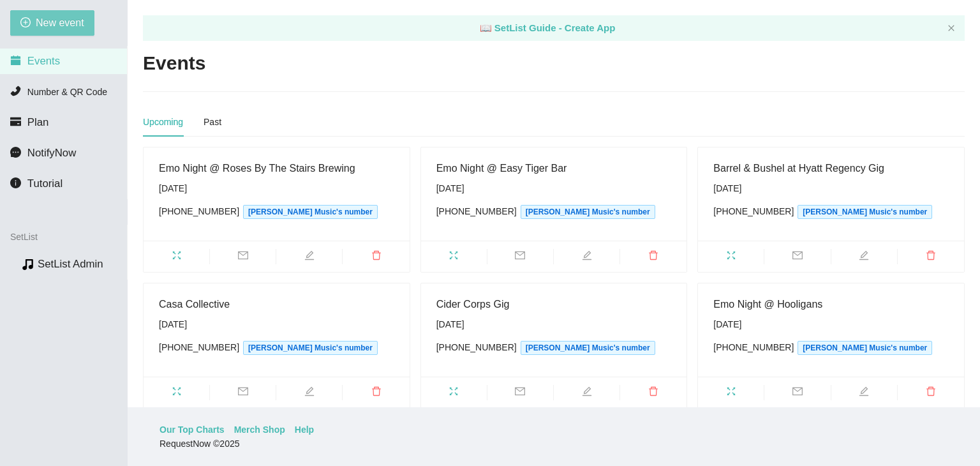
click at [78, 18] on span "New event" at bounding box center [60, 23] width 48 height 16
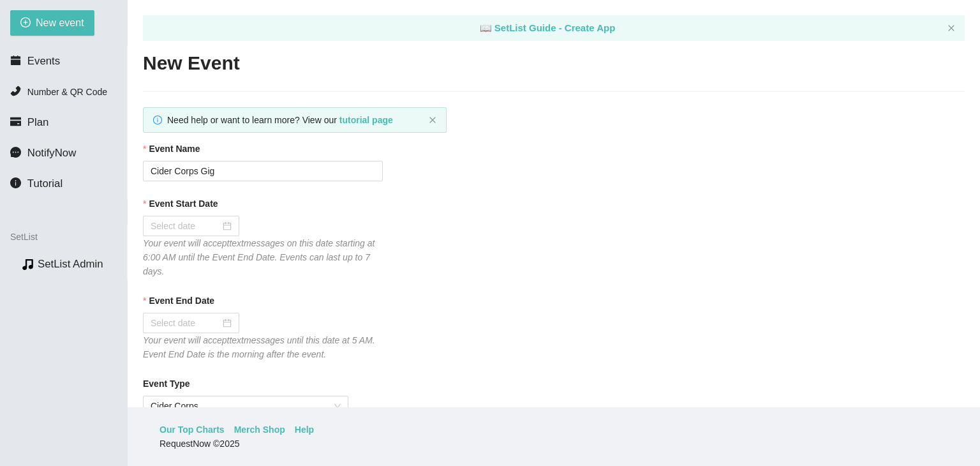
type textarea "[URL][DOMAIN_NAME]"
drag, startPoint x: 248, startPoint y: 168, endPoint x: 3, endPoint y: 169, distance: 244.9
click at [3, 169] on section "New event Events Number & QR Code Plan NotifyNow Tutorial SetList Preview SetLi…" at bounding box center [490, 233] width 980 height 466
drag, startPoint x: 257, startPoint y: 169, endPoint x: 205, endPoint y: 179, distance: 52.7
click at [205, 179] on input "Emo Night @ Cider Corps" at bounding box center [263, 171] width 240 height 20
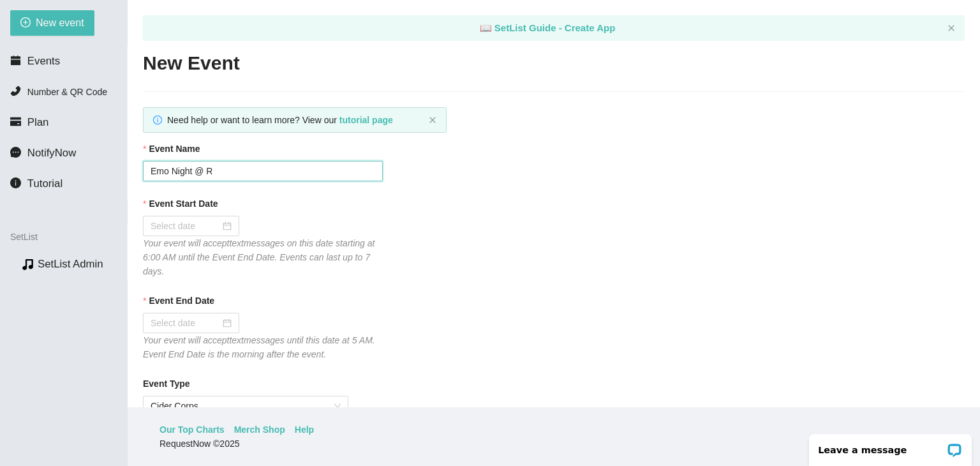
type input "Emo Night @ Rockbar"
click at [219, 228] on div at bounding box center [190, 226] width 81 height 14
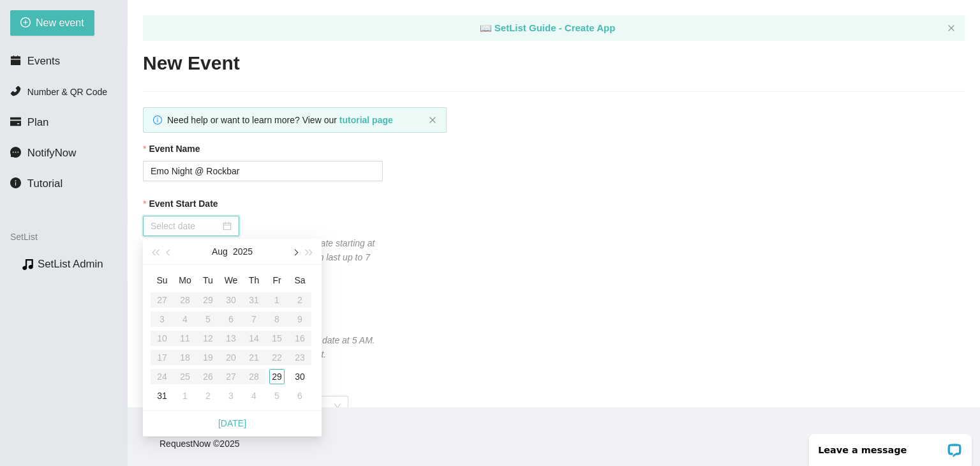
click at [293, 255] on button "button" at bounding box center [295, 251] width 14 height 26
type input "[DATE]"
click at [253, 354] on div "25" at bounding box center [253, 356] width 15 height 15
type input "[DATE]"
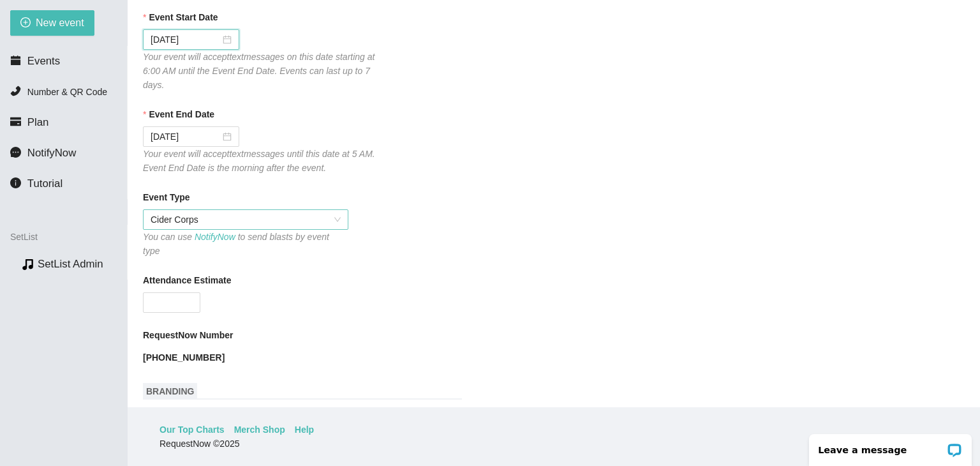
scroll to position [191, 0]
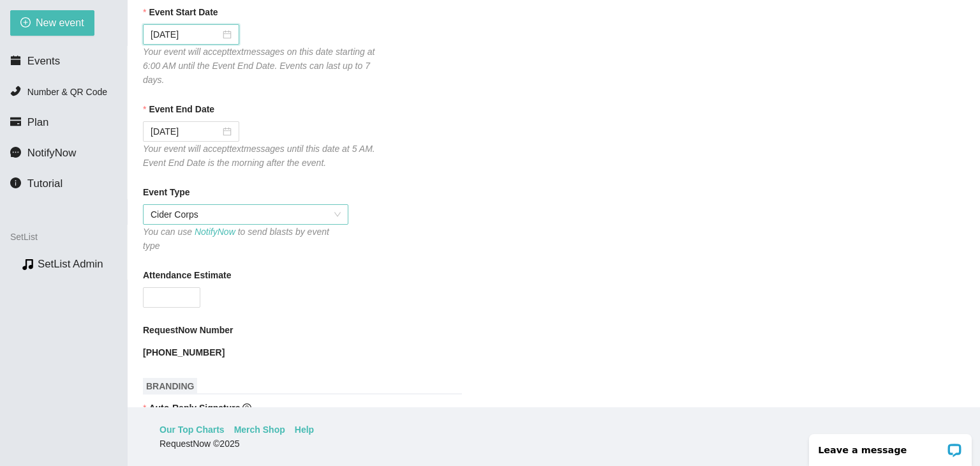
click at [321, 212] on span "Cider Corps" at bounding box center [245, 214] width 190 height 19
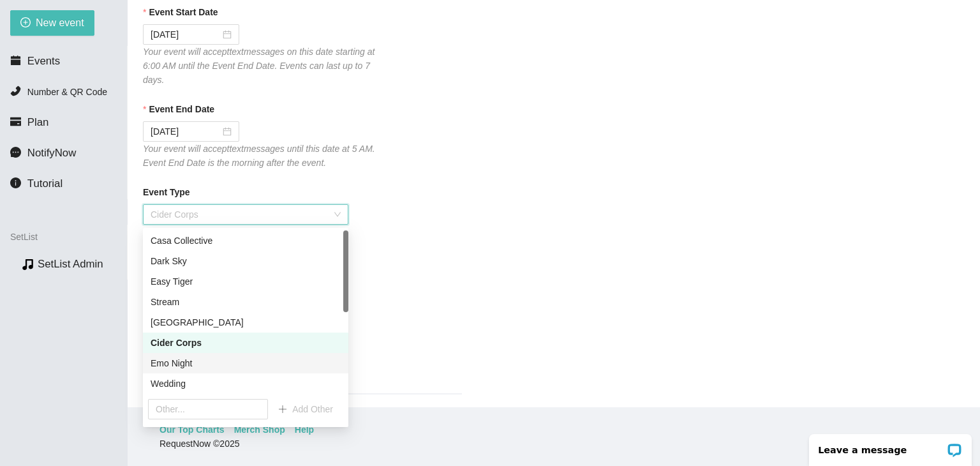
click at [184, 360] on div "Emo Night" at bounding box center [245, 363] width 190 height 14
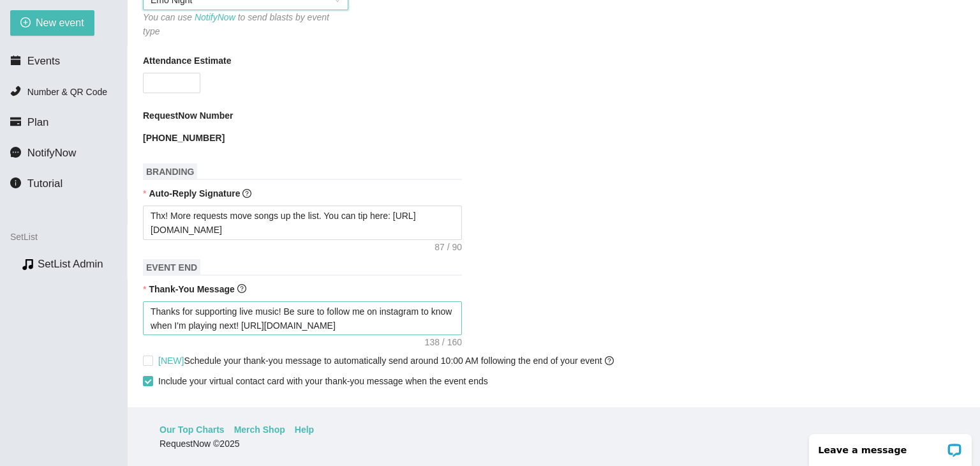
scroll to position [446, 0]
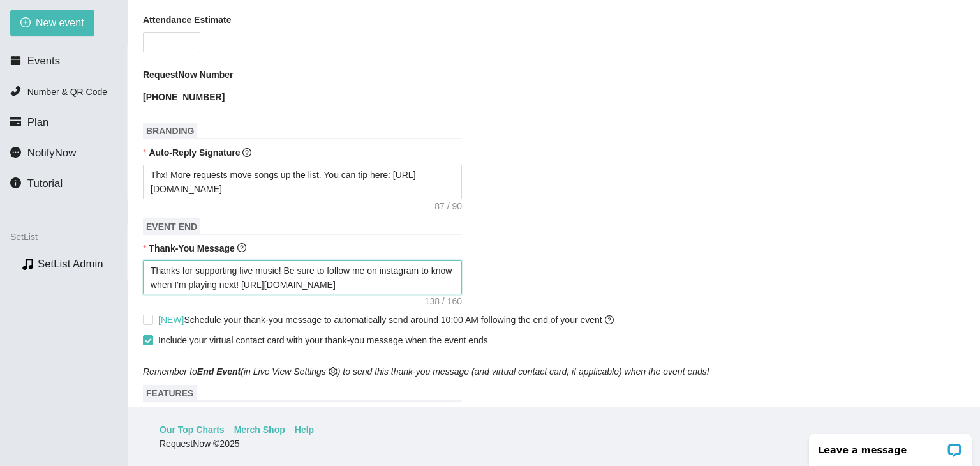
drag, startPoint x: 416, startPoint y: 275, endPoint x: 122, endPoint y: 235, distance: 296.0
click at [122, 235] on section "New event Events Number & QR Code Plan NotifyNow Tutorial SetList Preview SetLi…" at bounding box center [490, 233] width 980 height 466
paste textarea "coming to Emo Night! Be sure to follow me on instagram to know when/where the n…"
type textarea "Thanks for coming to Emo Night! Be sure to follow me on instagram to know when/…"
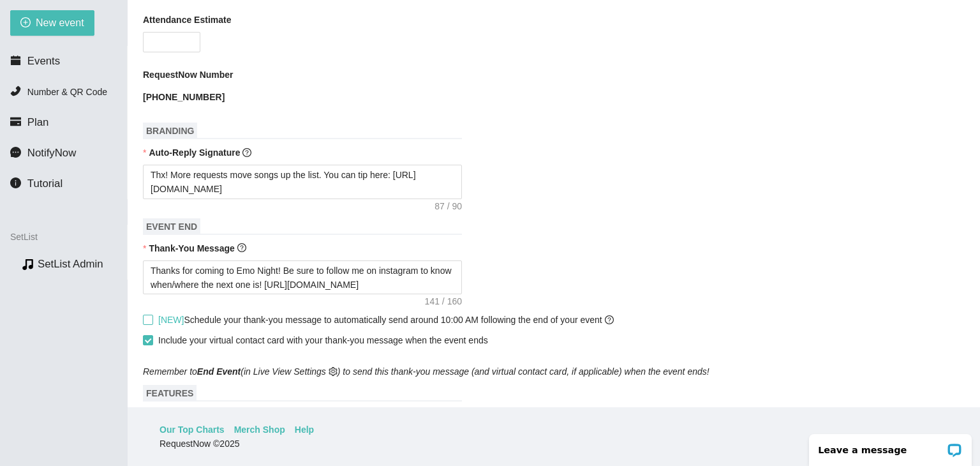
click at [150, 314] on span at bounding box center [148, 319] width 10 height 10
click at [150, 314] on input "[NEW] Schedule your thank-you message to automatically send around 10:00 AM fol…" at bounding box center [147, 318] width 9 height 9
checkbox input "true"
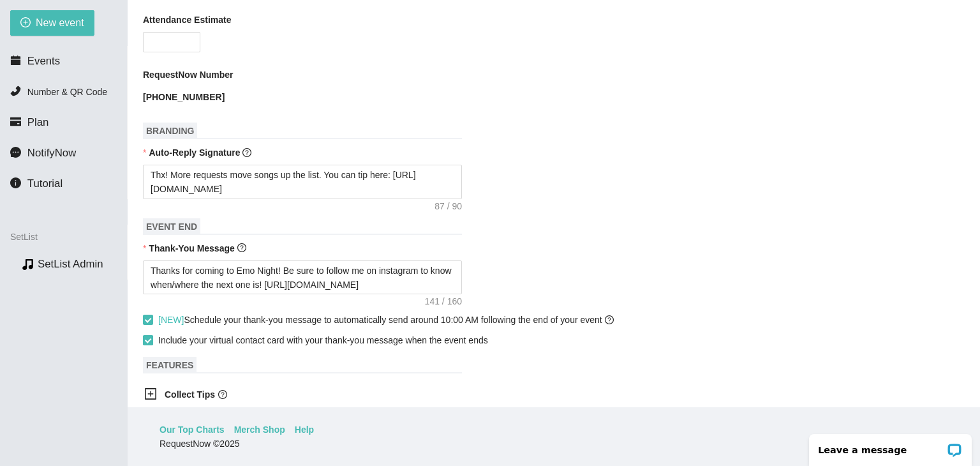
click at [150, 335] on input "Include your virtual contact card with your thank-you message when the event en…" at bounding box center [147, 339] width 9 height 9
checkbox input "false"
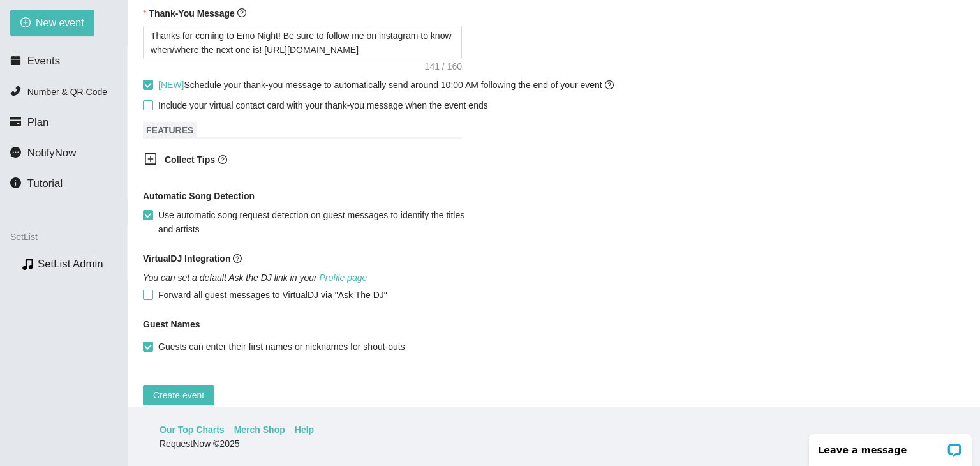
scroll to position [694, 0]
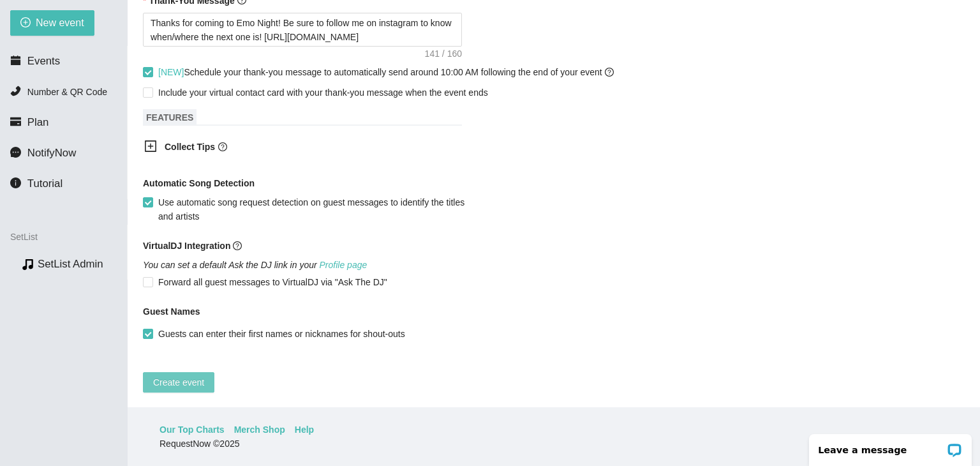
click at [179, 375] on span "Create event" at bounding box center [178, 382] width 51 height 14
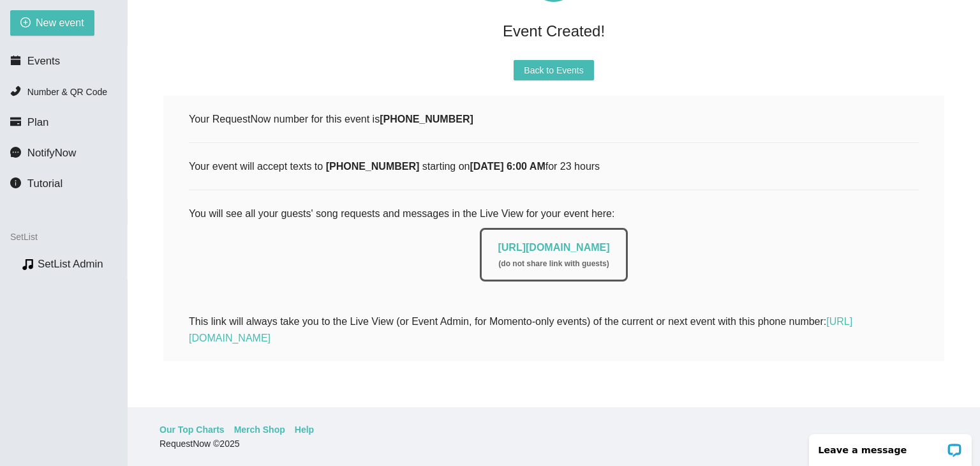
click at [561, 49] on div "Event Created! Back to Events Your RequestNow number for this event is [PHONE_N…" at bounding box center [553, 158] width 821 height 466
click at [562, 63] on span "Back to Events" at bounding box center [553, 70] width 59 height 14
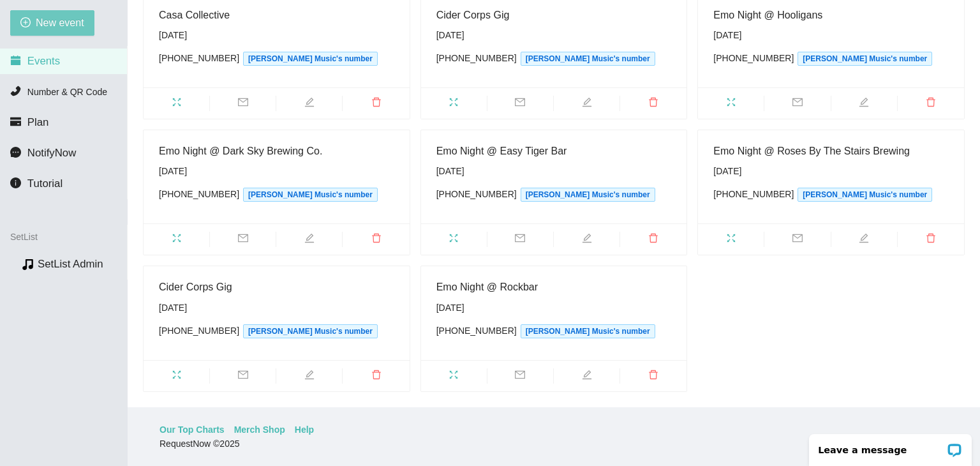
click at [36, 22] on span "New event" at bounding box center [60, 23] width 48 height 16
type textarea "[URL][DOMAIN_NAME]"
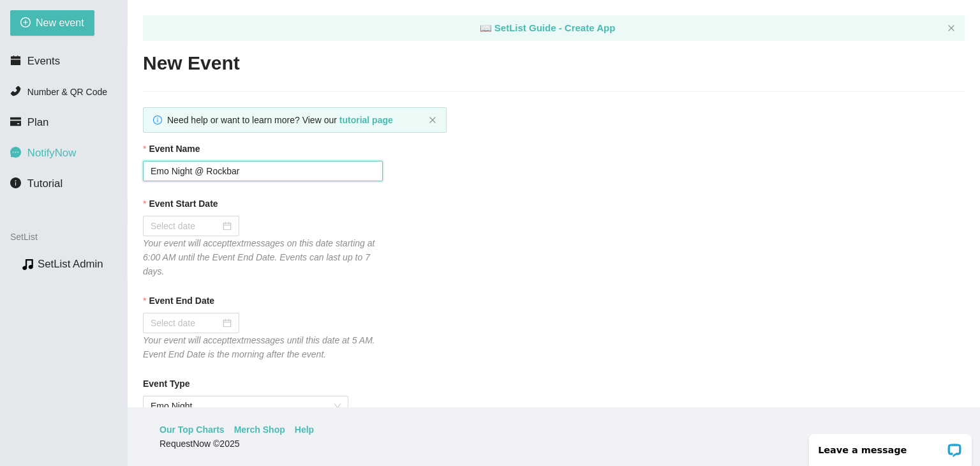
drag, startPoint x: 253, startPoint y: 169, endPoint x: 62, endPoint y: 155, distance: 190.6
click at [62, 155] on section "New event Events Number & QR Code Plan NotifyNow Tutorial SetList Preview SetLi…" at bounding box center [490, 233] width 980 height 466
paste input "State 48 Rock house"
click at [211, 173] on input "State 48 Rock house" at bounding box center [263, 171] width 240 height 20
click at [240, 169] on input "[GEOGRAPHIC_DATA]" at bounding box center [263, 171] width 240 height 20
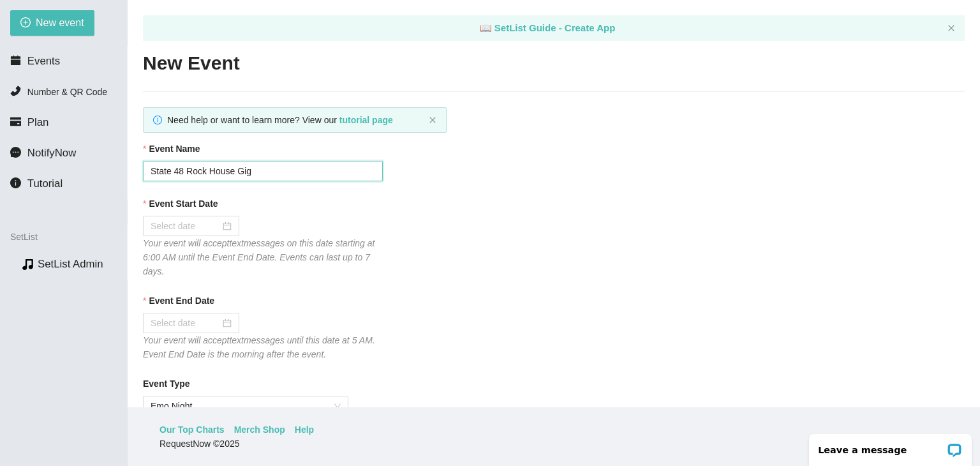
type input "State 48 Rock House Gig"
click at [225, 225] on div at bounding box center [190, 226] width 81 height 14
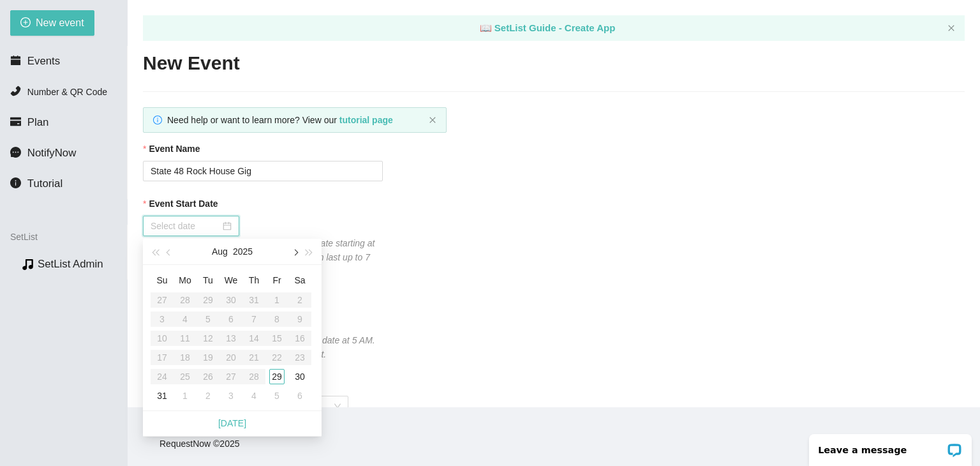
click at [300, 256] on button "button" at bounding box center [295, 251] width 14 height 26
type input "[DATE]"
click at [281, 357] on div "26" at bounding box center [276, 356] width 15 height 15
type input "[DATE]"
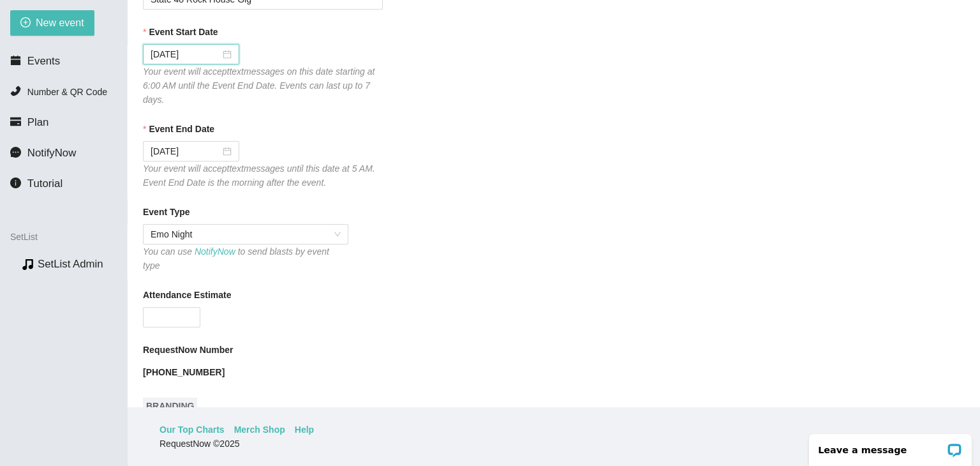
scroll to position [255, 0]
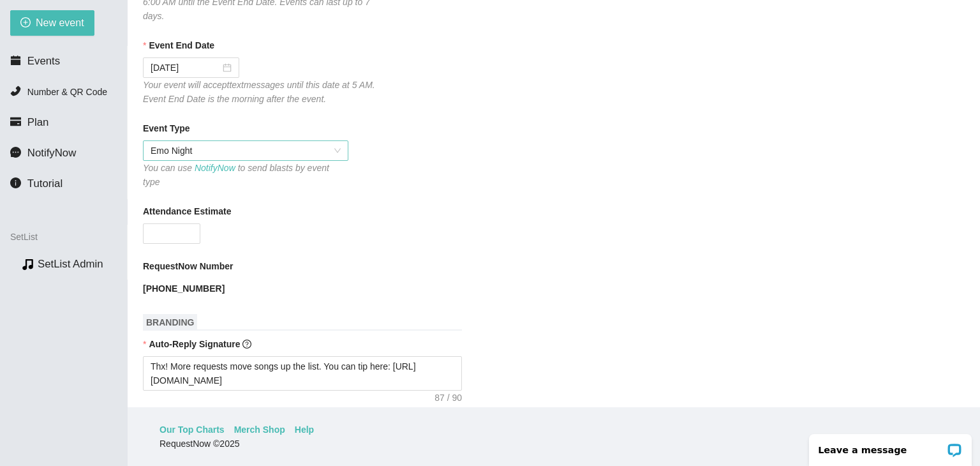
click at [305, 159] on span "Emo Night" at bounding box center [245, 150] width 190 height 19
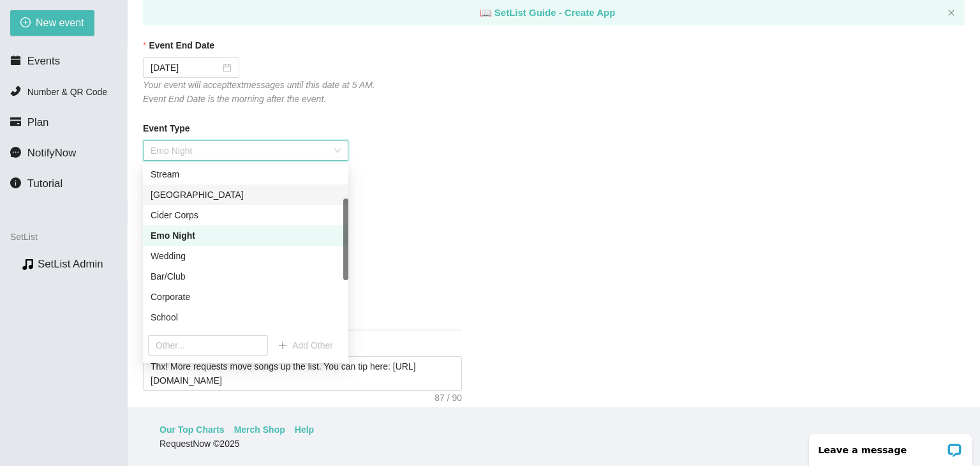
scroll to position [128, 0]
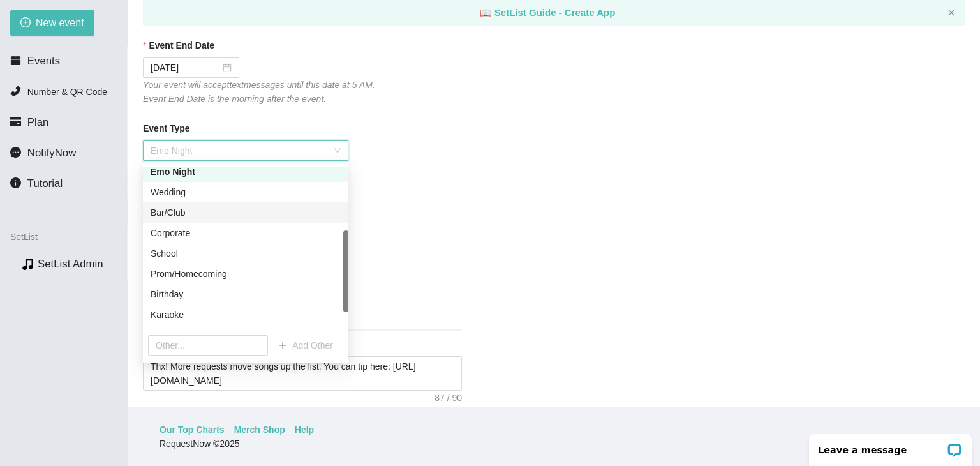
click at [203, 213] on div "Bar/Club" at bounding box center [245, 212] width 190 height 14
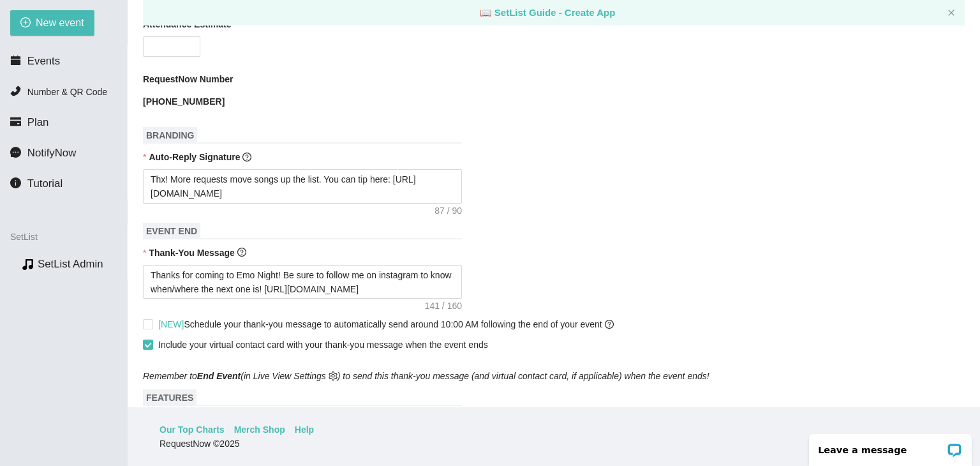
scroll to position [446, 0]
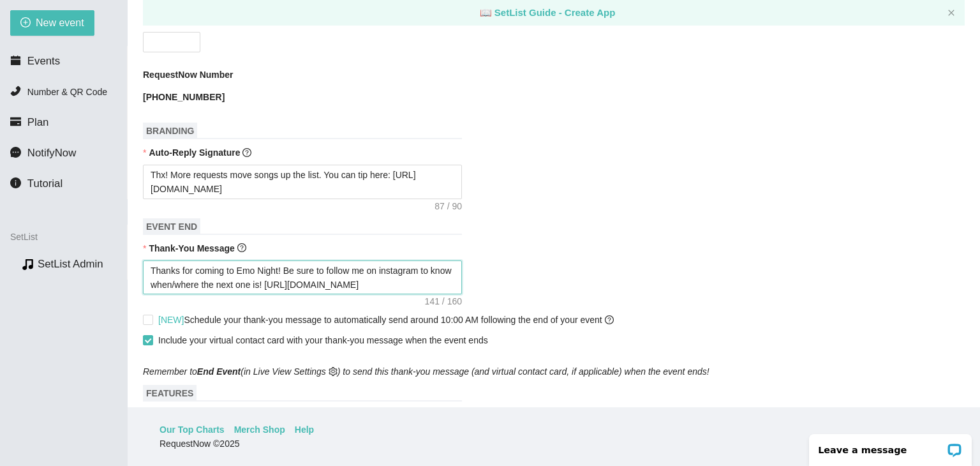
drag, startPoint x: 441, startPoint y: 274, endPoint x: 61, endPoint y: 228, distance: 382.9
click at [61, 228] on section "New event Events Number & QR Code Plan NotifyNow Tutorial SetList Preview SetLi…" at bounding box center [490, 233] width 980 height 466
paste textarea "supporting live music! Be sure to follow me on instagram to know when I'm playi…"
type textarea "Thanks for supporting live music! Be sure to follow me on instagram to know whe…"
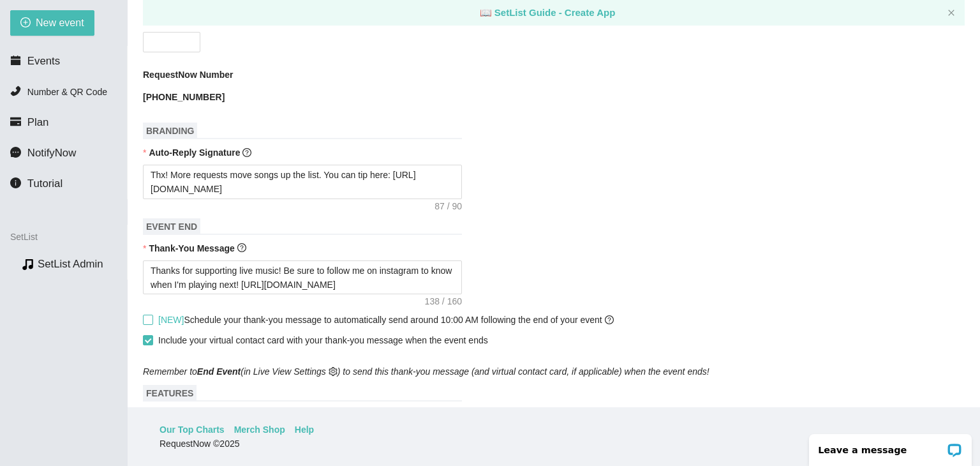
click at [147, 314] on span at bounding box center [148, 319] width 10 height 10
click at [147, 314] on input "[NEW] Schedule your thank-you message to automatically send around 10:00 AM fol…" at bounding box center [147, 318] width 9 height 9
checkbox input "true"
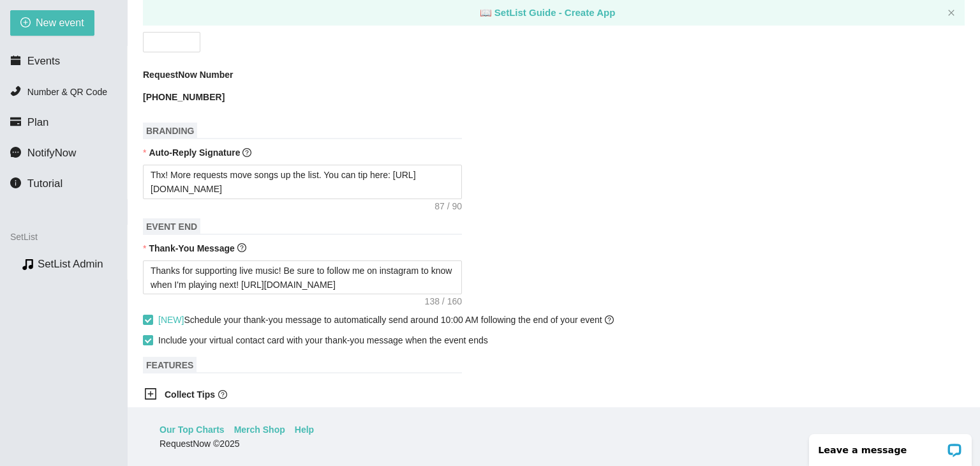
click at [150, 335] on span at bounding box center [148, 340] width 10 height 10
click at [150, 335] on input "Include your virtual contact card with your thank-you message when the event en…" at bounding box center [147, 339] width 9 height 9
checkbox input "false"
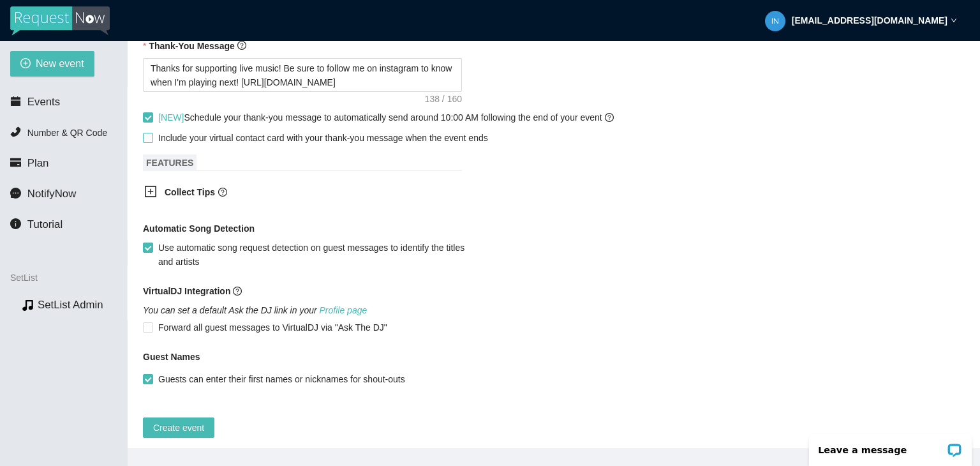
scroll to position [694, 0]
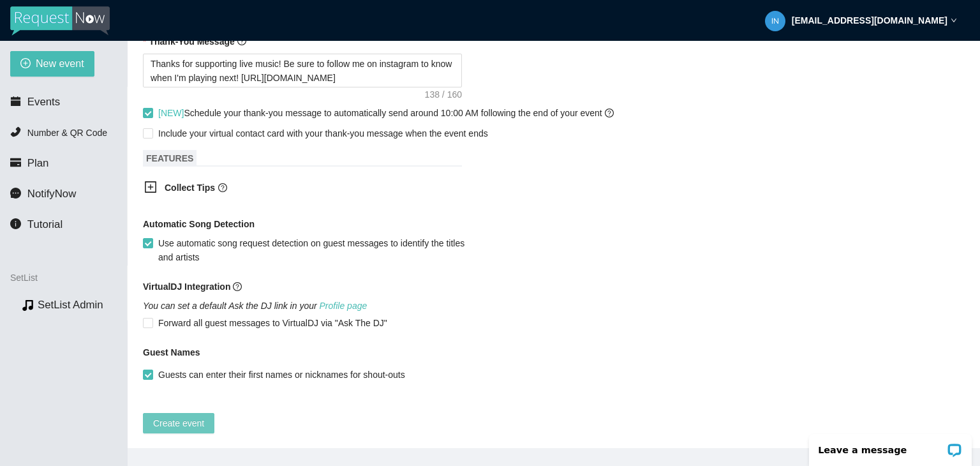
click at [189, 419] on span "Create event" at bounding box center [178, 423] width 51 height 14
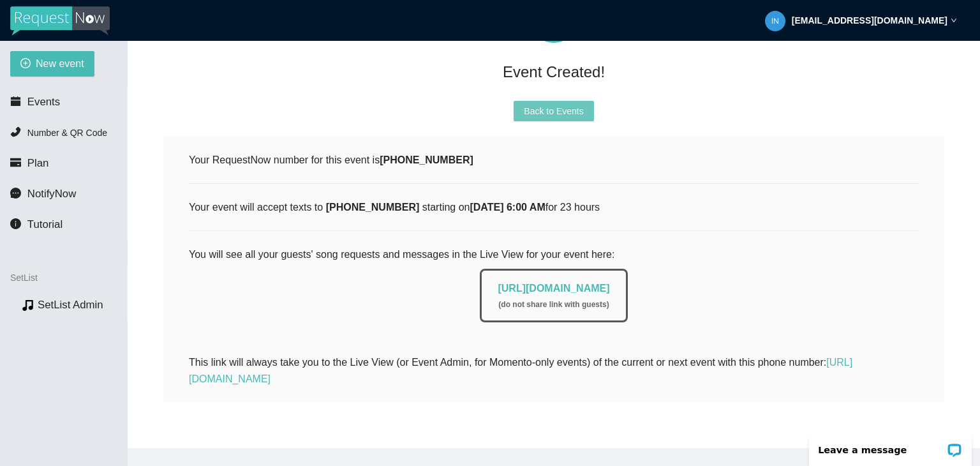
click at [576, 104] on span "Back to Events" at bounding box center [553, 111] width 59 height 14
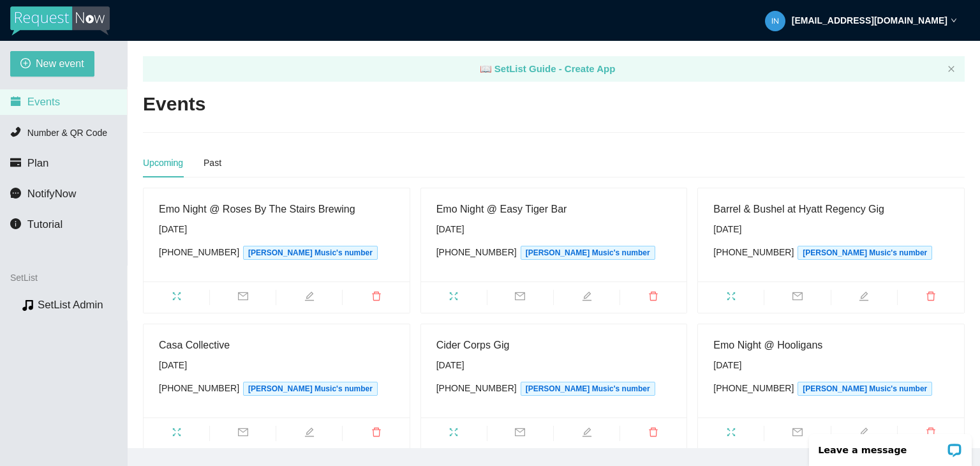
drag, startPoint x: 628, startPoint y: 115, endPoint x: 554, endPoint y: 114, distance: 74.6
click at [556, 114] on div "Events" at bounding box center [553, 104] width 821 height 26
click at [308, 300] on icon "edit" at bounding box center [309, 295] width 9 height 9
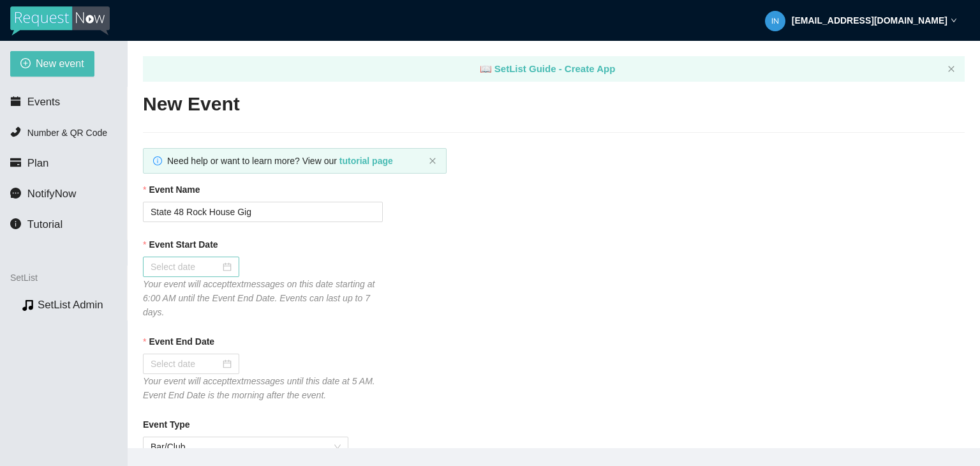
type textarea "Thanks for coming to Emo Night! Be sure to follow me on instagram to know when/…"
type input "Emo Night @ Roses By The Stairs Brewing"
type input "[DATE]"
type textarea "Thanks for coming to Emo Night! Be sure to follow me on instagram to know when/…"
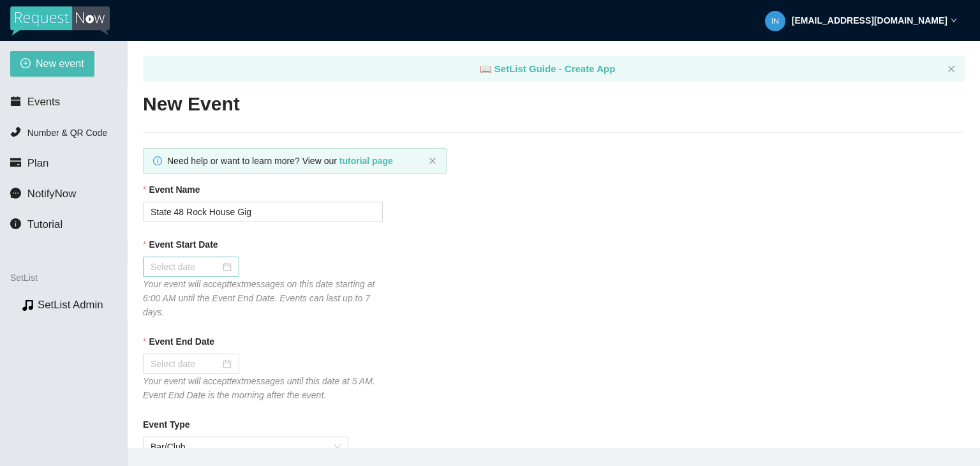
checkbox input "true"
checkbox input "false"
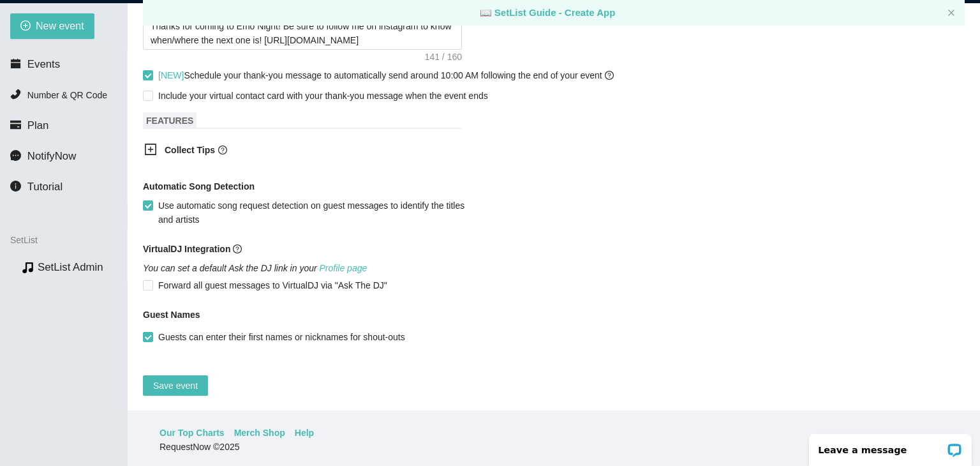
scroll to position [41, 0]
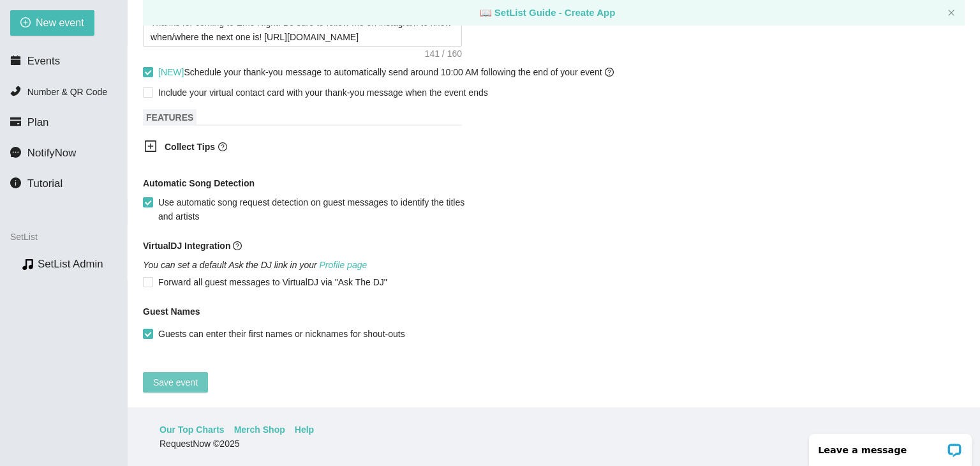
click at [154, 380] on button "Save event" at bounding box center [175, 382] width 65 height 20
click at [30, 62] on span "Events" at bounding box center [43, 61] width 33 height 12
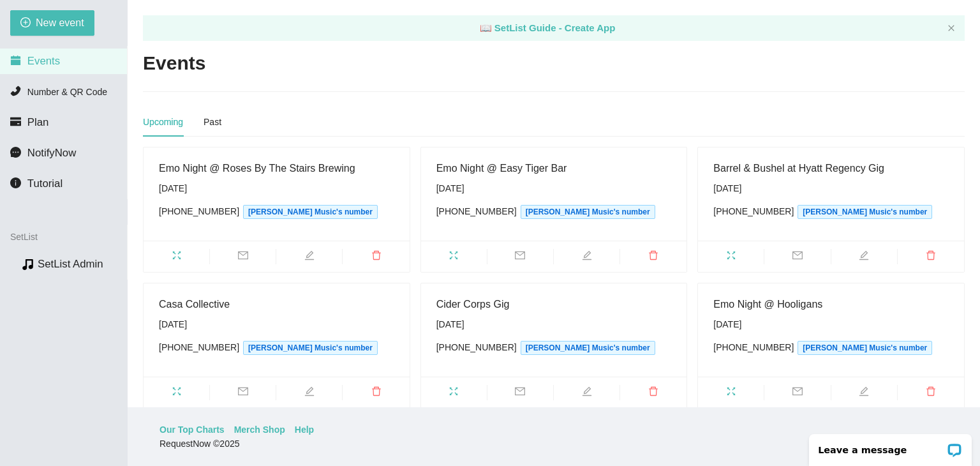
drag, startPoint x: 431, startPoint y: 108, endPoint x: 333, endPoint y: 87, distance: 100.4
click at [333, 113] on div "Upcoming Past" at bounding box center [553, 121] width 821 height 29
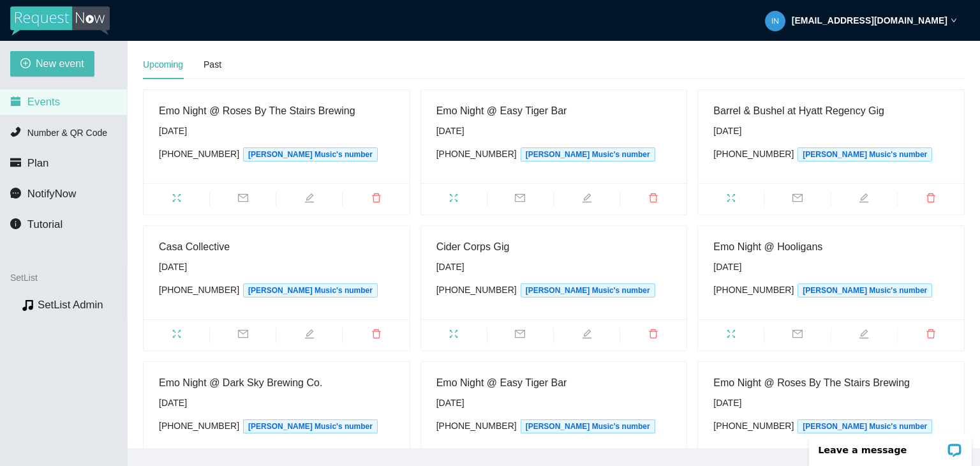
scroll to position [295, 0]
